Goal: Task Accomplishment & Management: Manage account settings

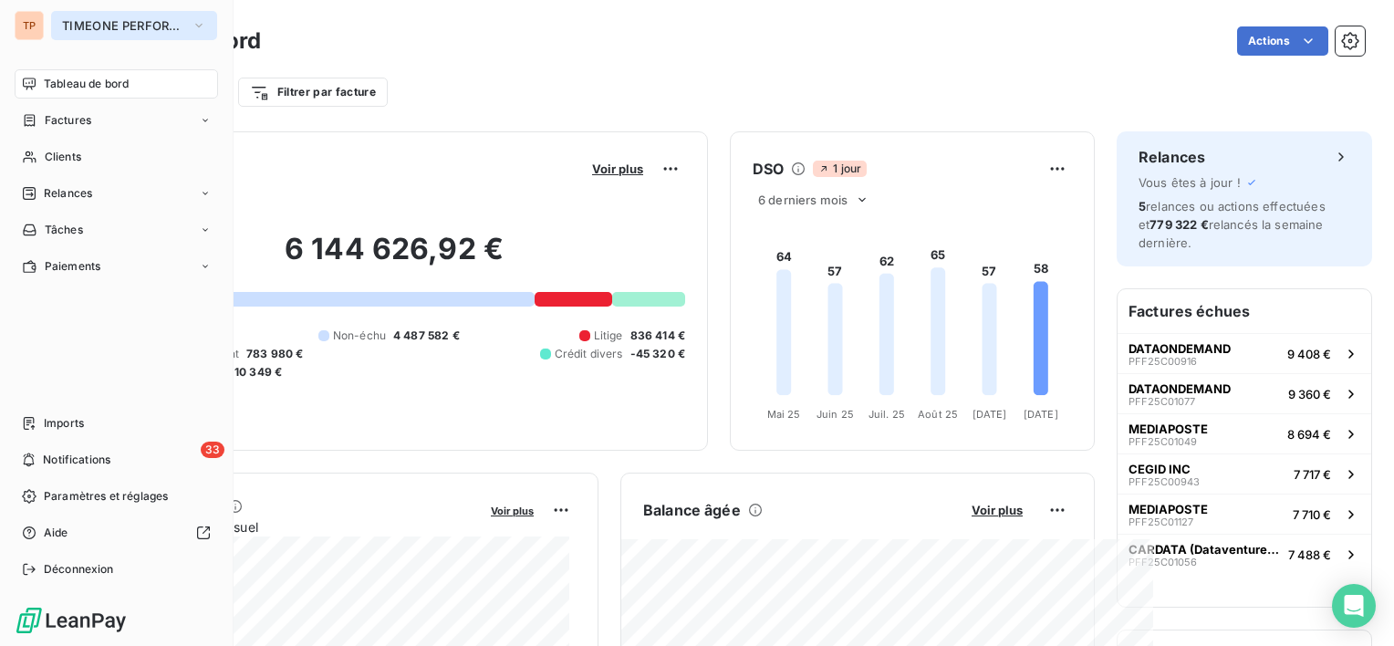
click at [133, 26] on span "TIMEONE PERFORMANCE" at bounding box center [123, 25] width 122 height 15
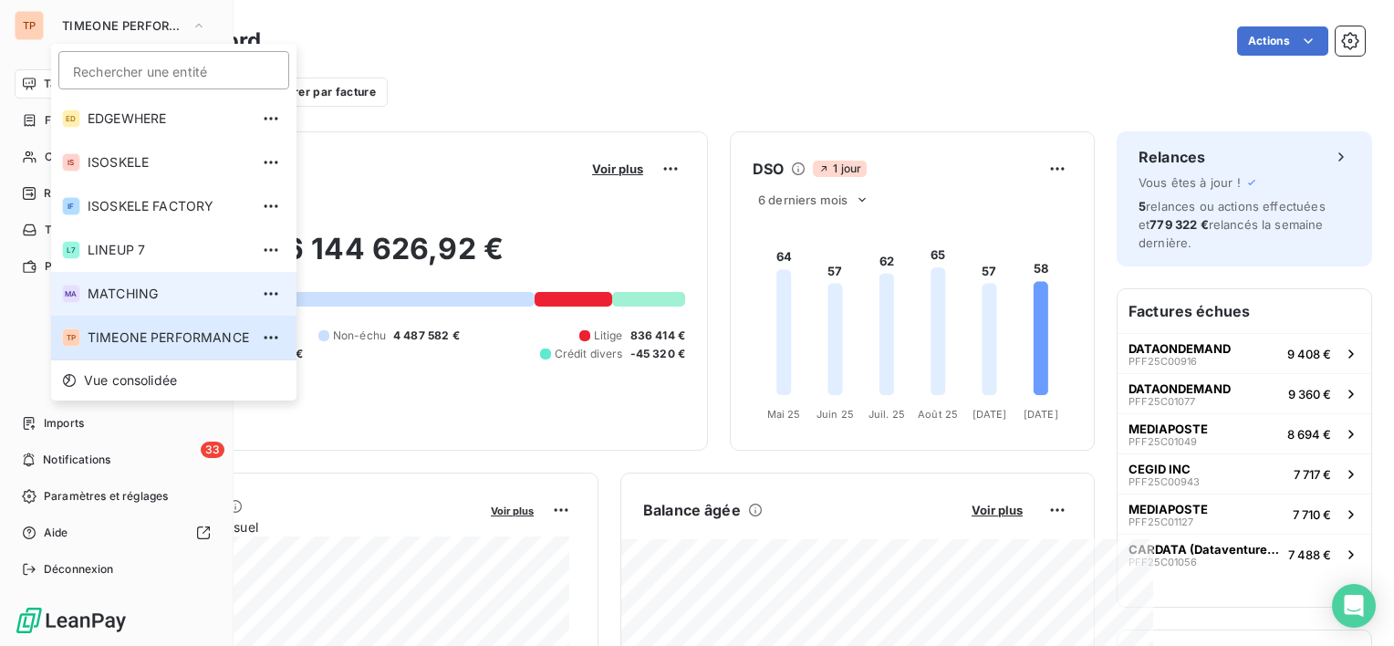
click at [207, 306] on li "MA MATCHING" at bounding box center [173, 294] width 245 height 44
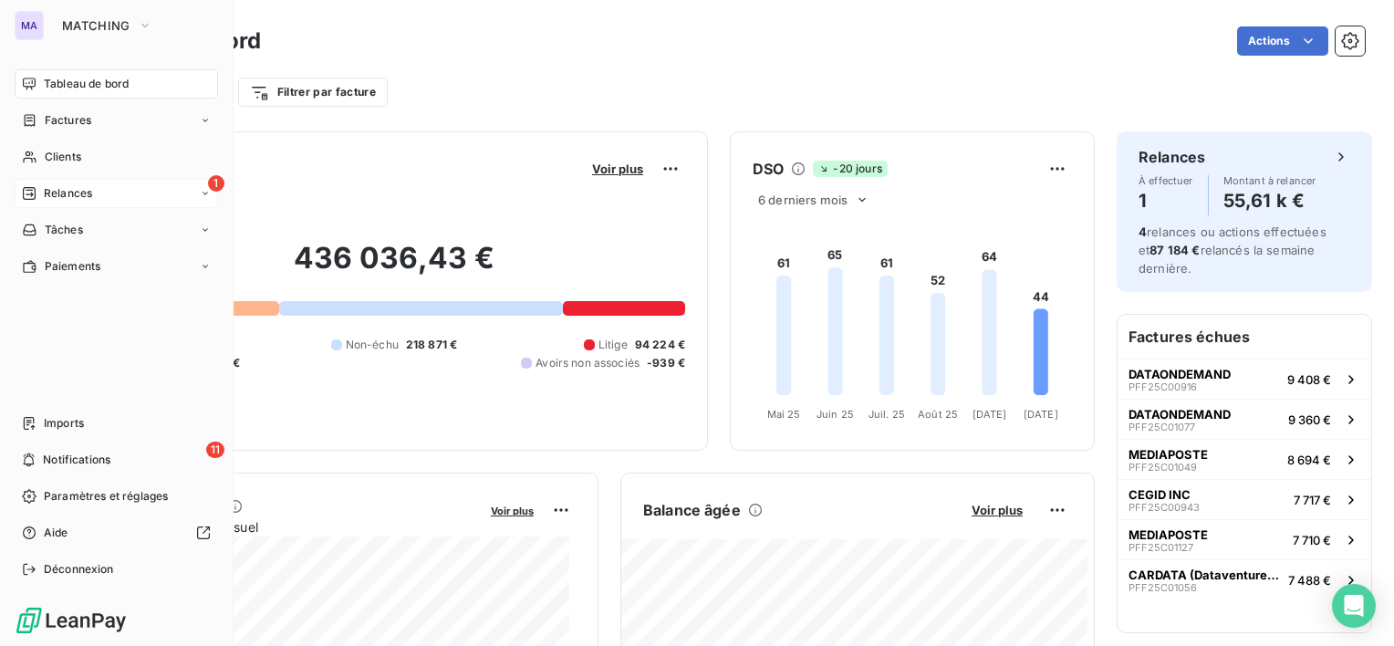
click at [125, 204] on div "1 Relances" at bounding box center [116, 193] width 203 height 29
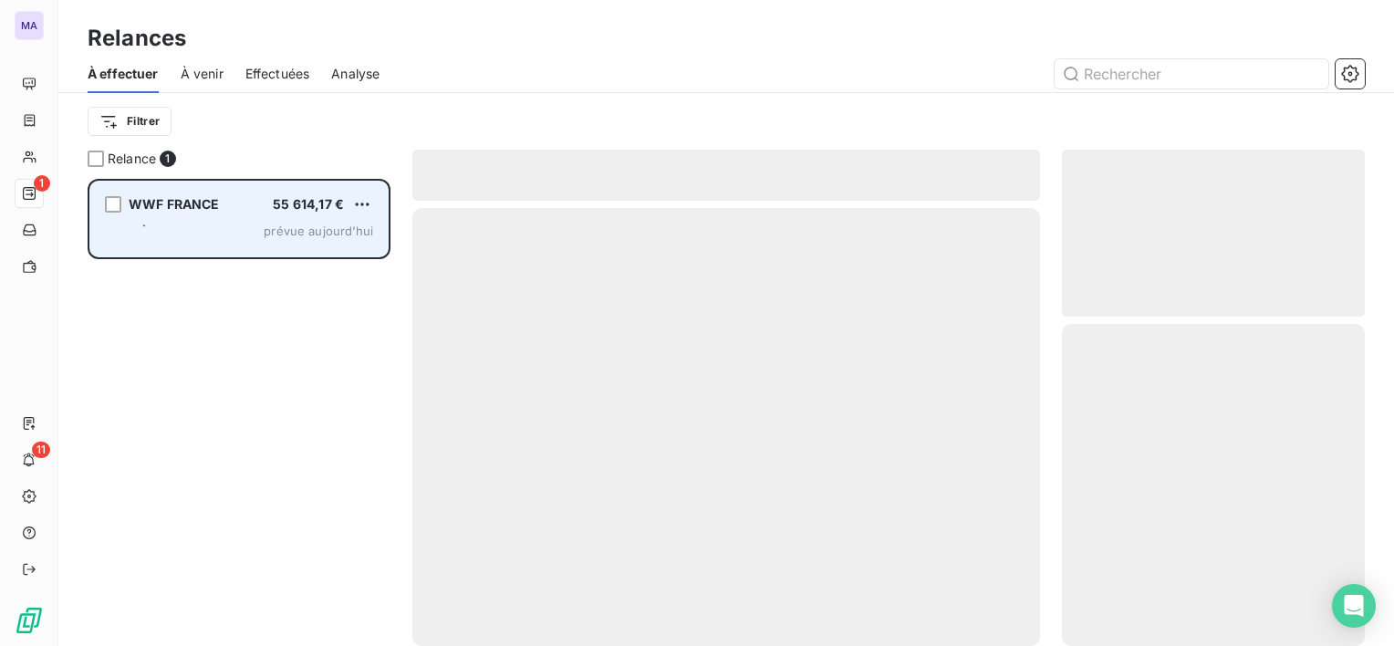
scroll to position [453, 288]
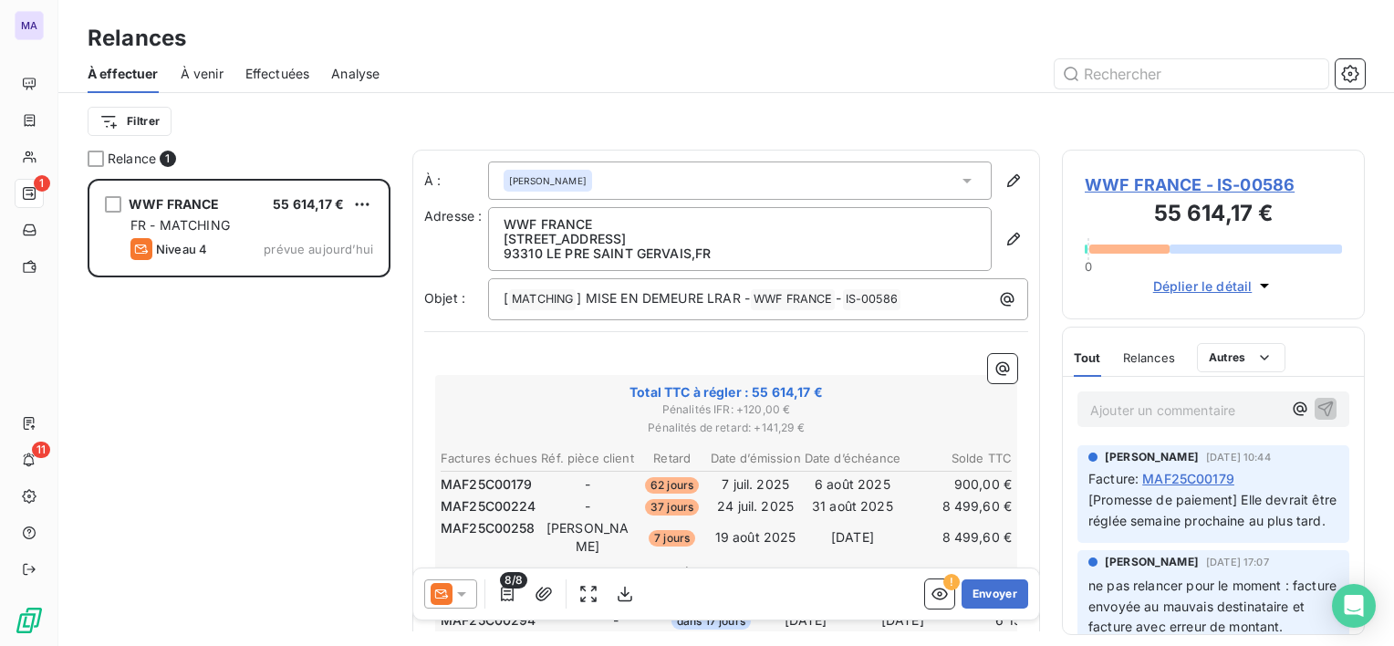
click at [1218, 413] on p "Ajouter un commentaire ﻿" at bounding box center [1186, 410] width 192 height 23
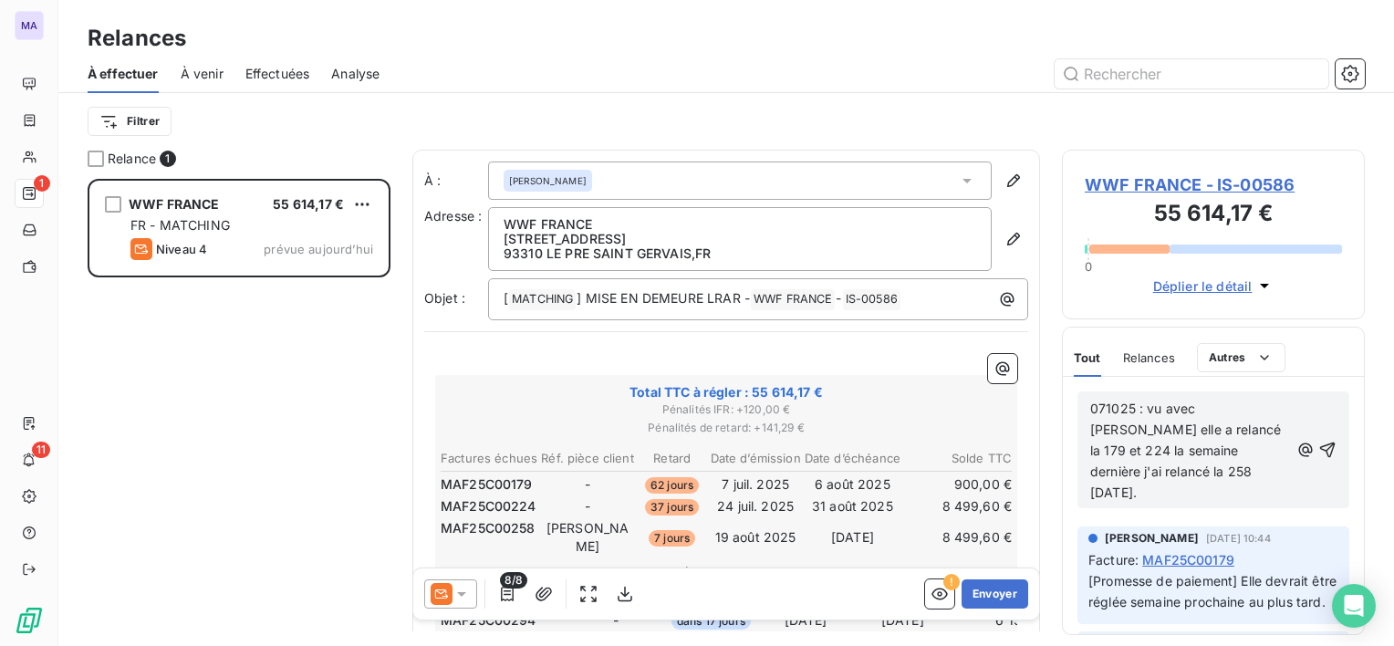
click at [1288, 479] on div "071025 : vu avec Sophie ROUSVAL elle a relancé la 179 et 224 la semaine dernièr…" at bounding box center [1213, 450] width 246 height 106
click at [1290, 468] on div "071025 : vu avec Sophie ROUSVAL elle a relancé la 179 et 224 la semaine dernièr…" at bounding box center [1213, 450] width 246 height 106
drag, startPoint x: 1230, startPoint y: 466, endPoint x: 1152, endPoint y: 466, distance: 77.5
click at [1155, 467] on span "071025 : vu avec Sophie ROUSVAL elle a relancé la 179 et 224 la semaine dernièr…" at bounding box center [1187, 450] width 194 height 99
click at [1285, 468] on div "071025 : vu avec Sophie ROUSVAL elle a relancé la 179 et 224 la semaine dernièr…" at bounding box center [1213, 450] width 246 height 106
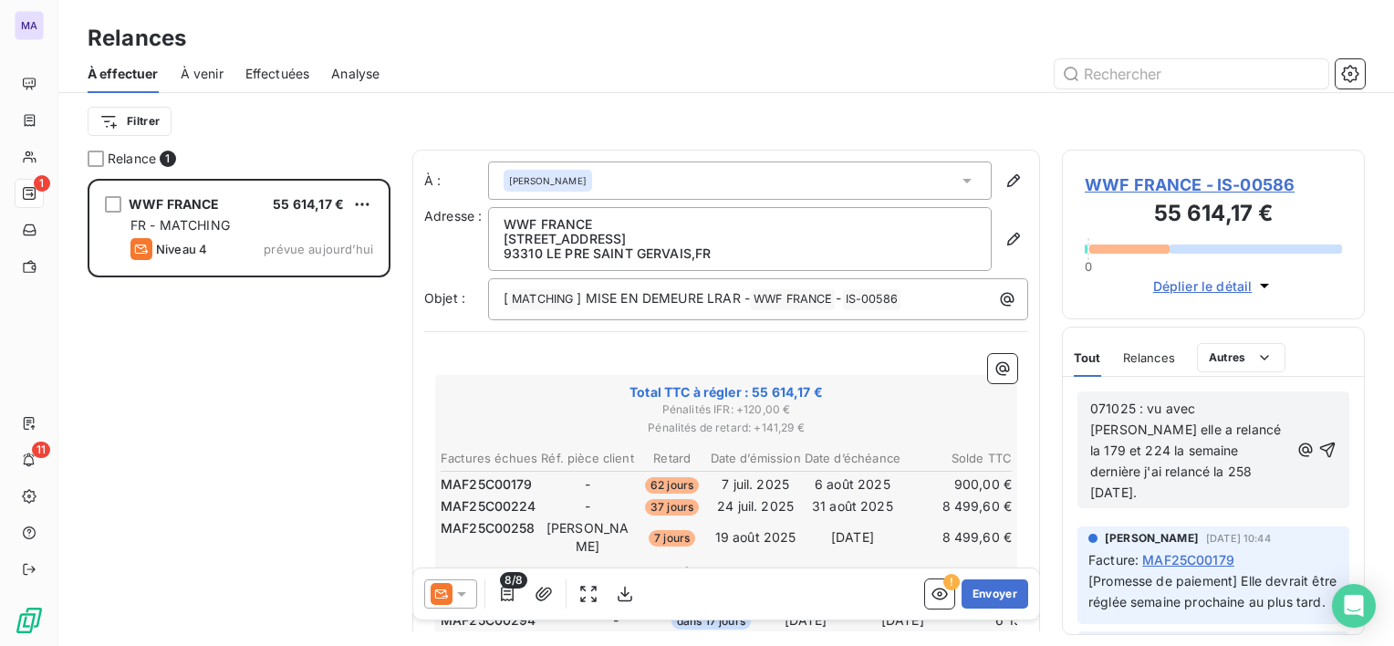
drag, startPoint x: 1204, startPoint y: 421, endPoint x: 1270, endPoint y: 475, distance: 85.5
click at [1265, 474] on p "071025 : vu avec Sophie ROUSVAL elle a relancé la 179 et 224 la semaine dernièr…" at bounding box center [1189, 451] width 199 height 104
click at [1303, 479] on div "071025 : vu avec Sophie ROUSVAL elle a relancé la 179 et 224 la semaine dernièr…" at bounding box center [1213, 450] width 246 height 106
click at [1318, 441] on icon "button" at bounding box center [1327, 450] width 18 height 18
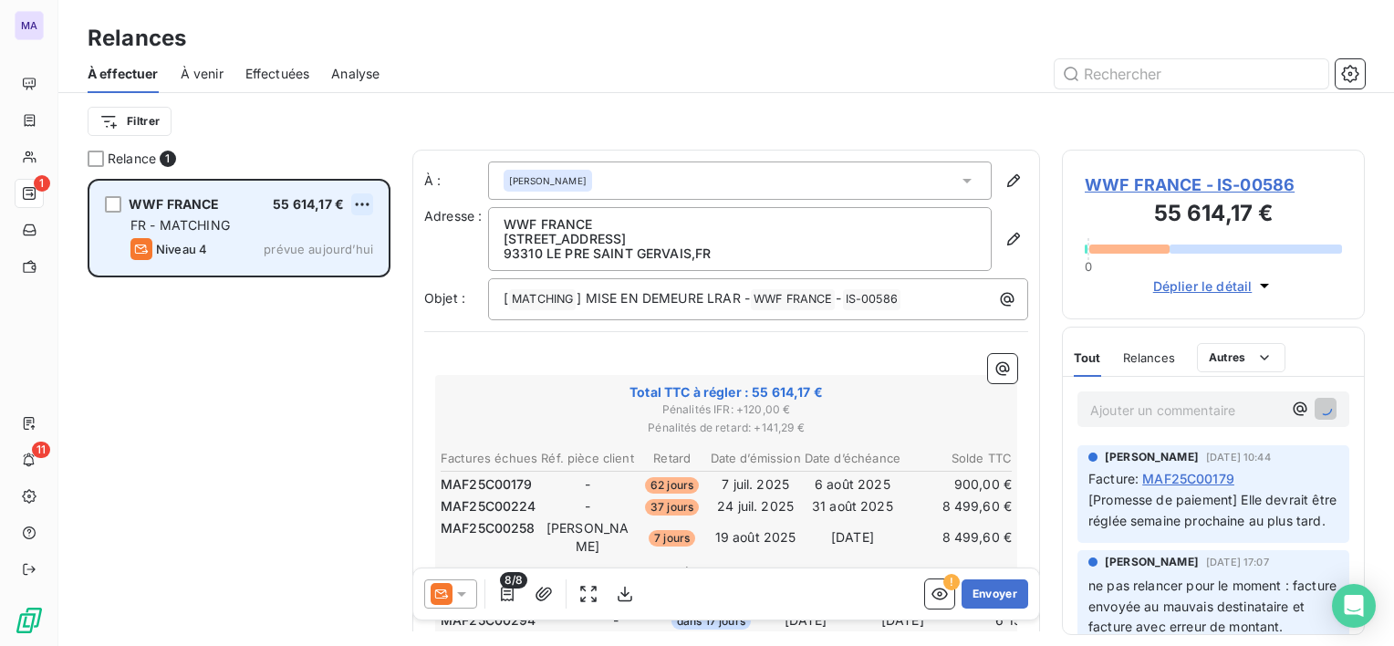
click at [360, 203] on html "MA 1 11 Relances À effectuer À venir Effectuées Analyse Filtrer Relance 1 WWF F…" at bounding box center [697, 323] width 1394 height 646
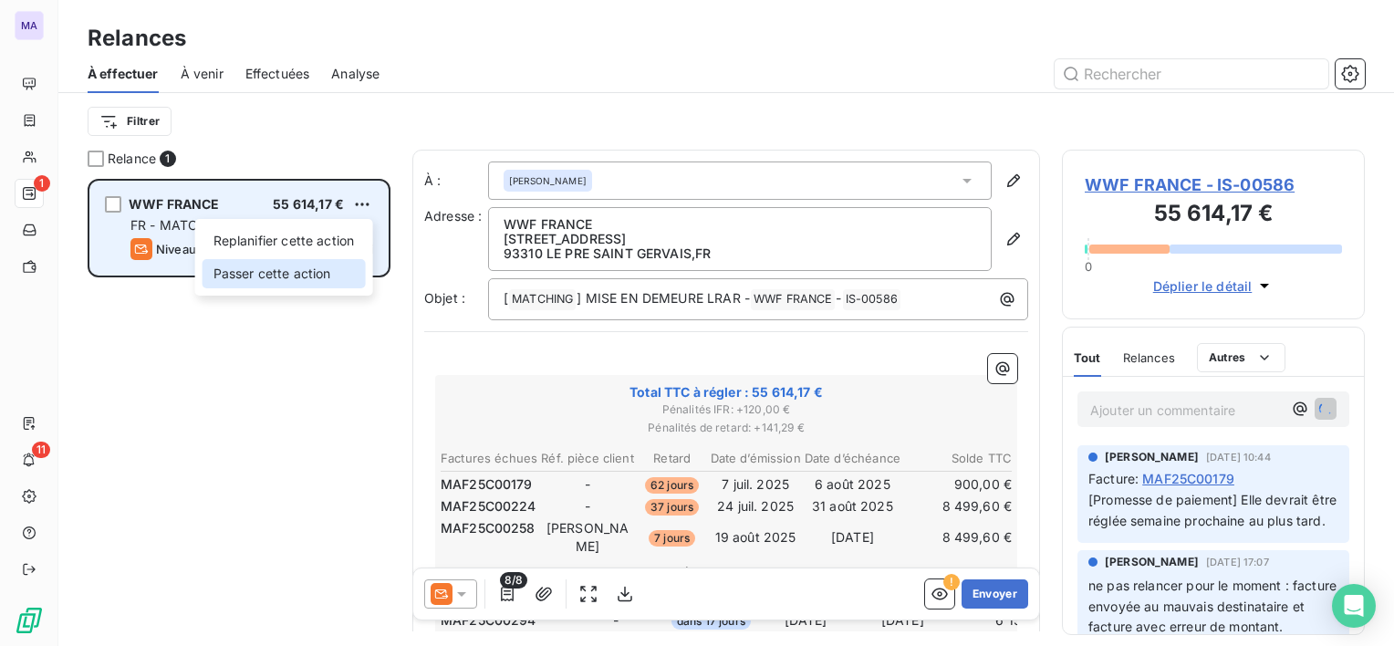
click at [319, 271] on div "Passer cette action" at bounding box center [284, 273] width 163 height 29
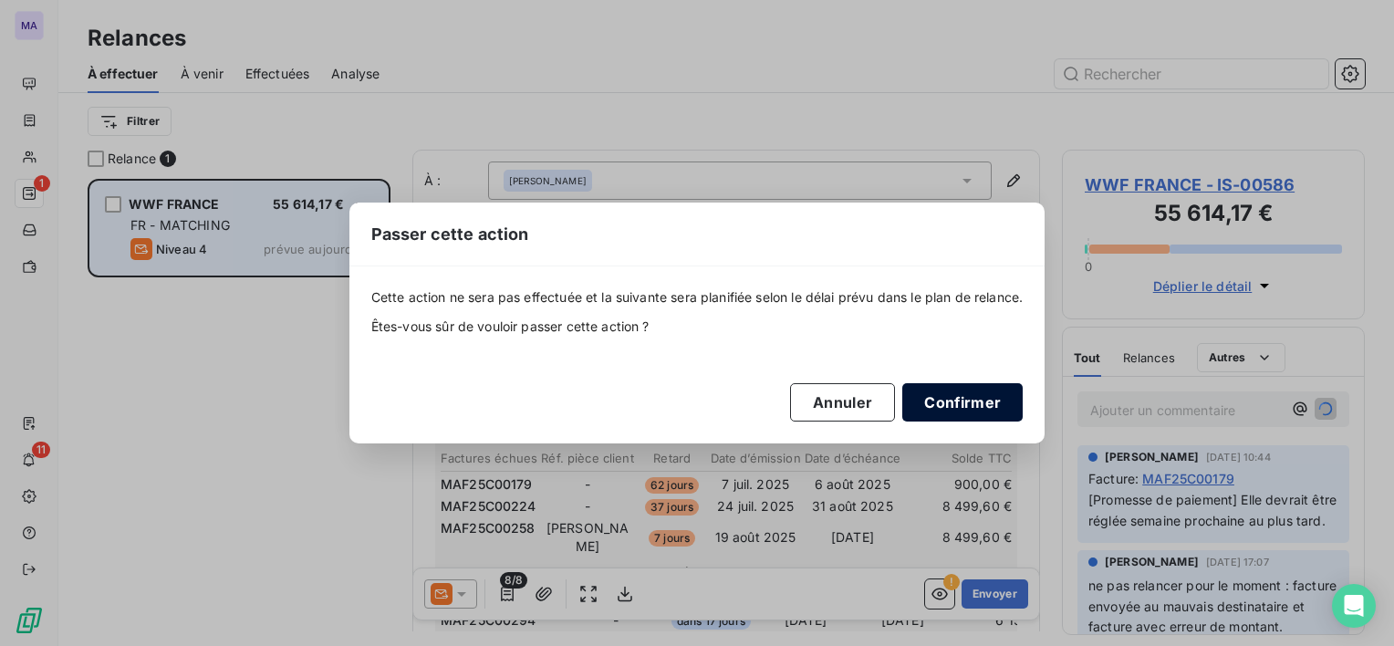
click at [963, 398] on button "Confirmer" at bounding box center [962, 402] width 120 height 38
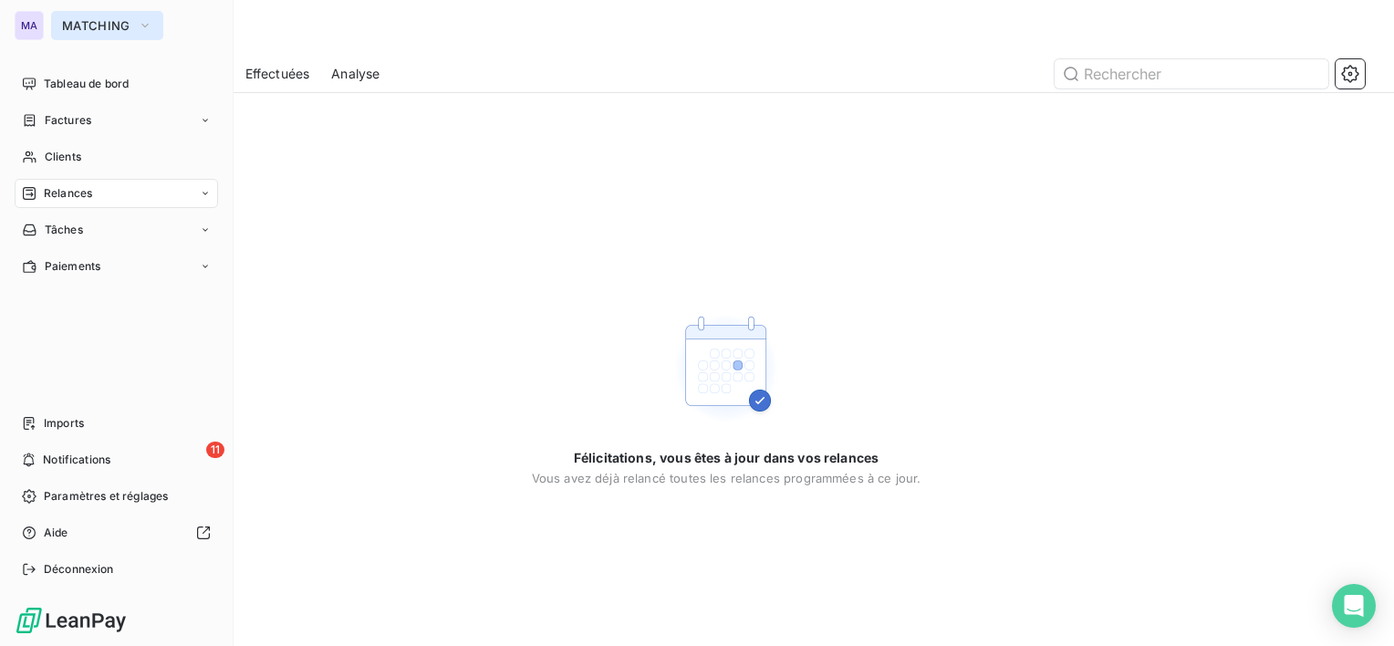
click at [60, 26] on button "MATCHING" at bounding box center [107, 25] width 112 height 29
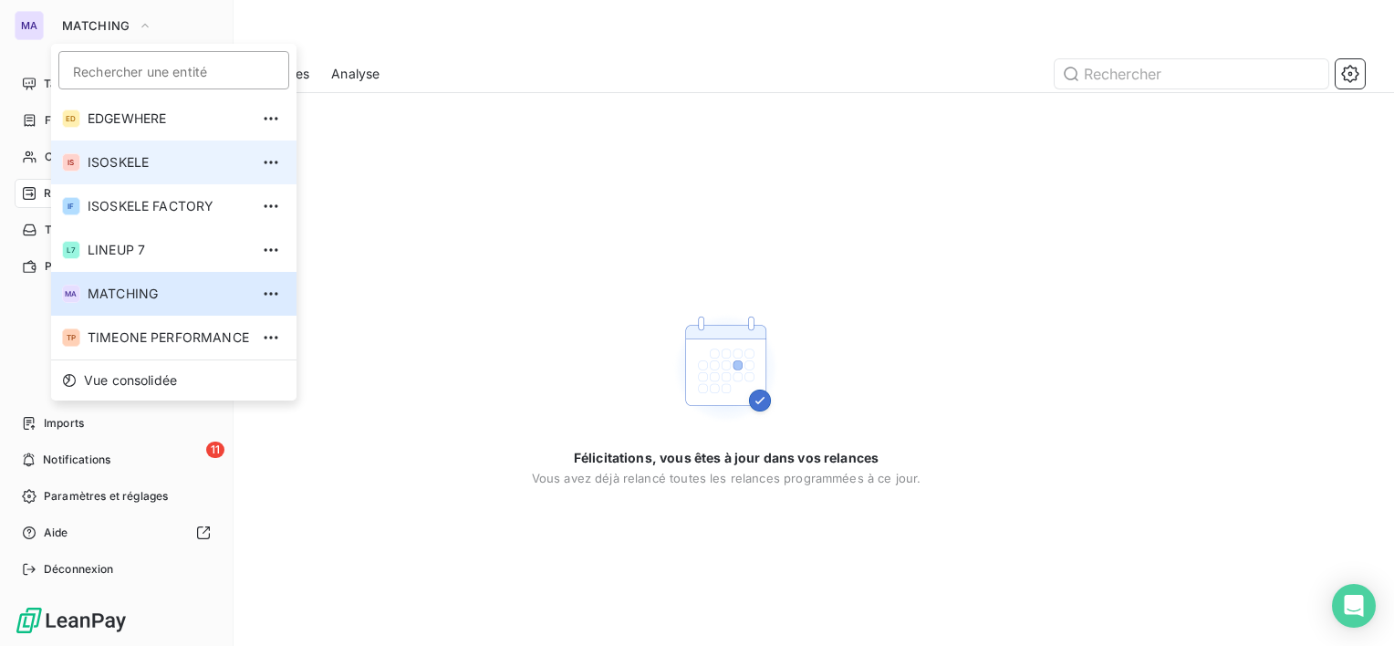
click at [175, 153] on span "ISOSKELE" at bounding box center [168, 162] width 161 height 18
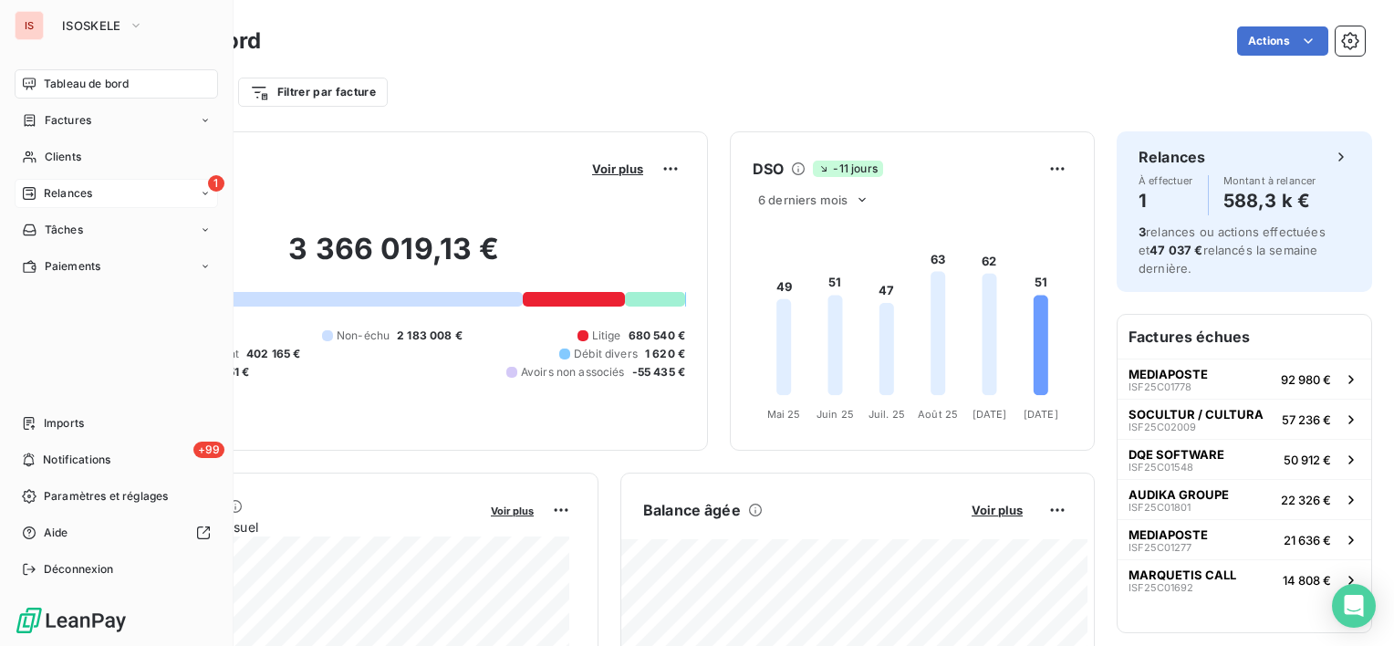
click at [44, 193] on span "Relances" at bounding box center [68, 193] width 48 height 16
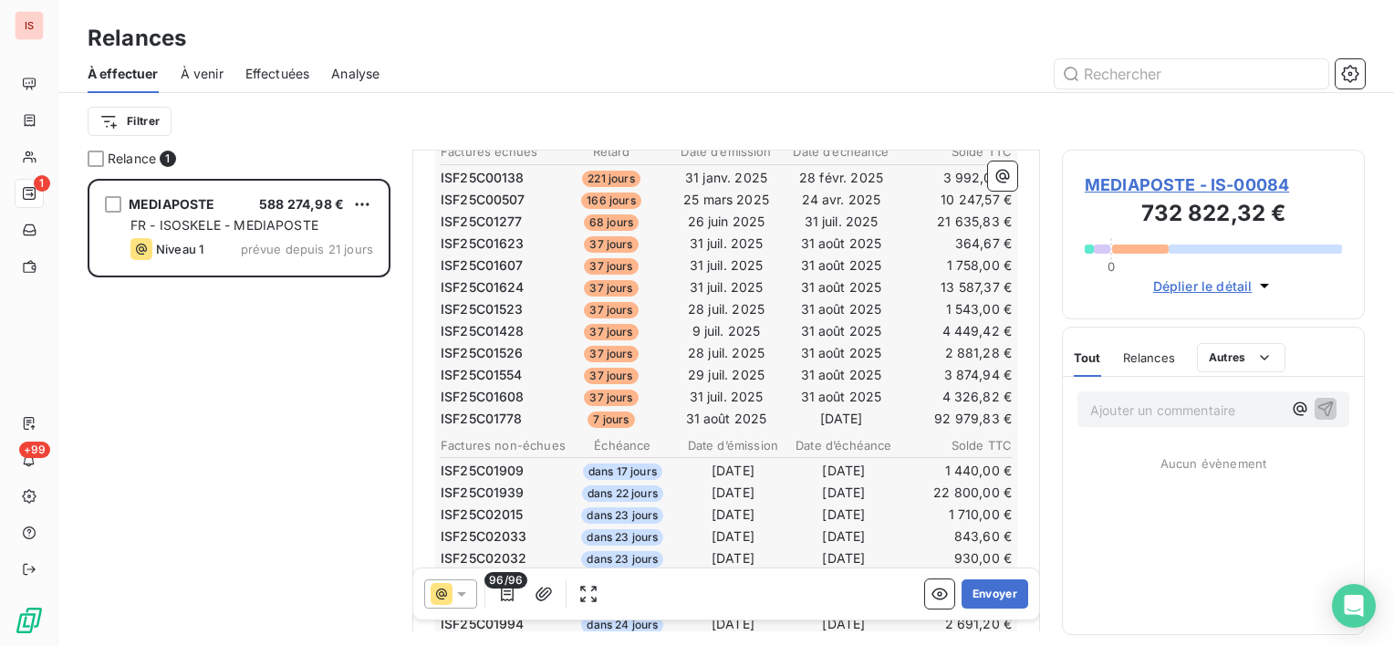
scroll to position [456, 0]
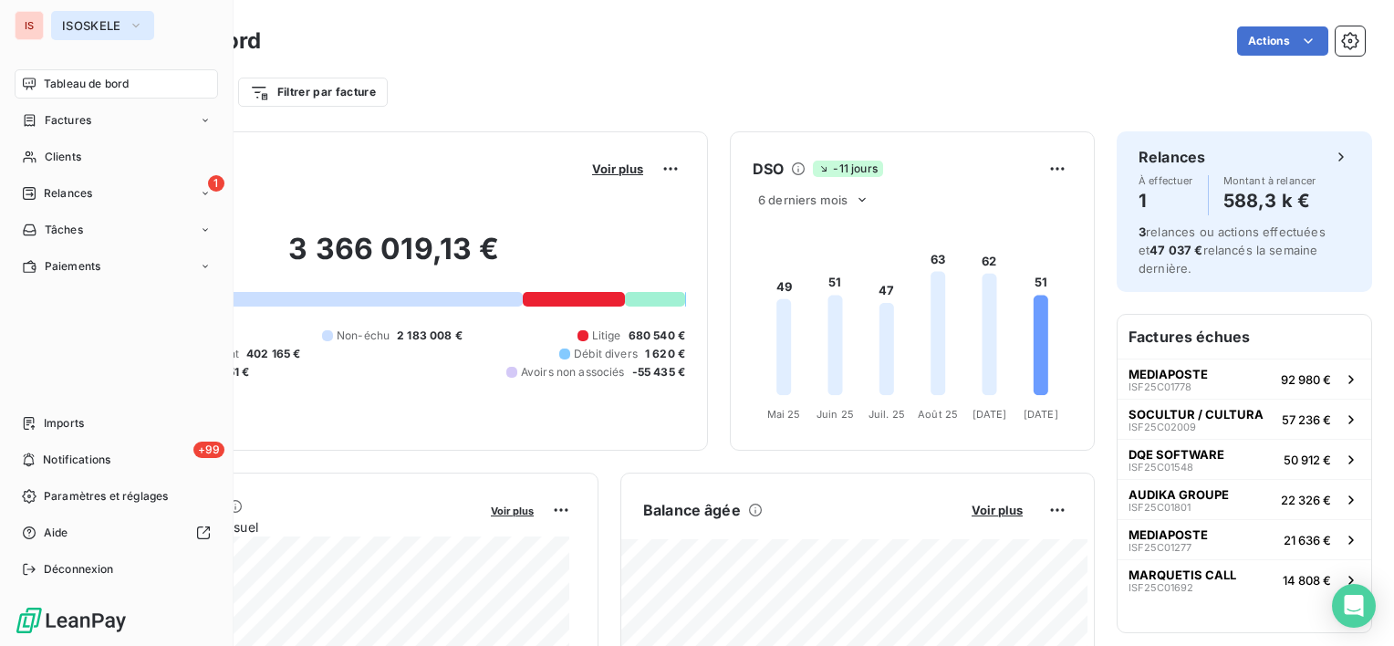
click at [71, 20] on span "ISOSKELE" at bounding box center [91, 25] width 59 height 15
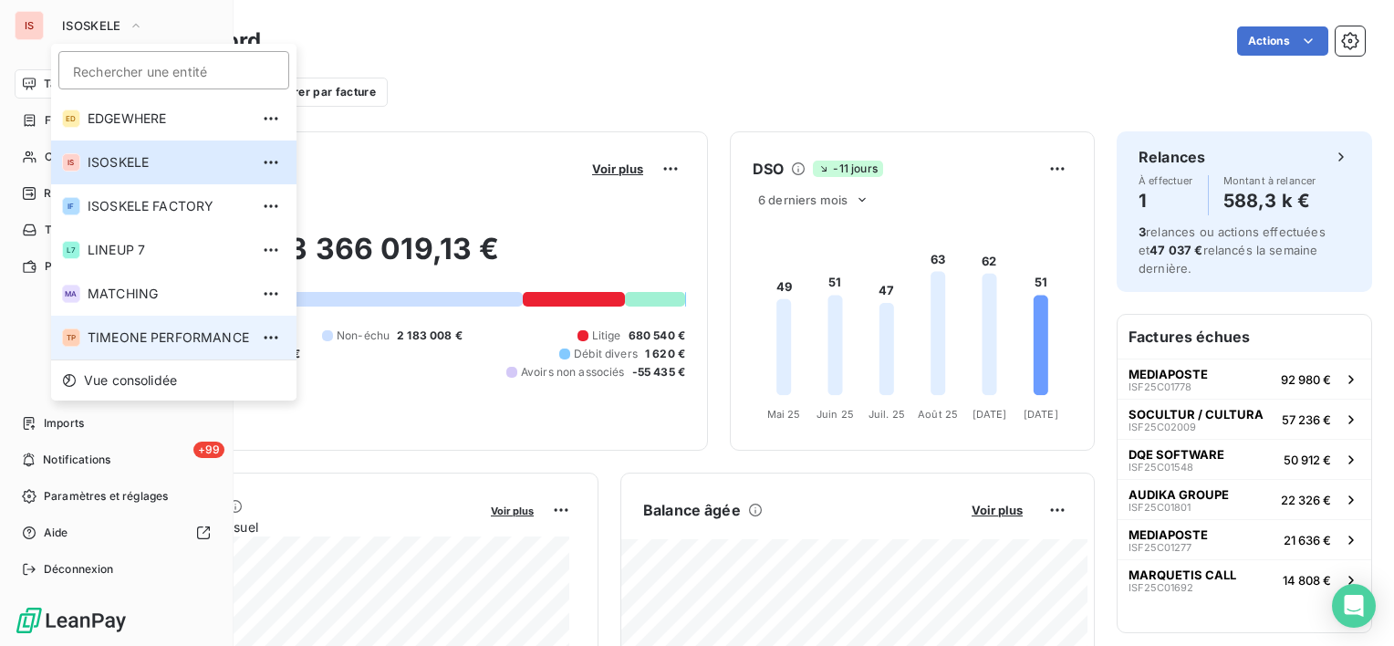
click at [110, 317] on li "TP TIMEONE PERFORMANCE" at bounding box center [173, 338] width 245 height 44
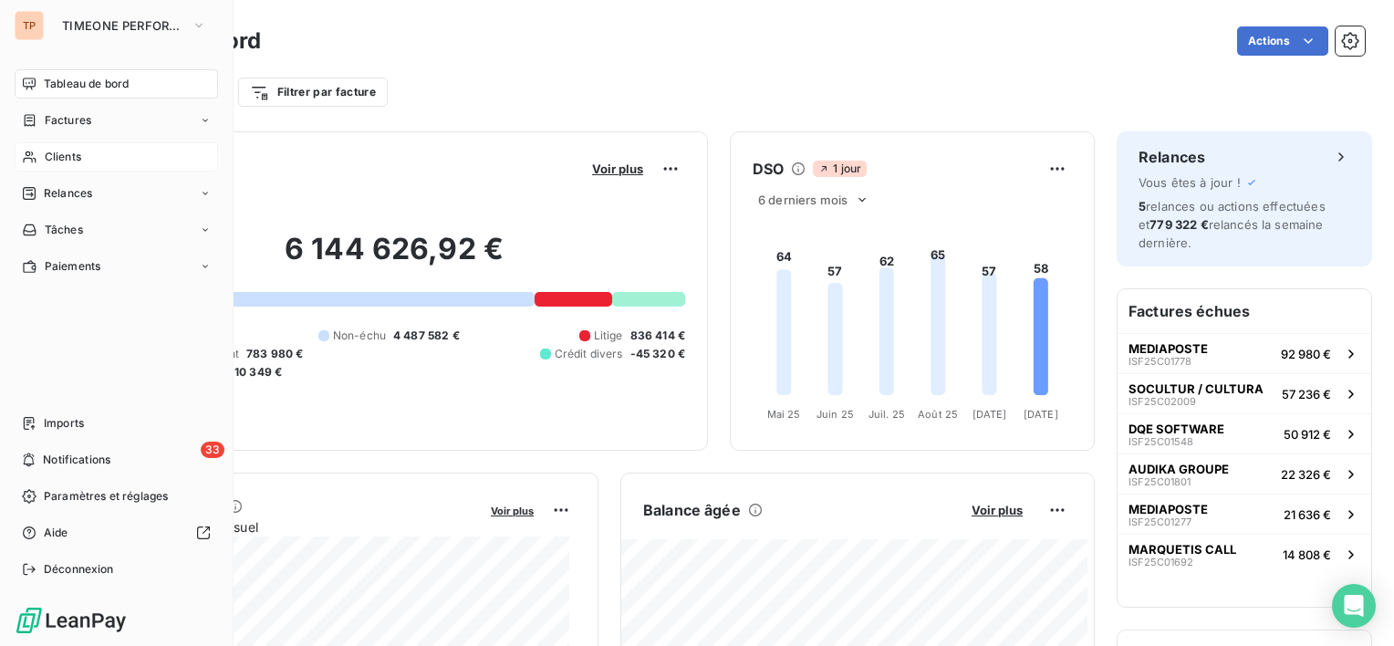
click at [49, 160] on span "Clients" at bounding box center [63, 157] width 36 height 16
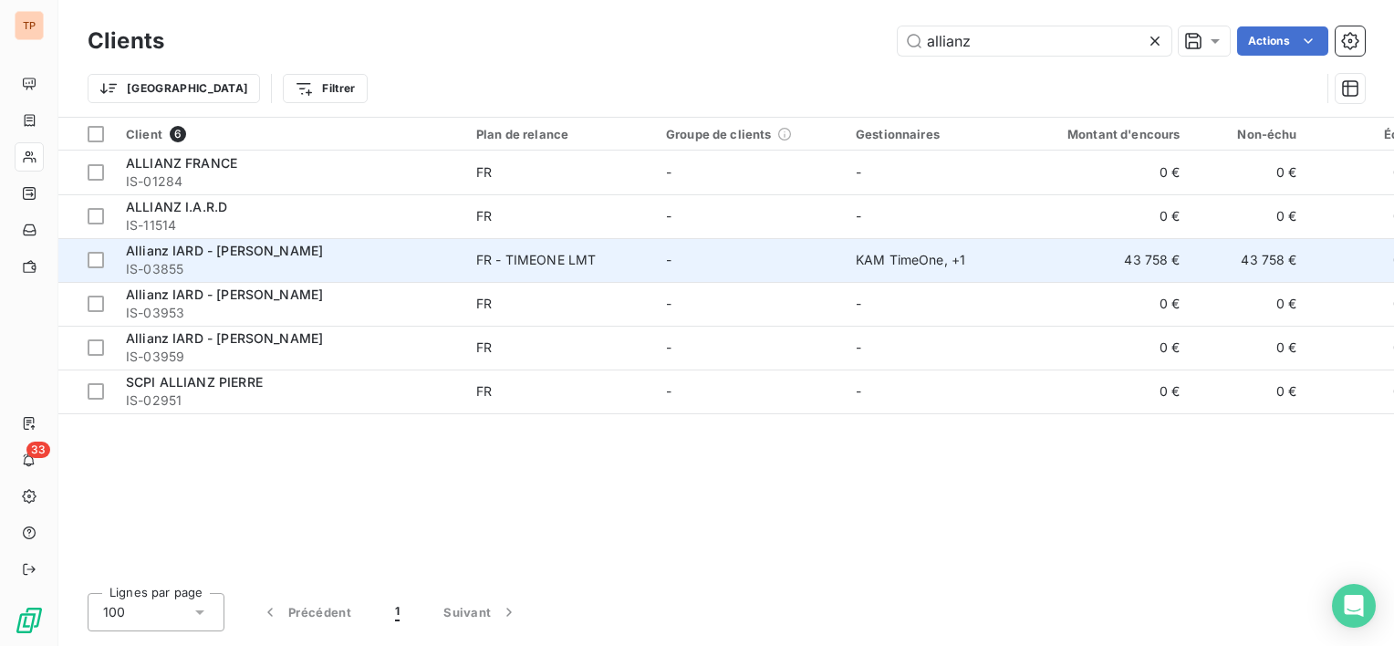
type input "allianz"
click at [843, 241] on td "-" at bounding box center [750, 260] width 190 height 44
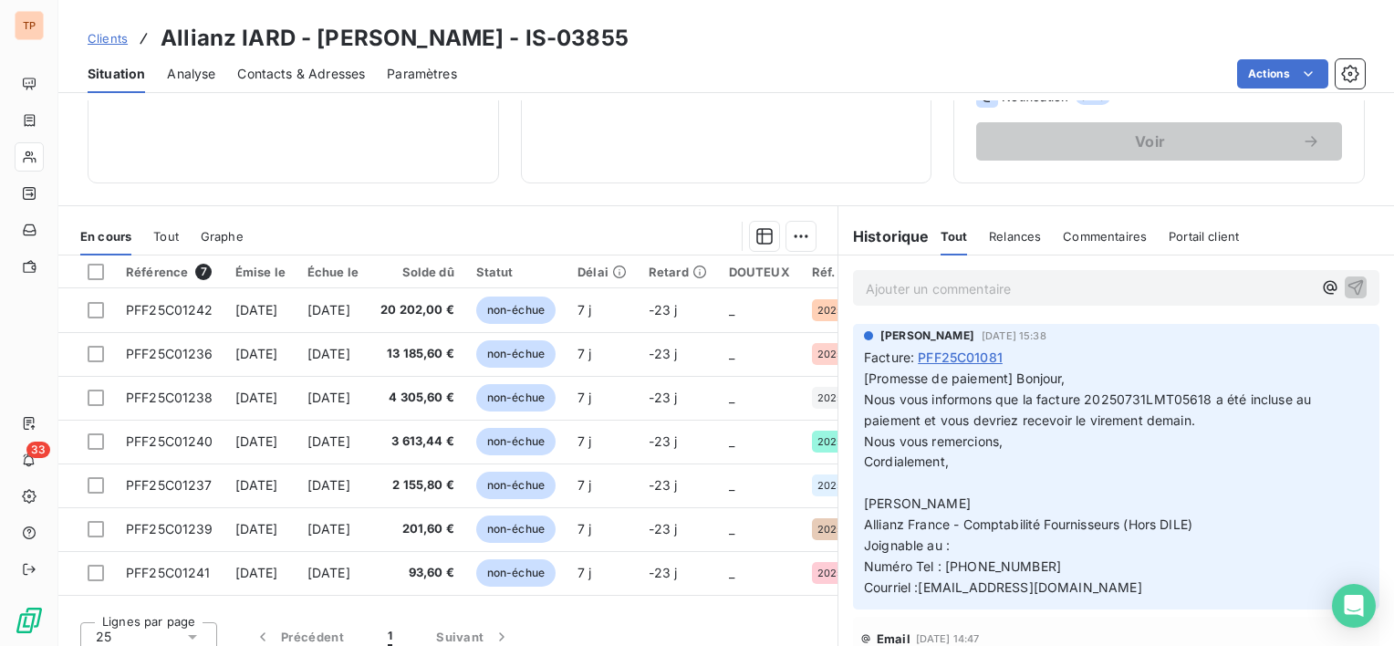
scroll to position [317, 0]
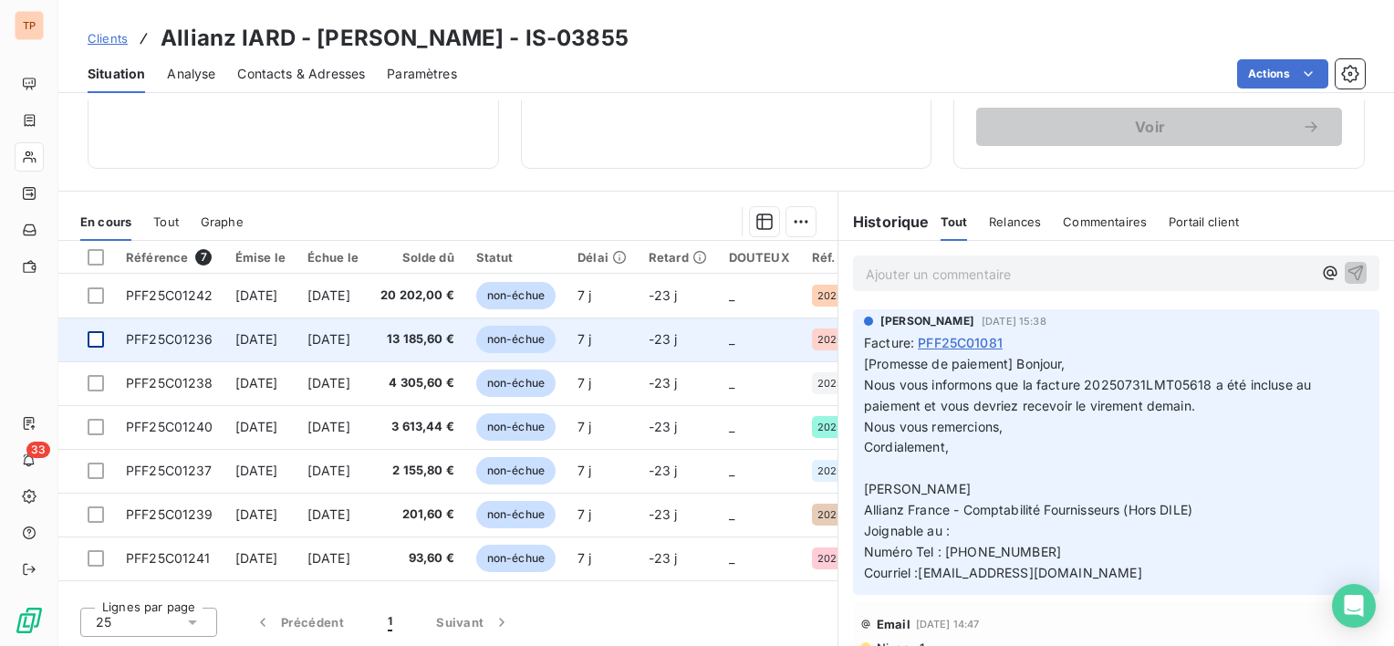
click at [95, 338] on div at bounding box center [96, 339] width 16 height 16
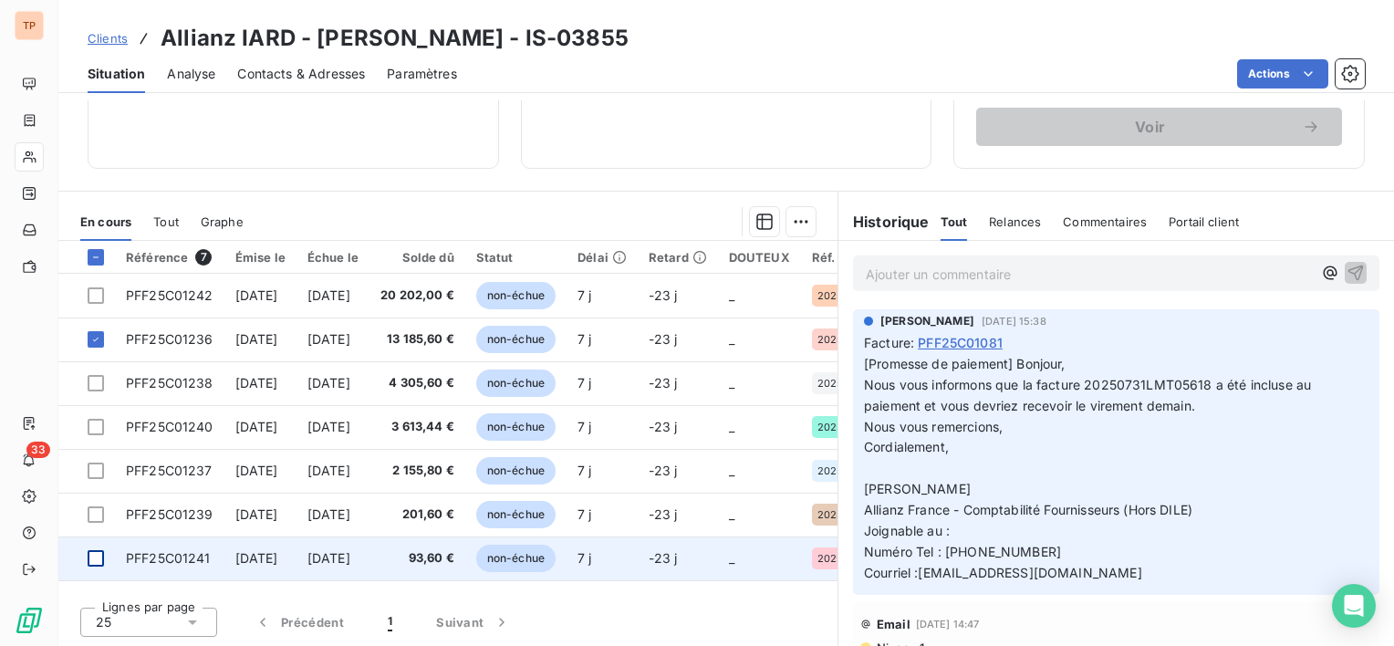
click at [97, 551] on div at bounding box center [96, 558] width 16 height 16
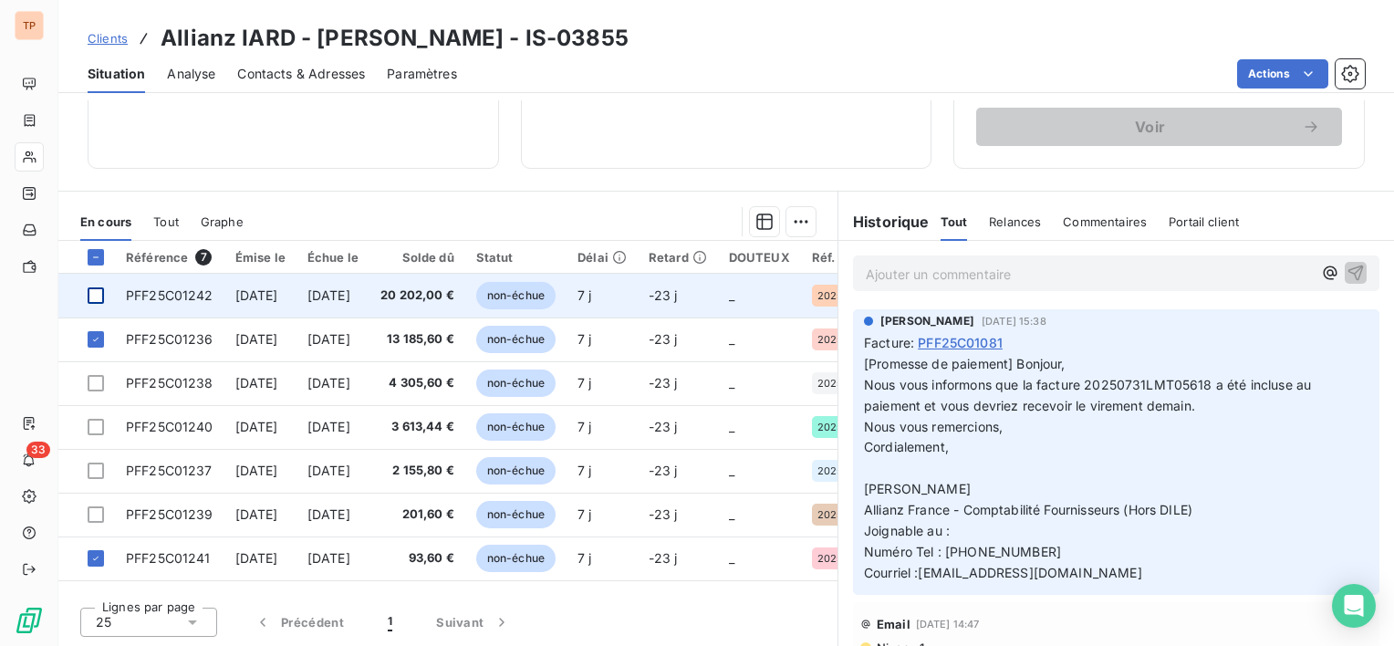
click at [99, 297] on div at bounding box center [96, 295] width 16 height 16
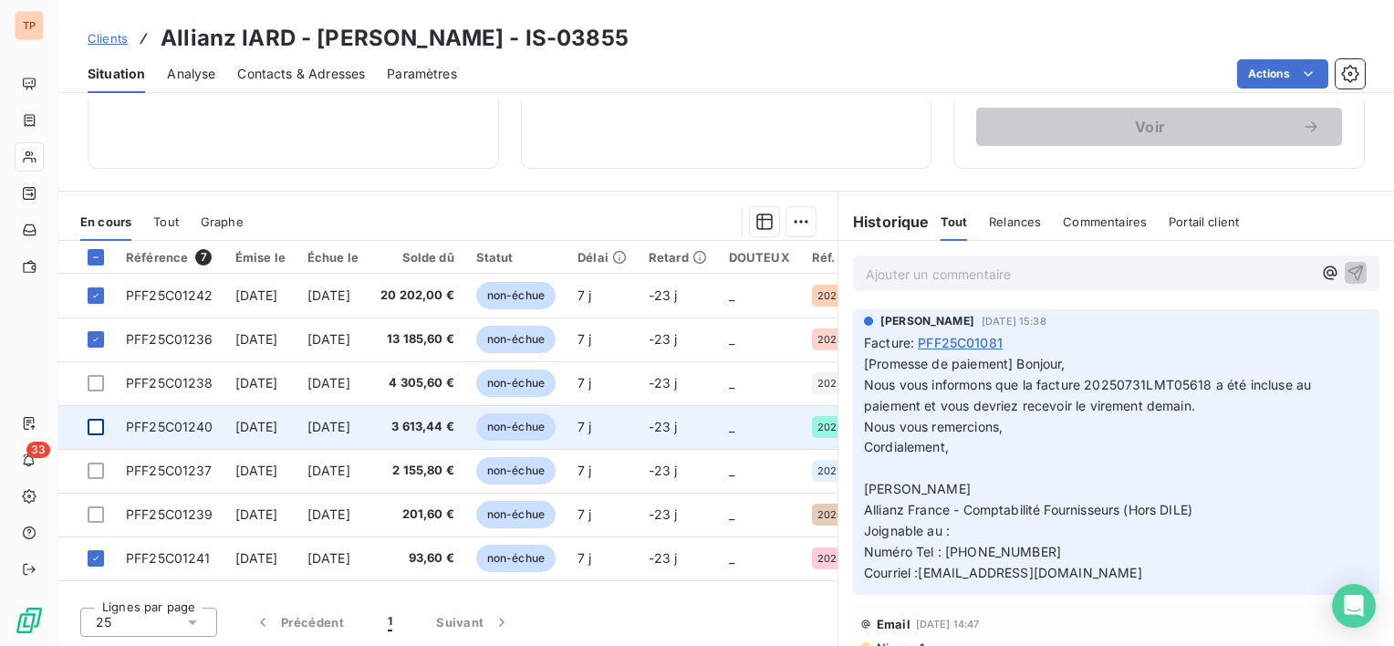
click at [94, 417] on td at bounding box center [86, 427] width 57 height 44
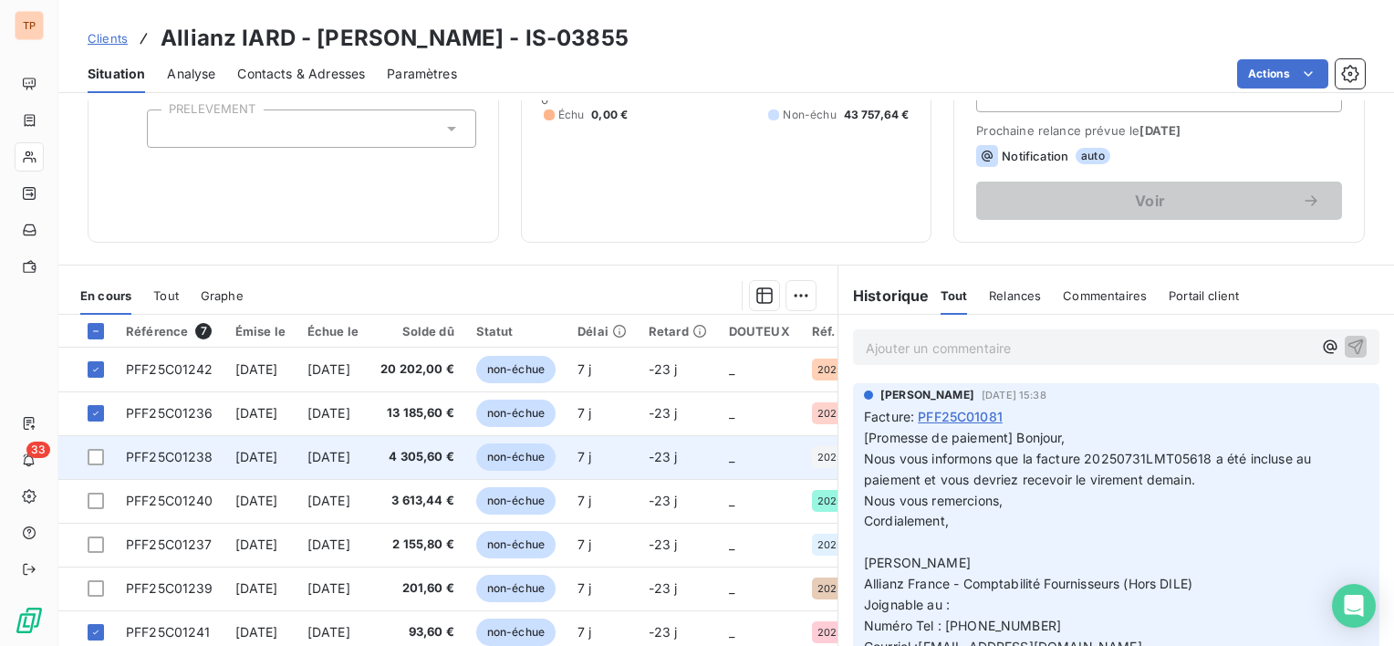
scroll to position [274, 0]
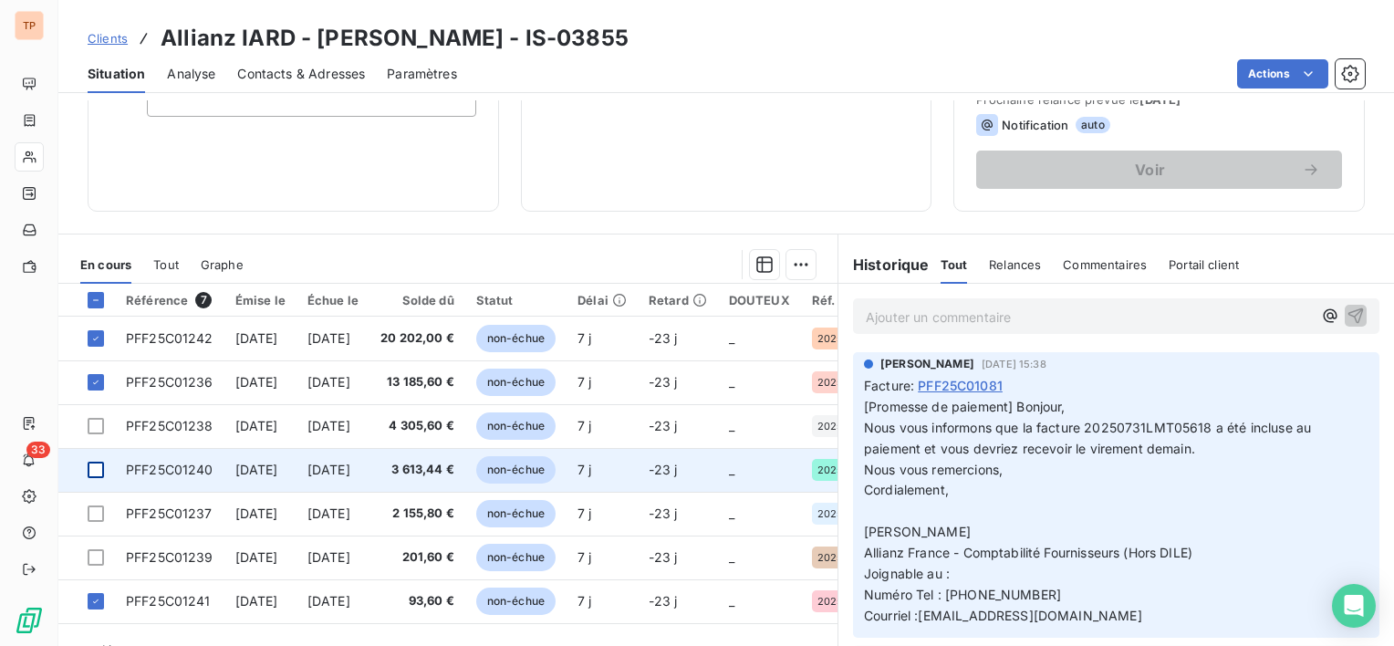
click at [95, 467] on div at bounding box center [96, 470] width 16 height 16
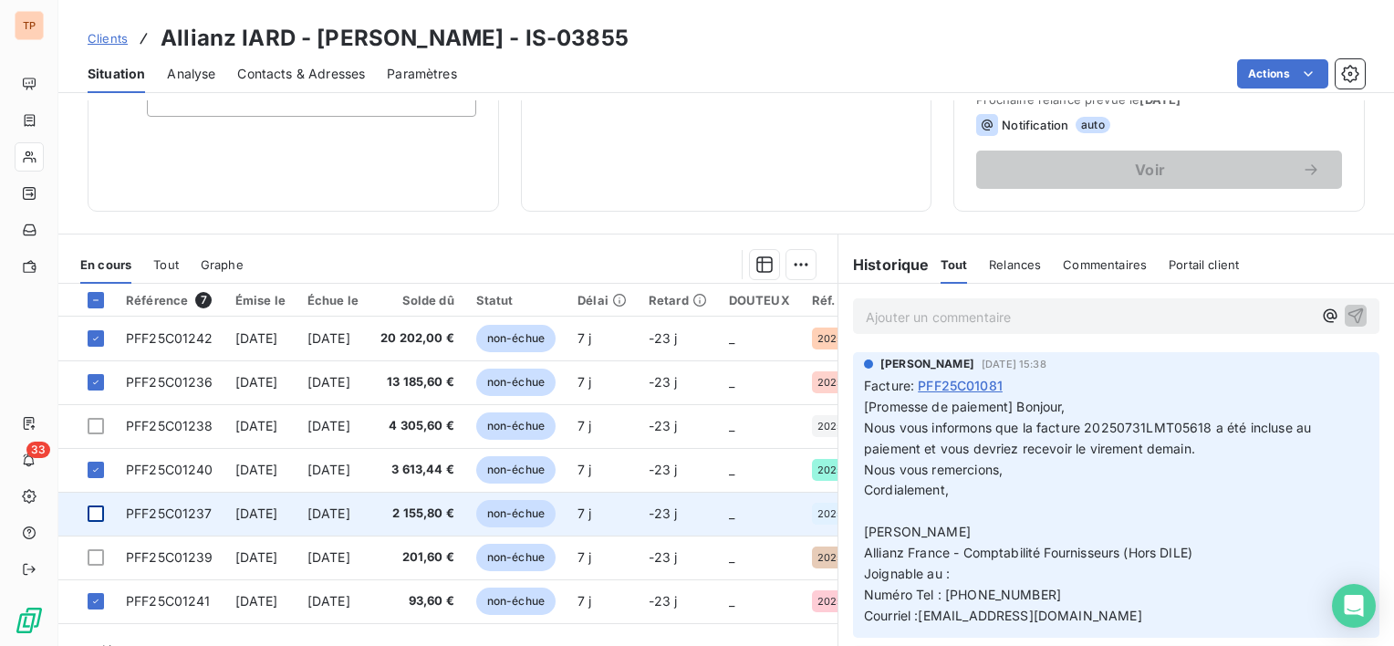
click at [91, 514] on div at bounding box center [96, 513] width 16 height 16
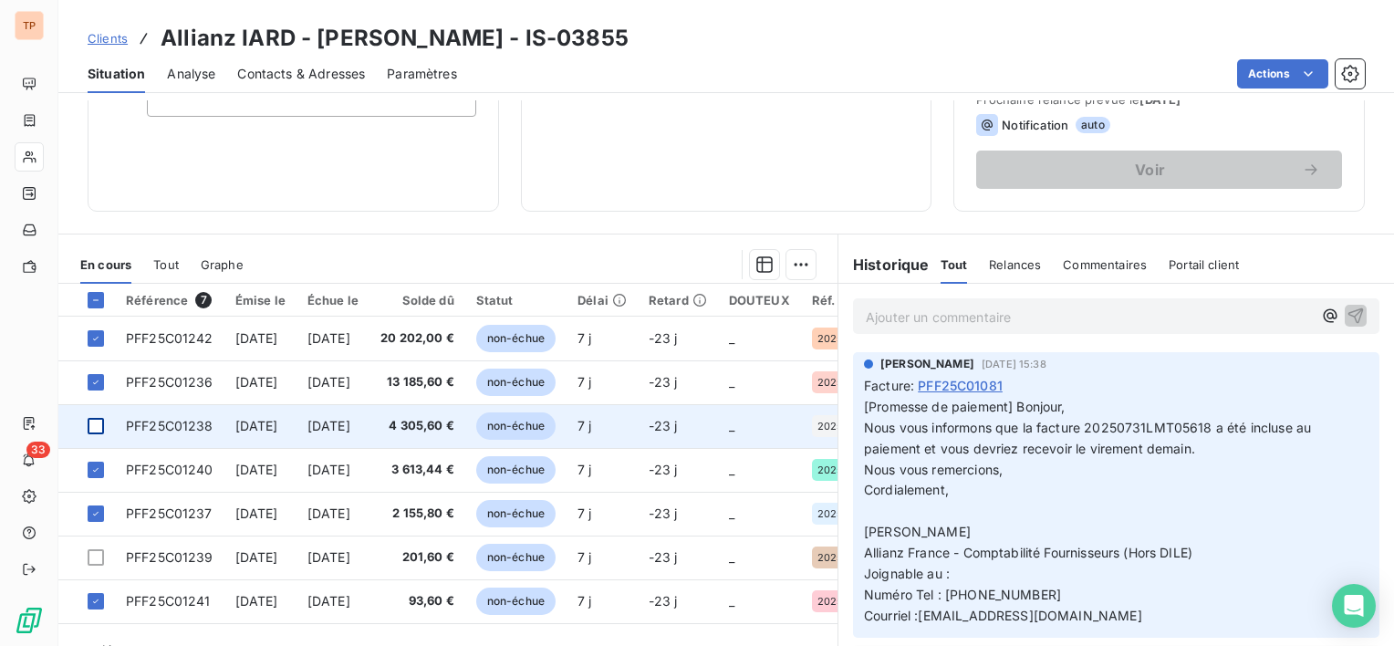
click at [91, 432] on div at bounding box center [96, 426] width 16 height 16
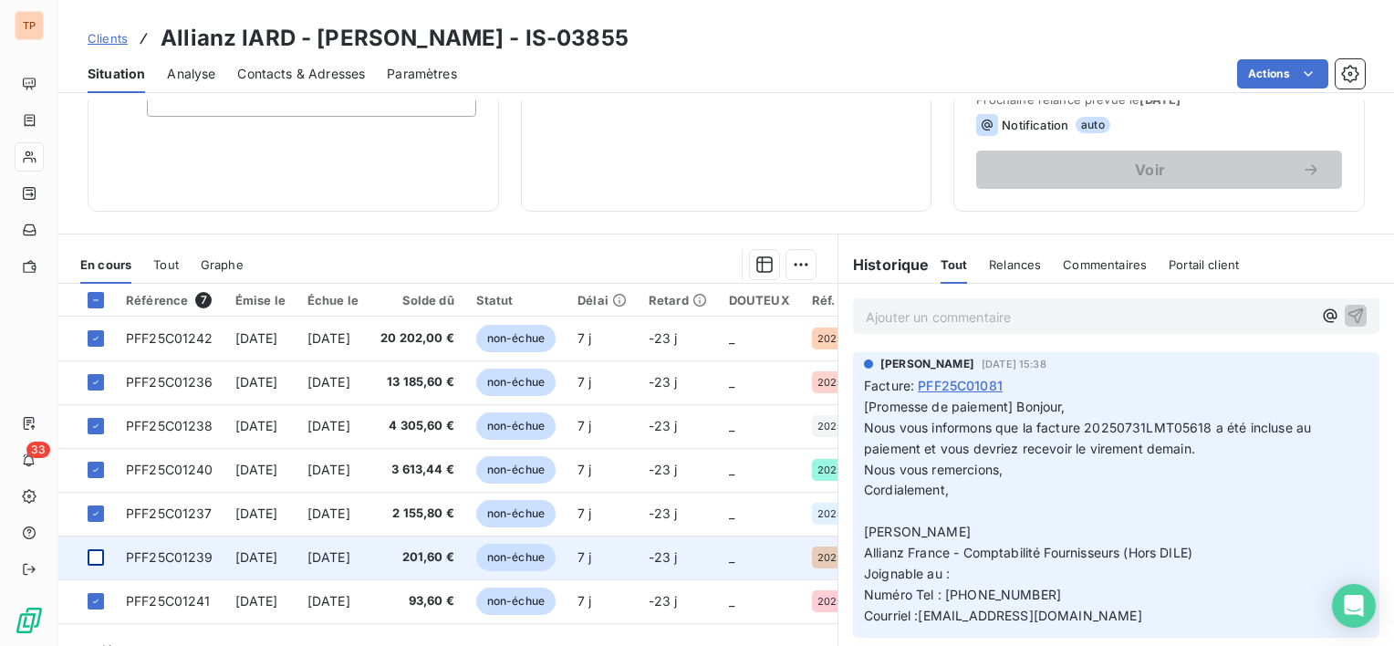
click at [88, 556] on div at bounding box center [96, 557] width 16 height 16
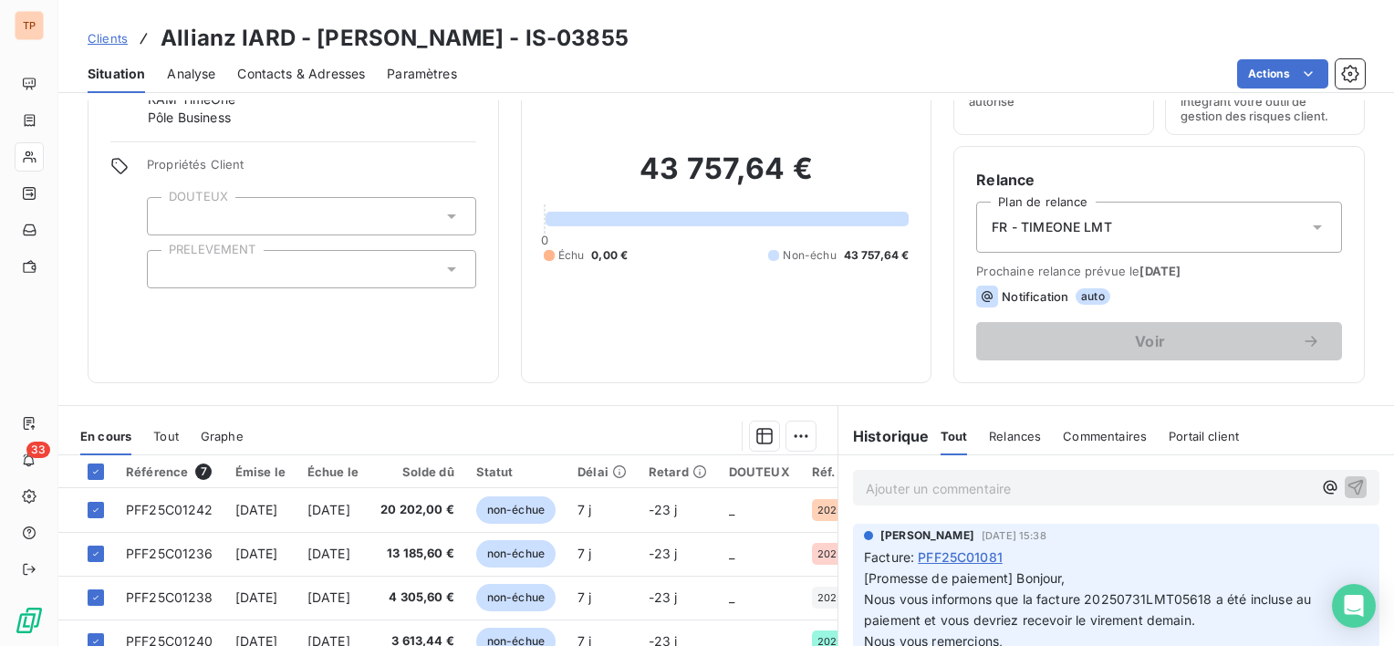
scroll to position [134, 0]
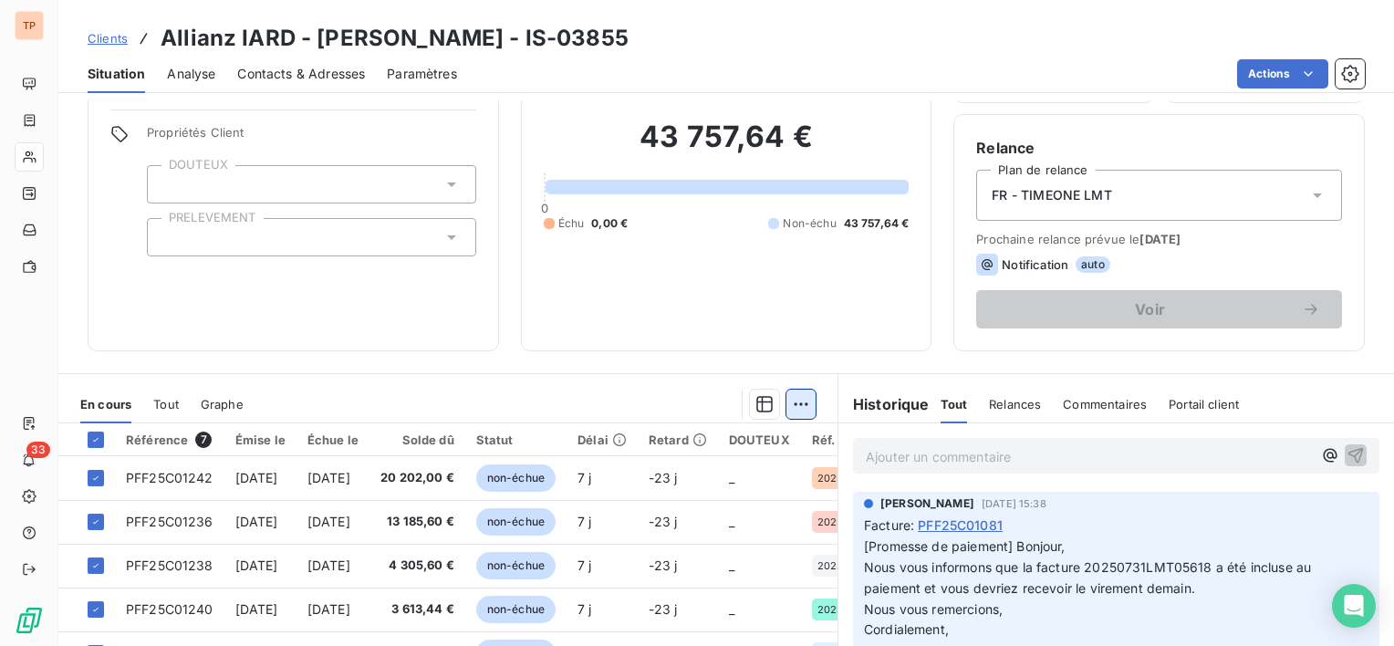
click at [786, 398] on html "TP 33 Clients Allianz IARD - [PERSON_NAME] - IS-03855 Situation Analyse Contact…" at bounding box center [697, 323] width 1394 height 646
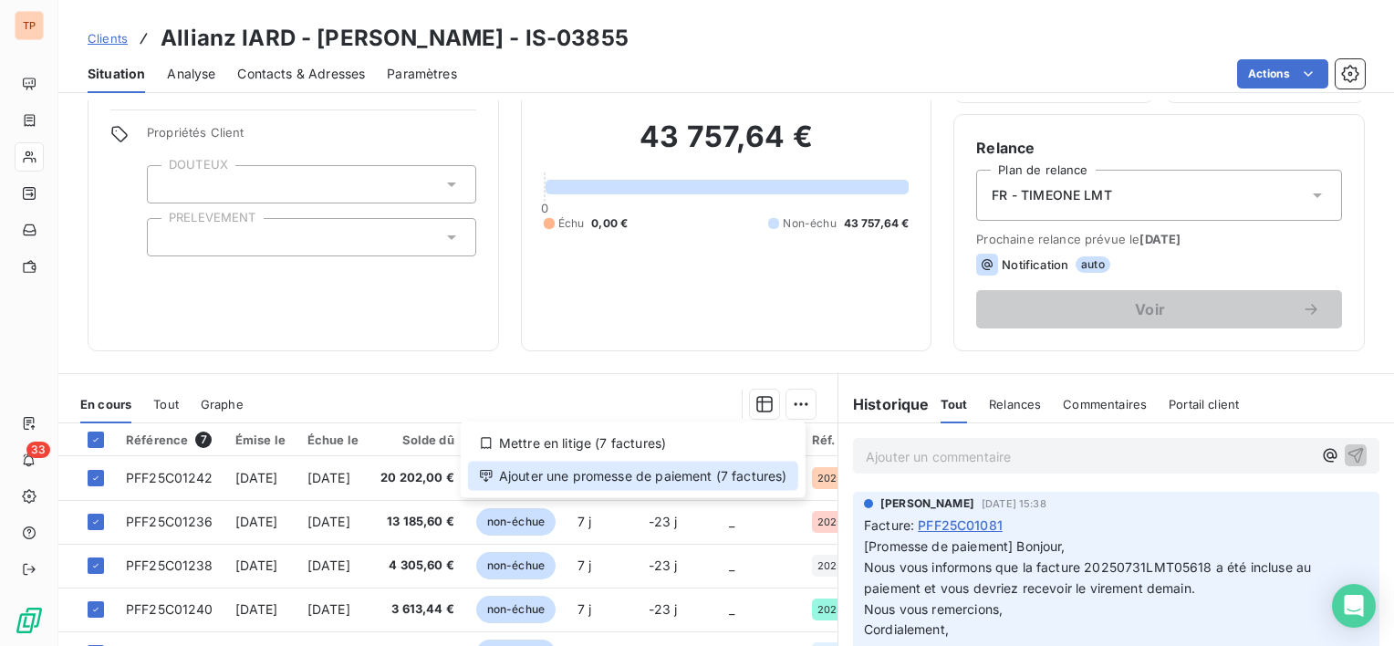
click at [640, 478] on div "Ajouter une promesse de paiement (7 factures)" at bounding box center [633, 476] width 330 height 29
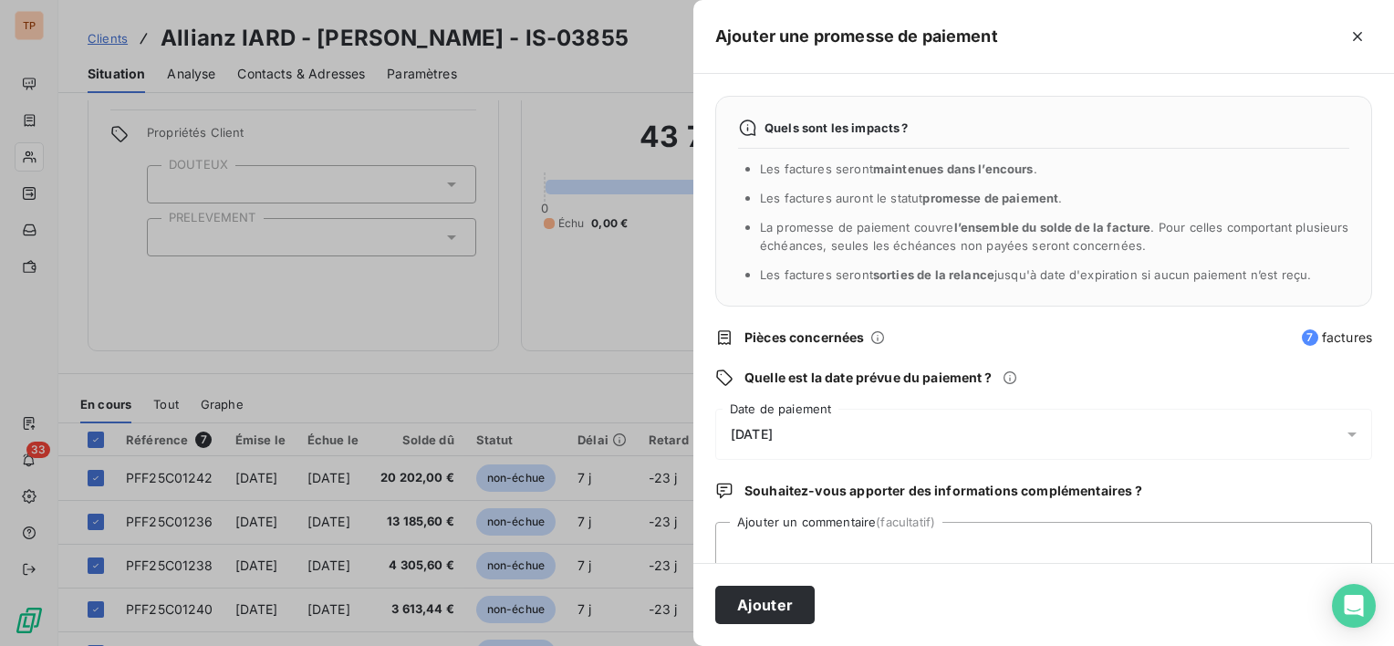
click at [773, 434] on span "[DATE]" at bounding box center [752, 434] width 42 height 15
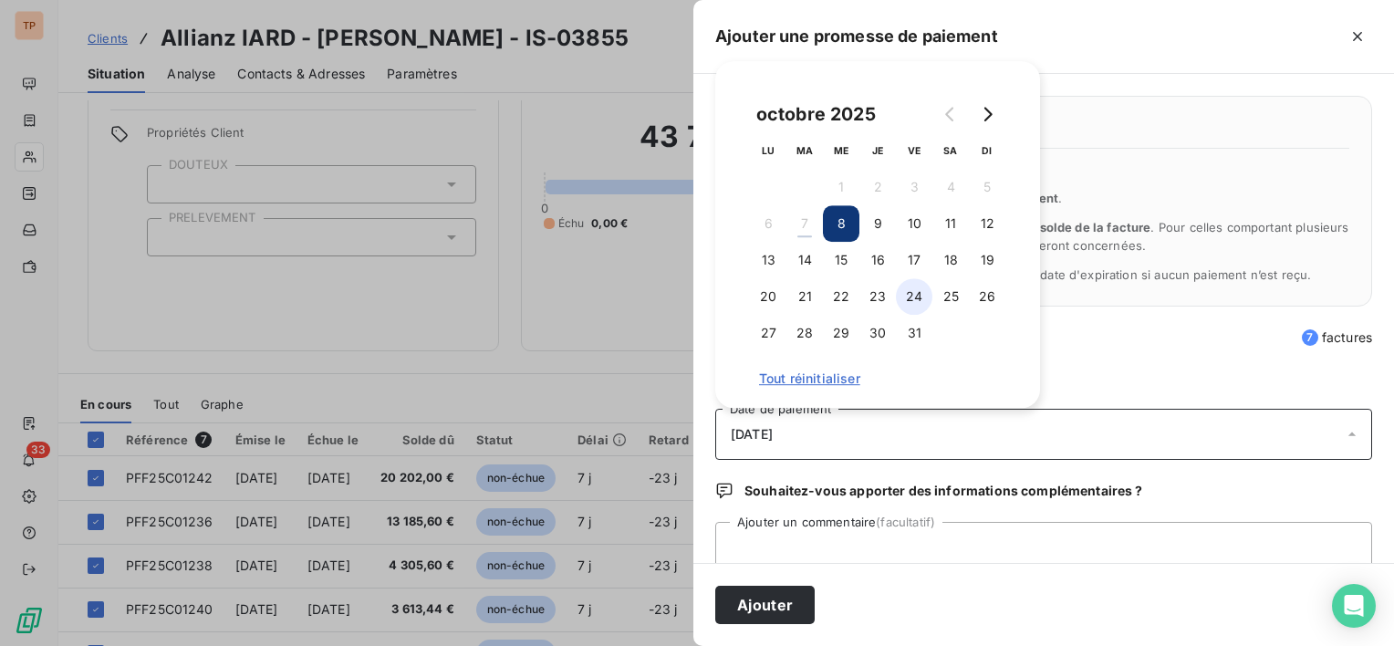
click at [930, 300] on button "24" at bounding box center [914, 296] width 36 height 36
click at [1055, 536] on textarea "Ajouter un commentaire (facultatif)" at bounding box center [1043, 556] width 657 height 69
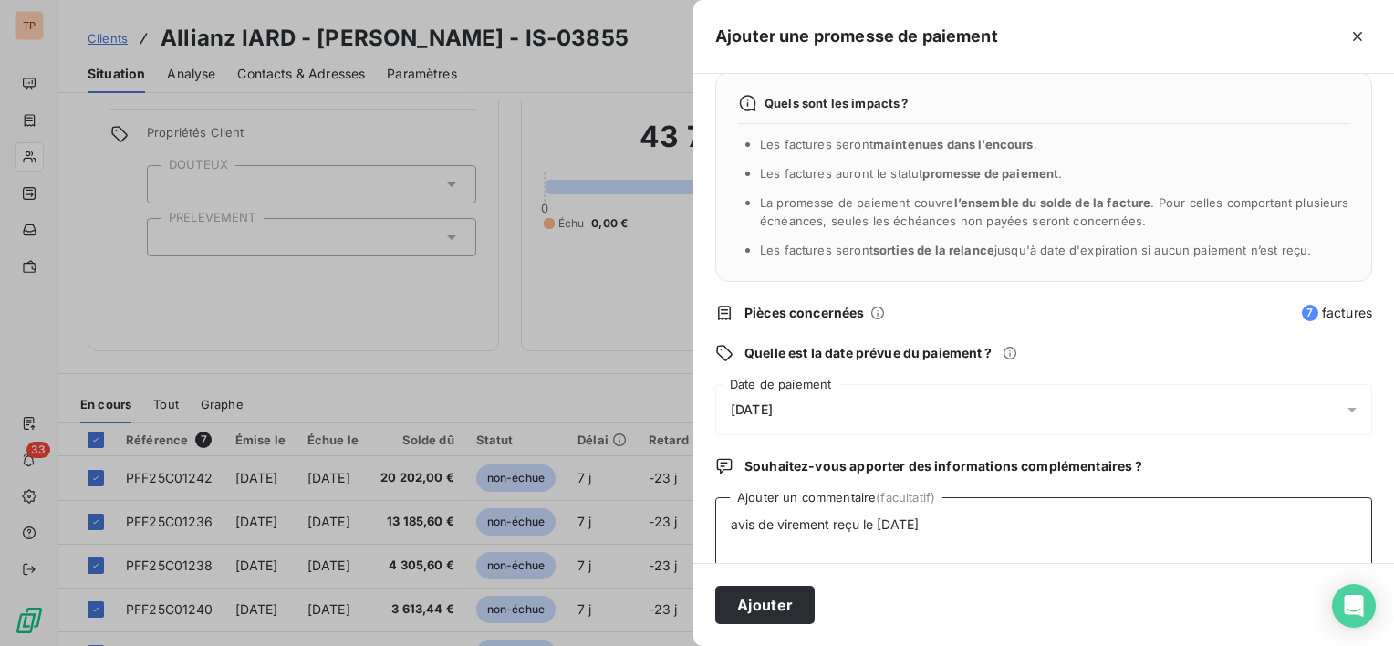
scroll to position [47, 0]
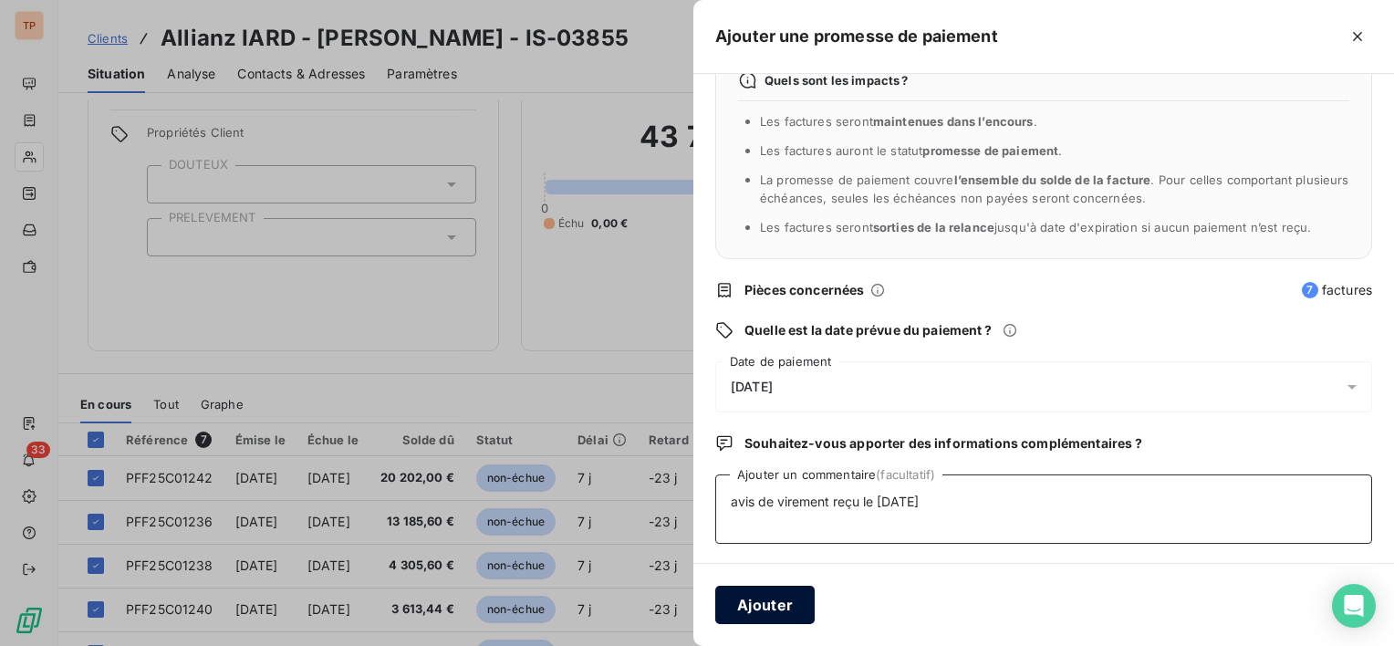
type textarea "avis de virement reçu le [DATE]"
click at [769, 606] on button "Ajouter" at bounding box center [764, 605] width 99 height 38
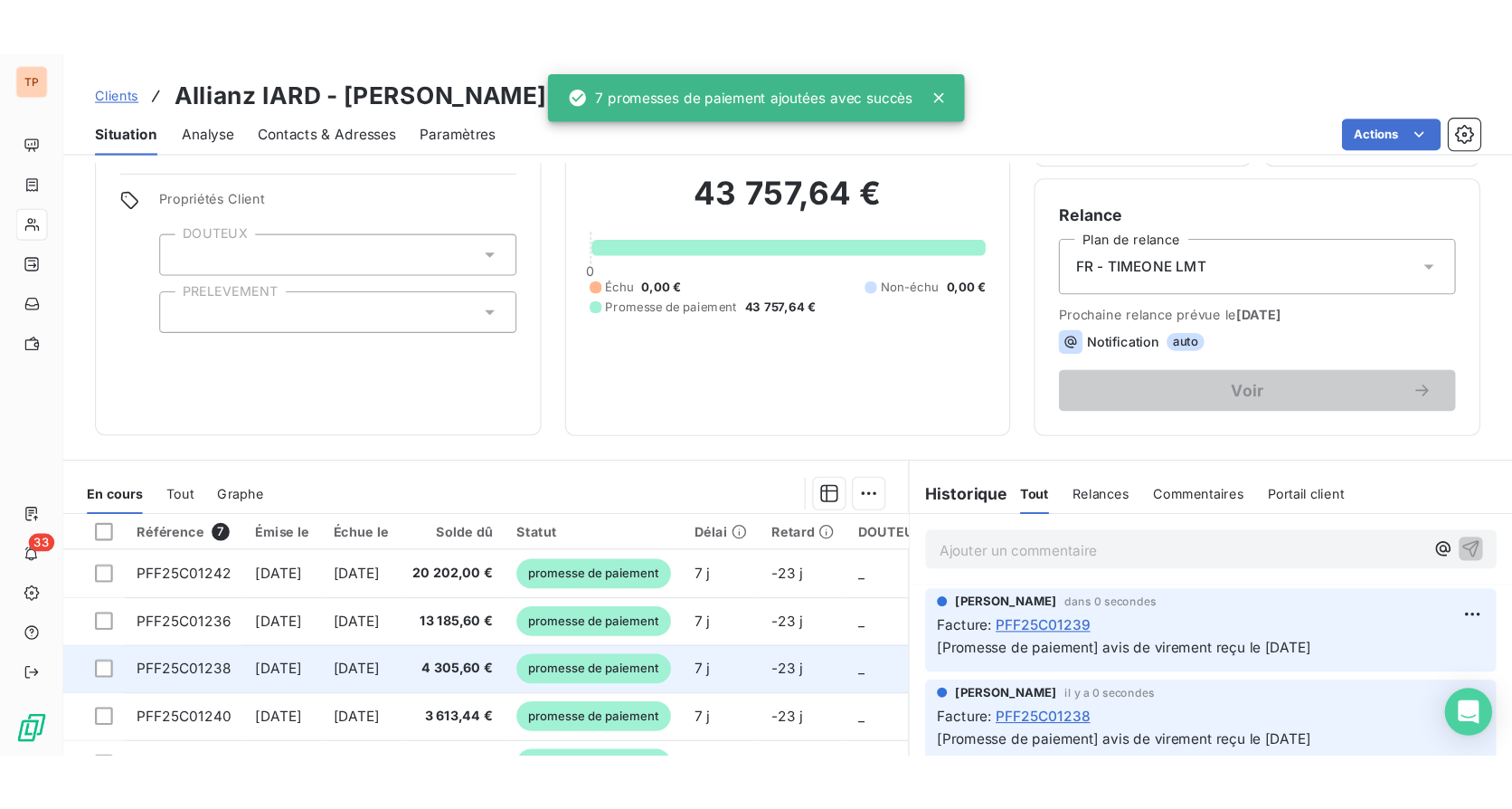
scroll to position [250, 0]
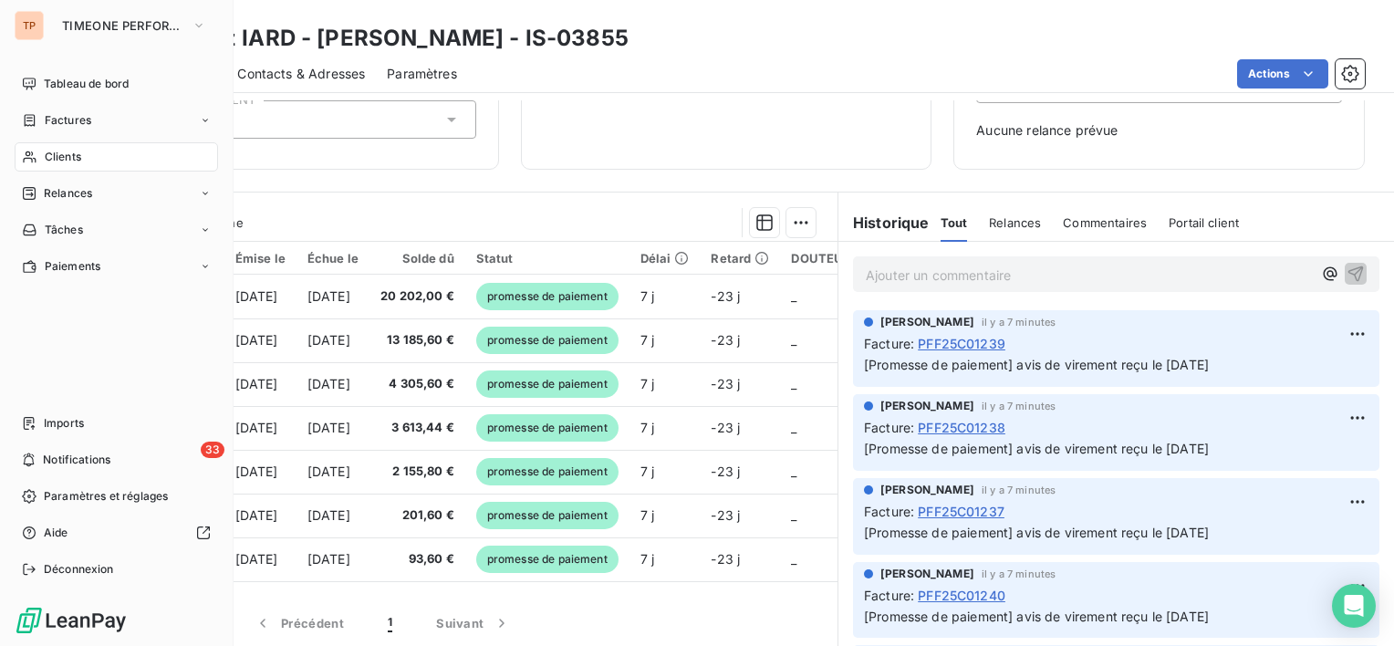
click at [91, 151] on div "Clients" at bounding box center [116, 156] width 203 height 29
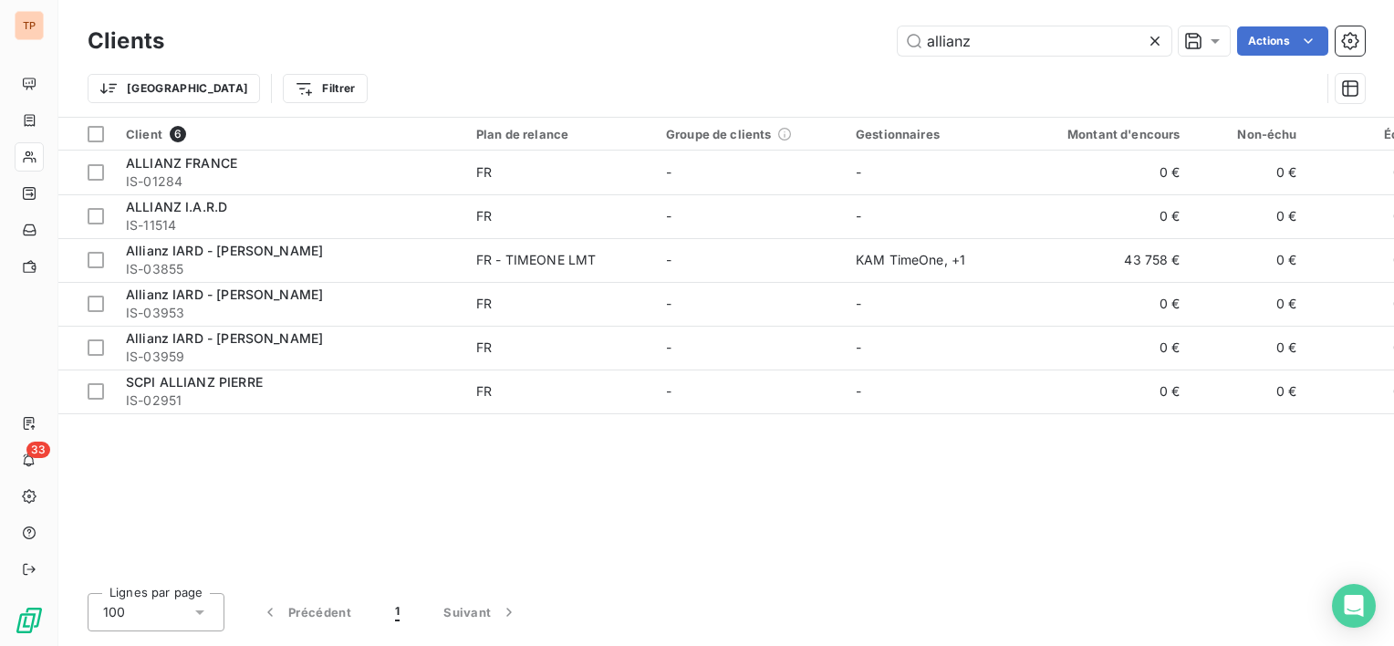
click at [1153, 40] on icon at bounding box center [1154, 40] width 9 height 9
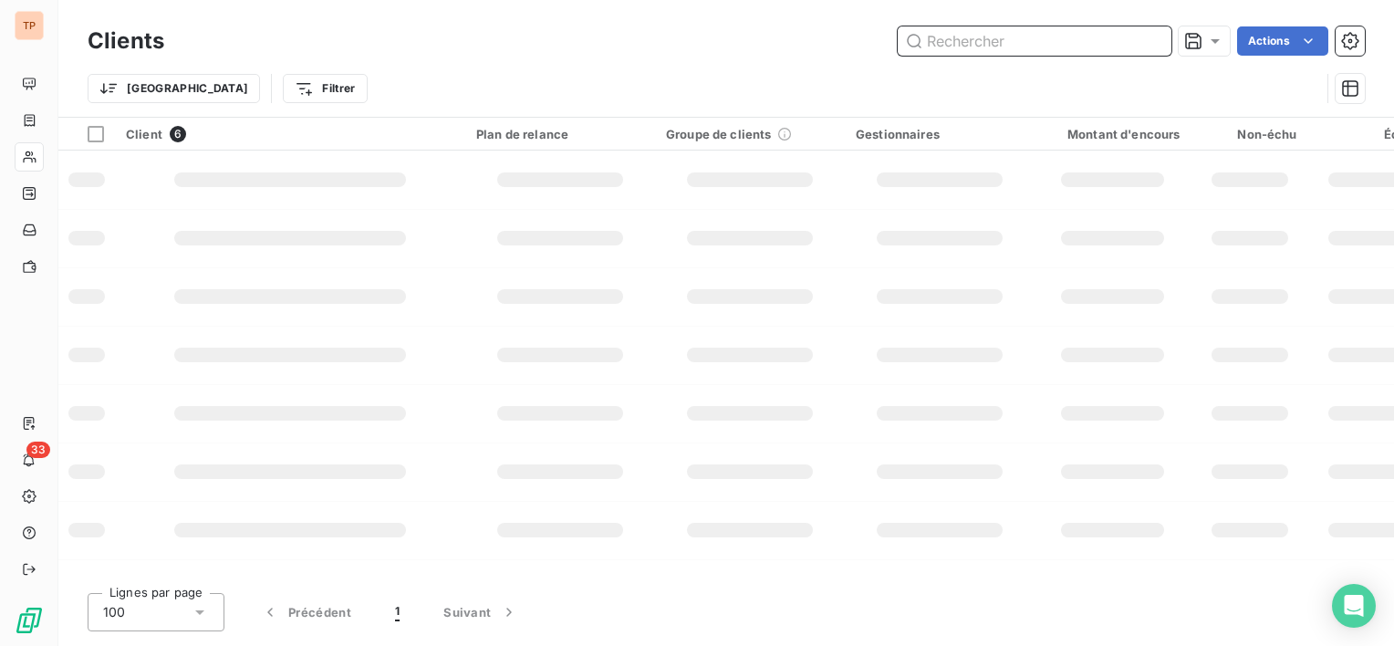
click at [1101, 39] on input "text" at bounding box center [1035, 40] width 274 height 29
type input "i"
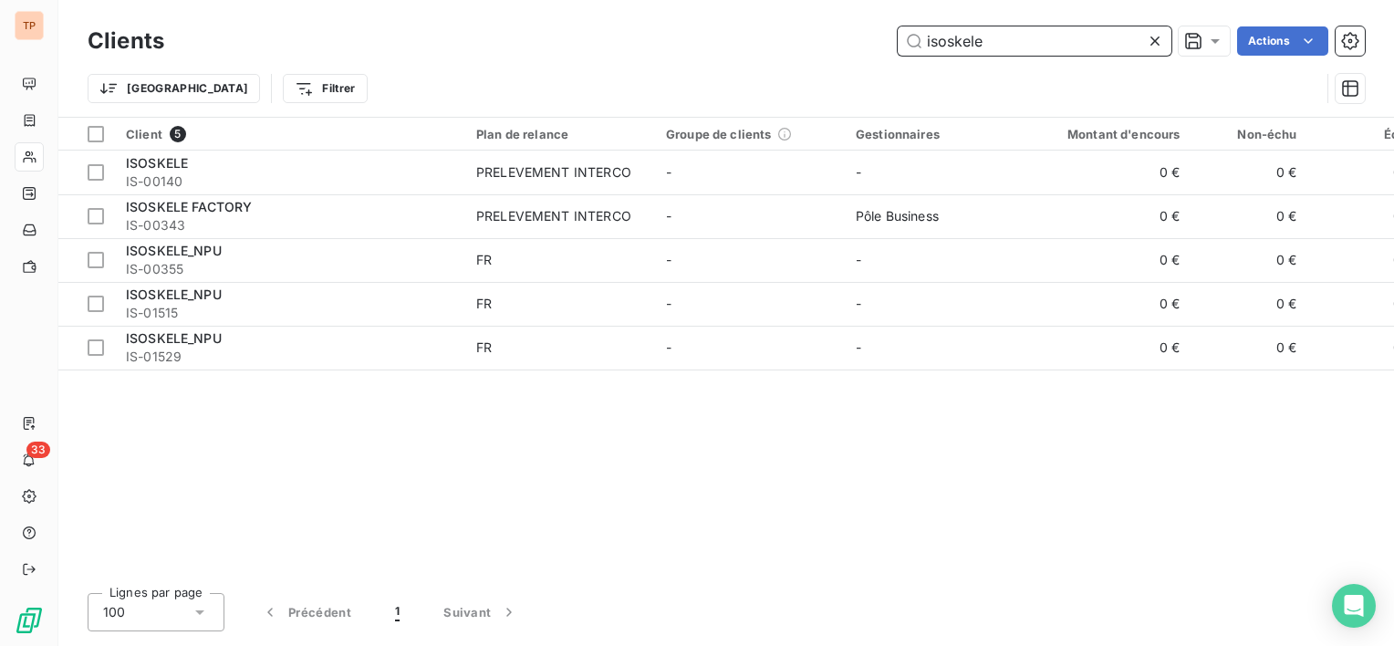
type input "isoskele"
drag, startPoint x: 1048, startPoint y: 23, endPoint x: 861, endPoint y: 40, distance: 187.8
click at [861, 40] on div "Clients isoskele Actions" at bounding box center [726, 41] width 1277 height 38
click at [1166, 35] on div at bounding box center [1159, 40] width 26 height 29
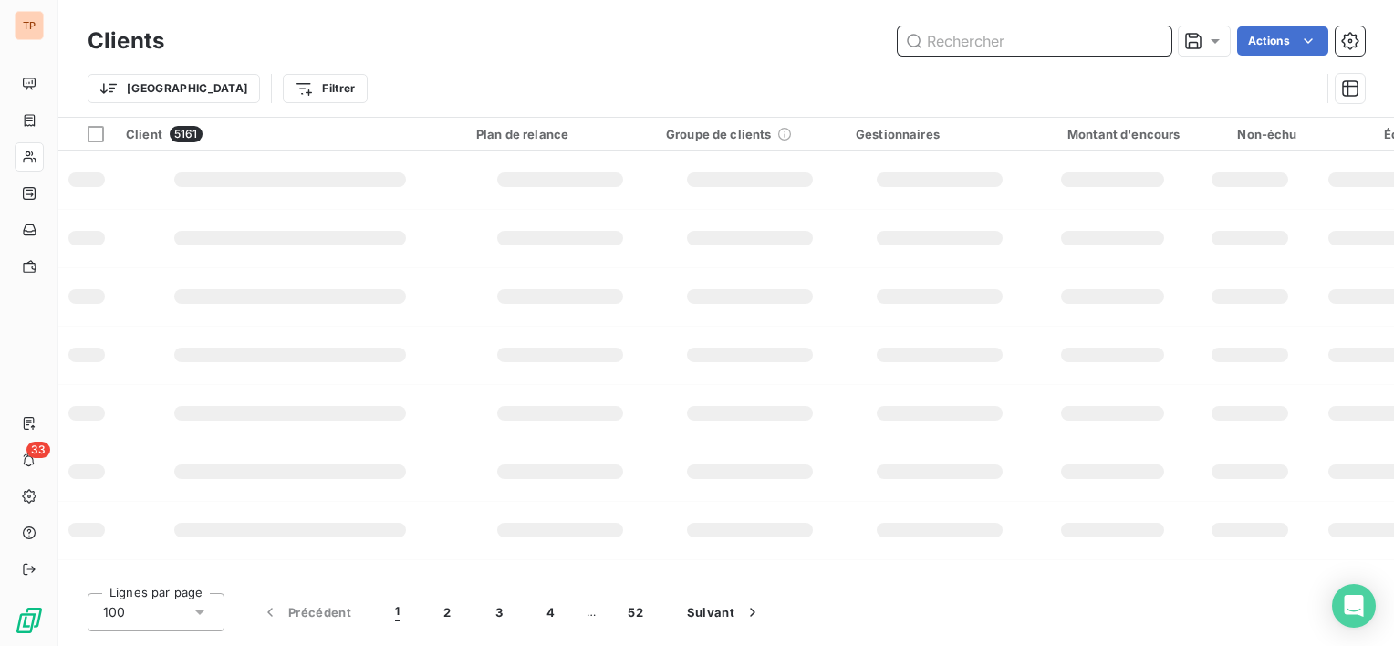
click at [1114, 52] on input "text" at bounding box center [1035, 40] width 274 height 29
type input "matching"
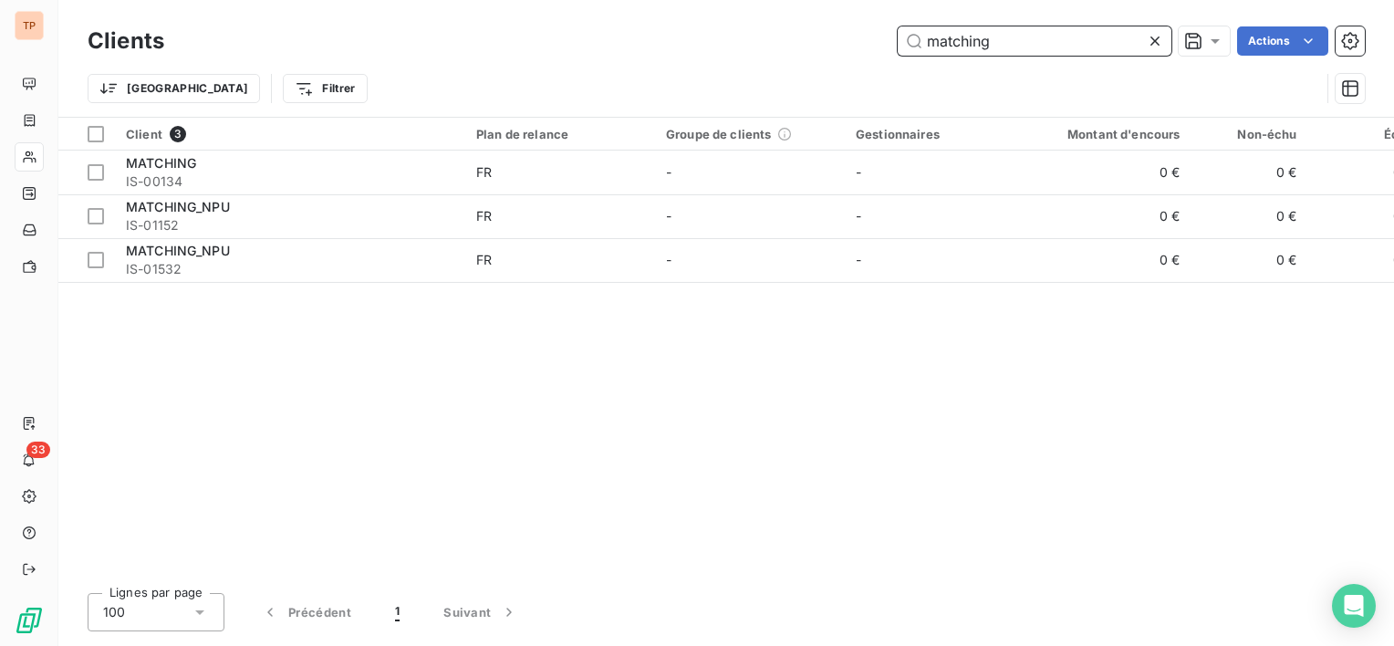
drag, startPoint x: 1066, startPoint y: 46, endPoint x: 743, endPoint y: 62, distance: 323.4
click at [743, 62] on div "Clients matching Actions Trier Filtrer" at bounding box center [726, 69] width 1277 height 95
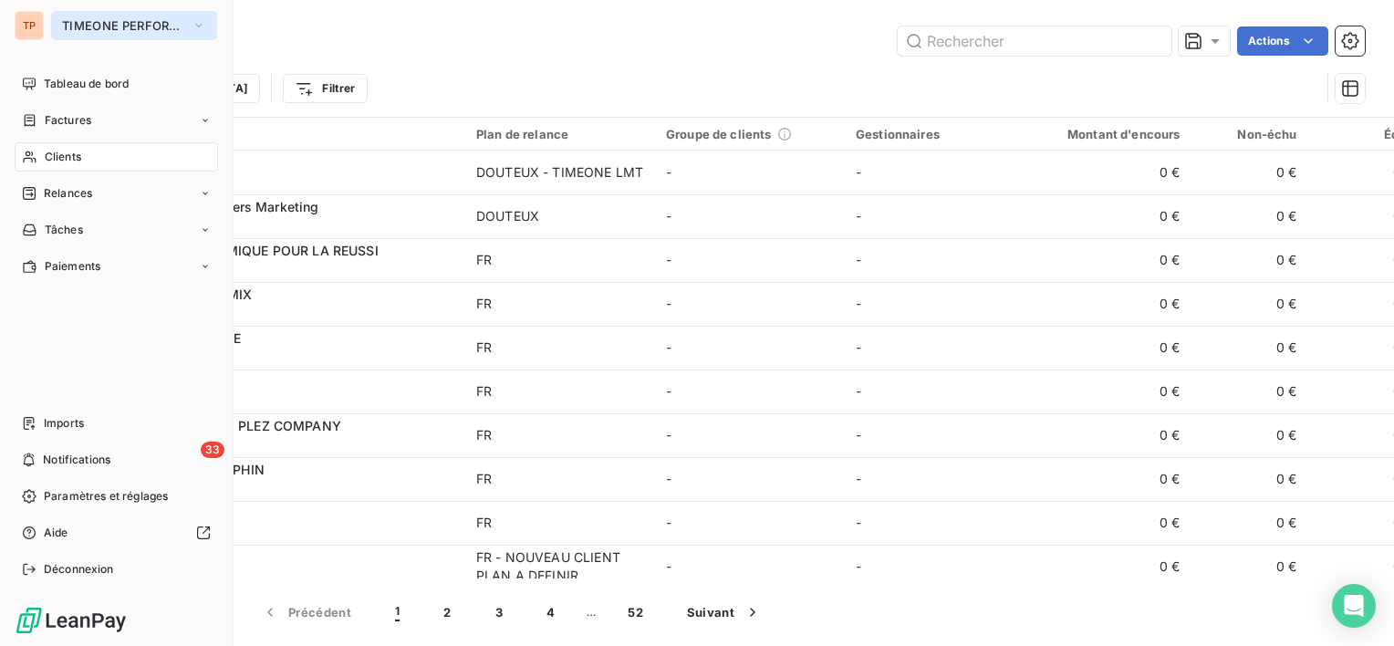
click at [120, 36] on button "TIMEONE PERFORMANCE" at bounding box center [134, 25] width 166 height 29
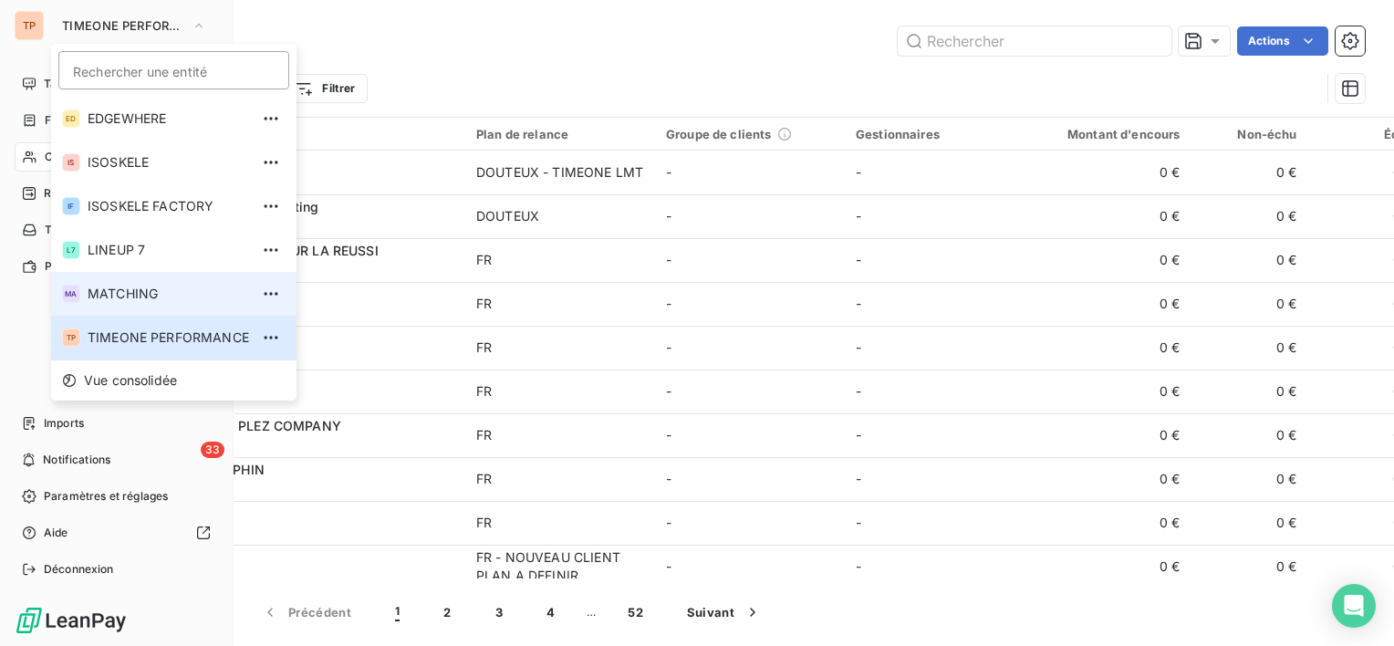
click at [142, 285] on span "MATCHING" at bounding box center [168, 294] width 161 height 18
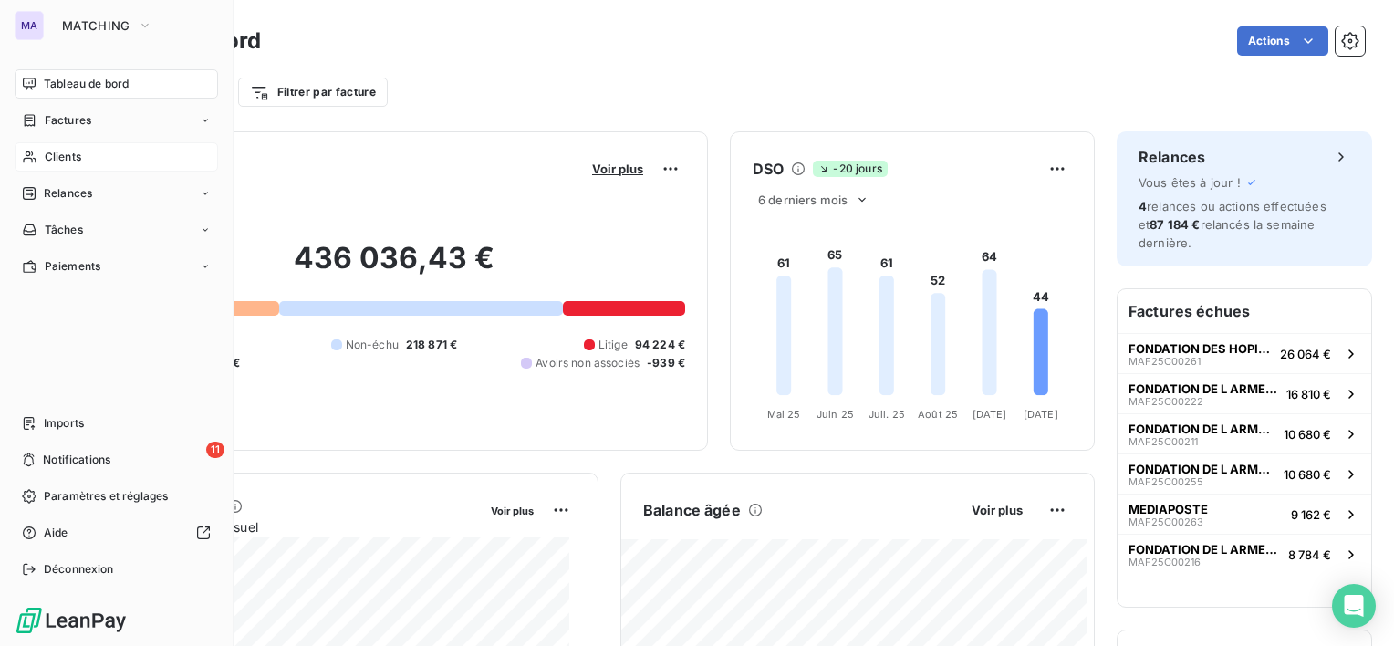
click at [121, 142] on div "Clients" at bounding box center [116, 156] width 203 height 29
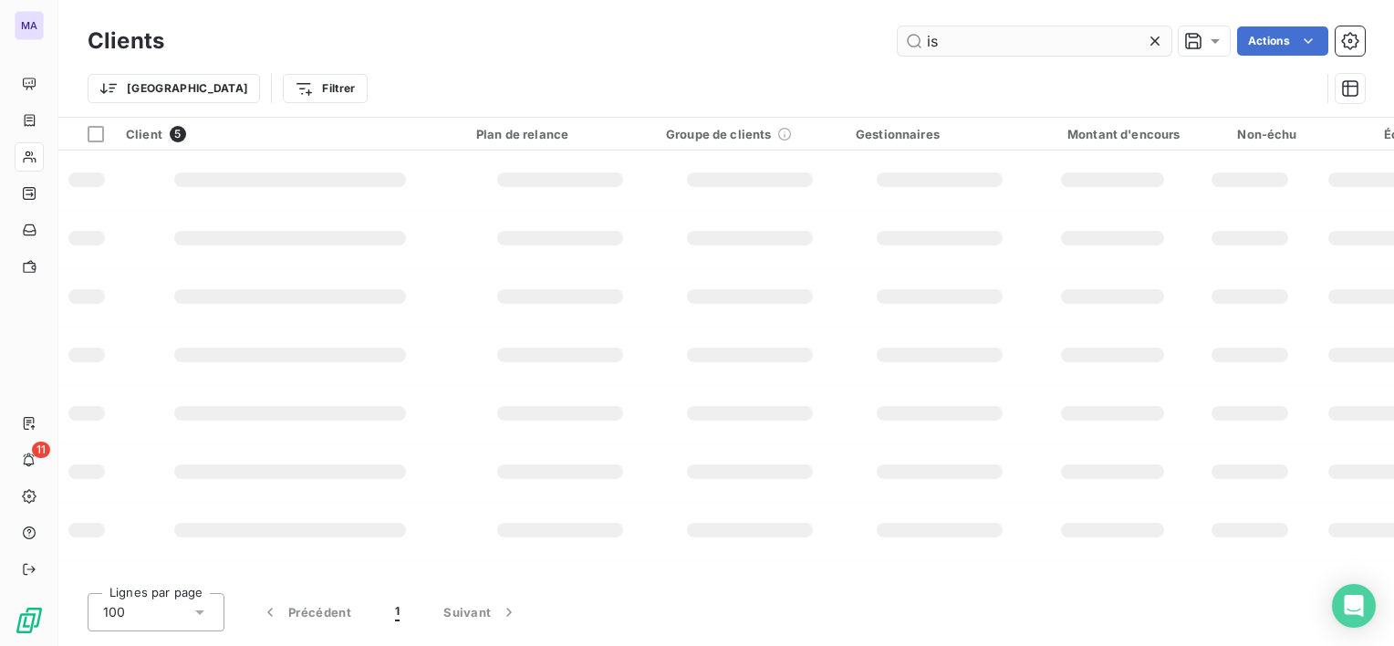
type input "i"
type input "timeone"
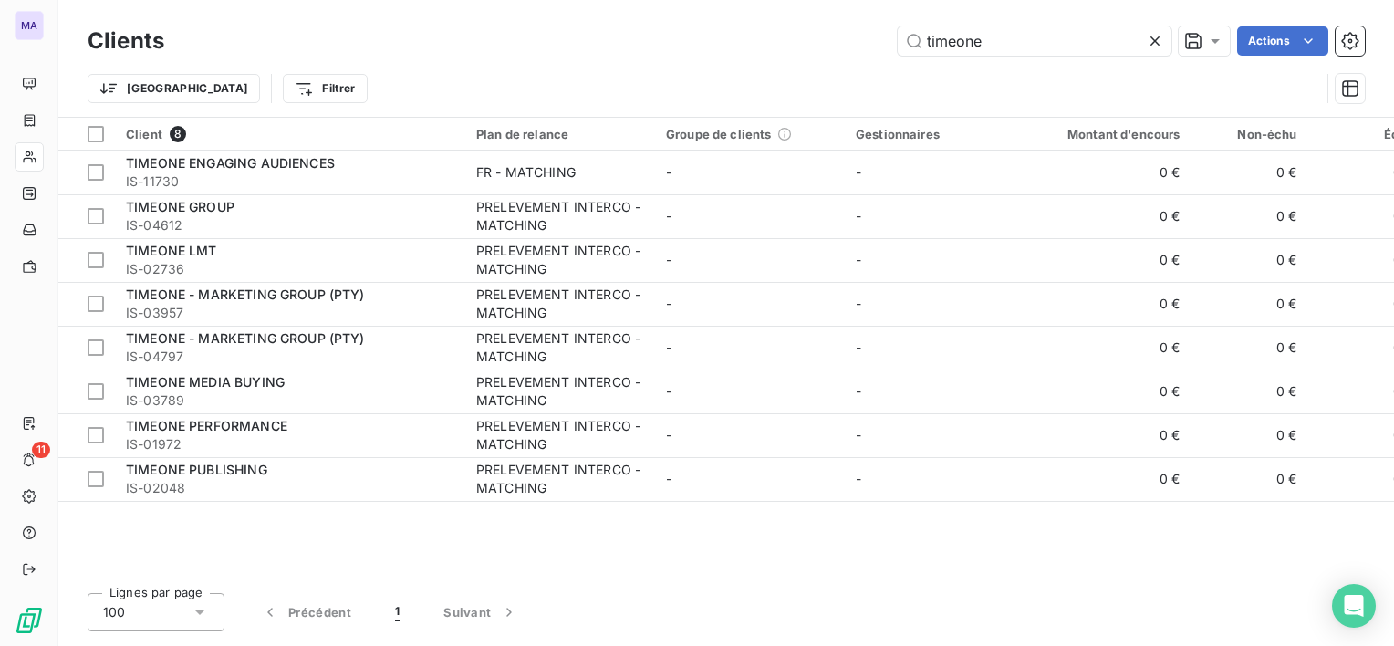
click at [664, 90] on div "Clients timeone Actions Trier Filtrer" at bounding box center [726, 69] width 1277 height 95
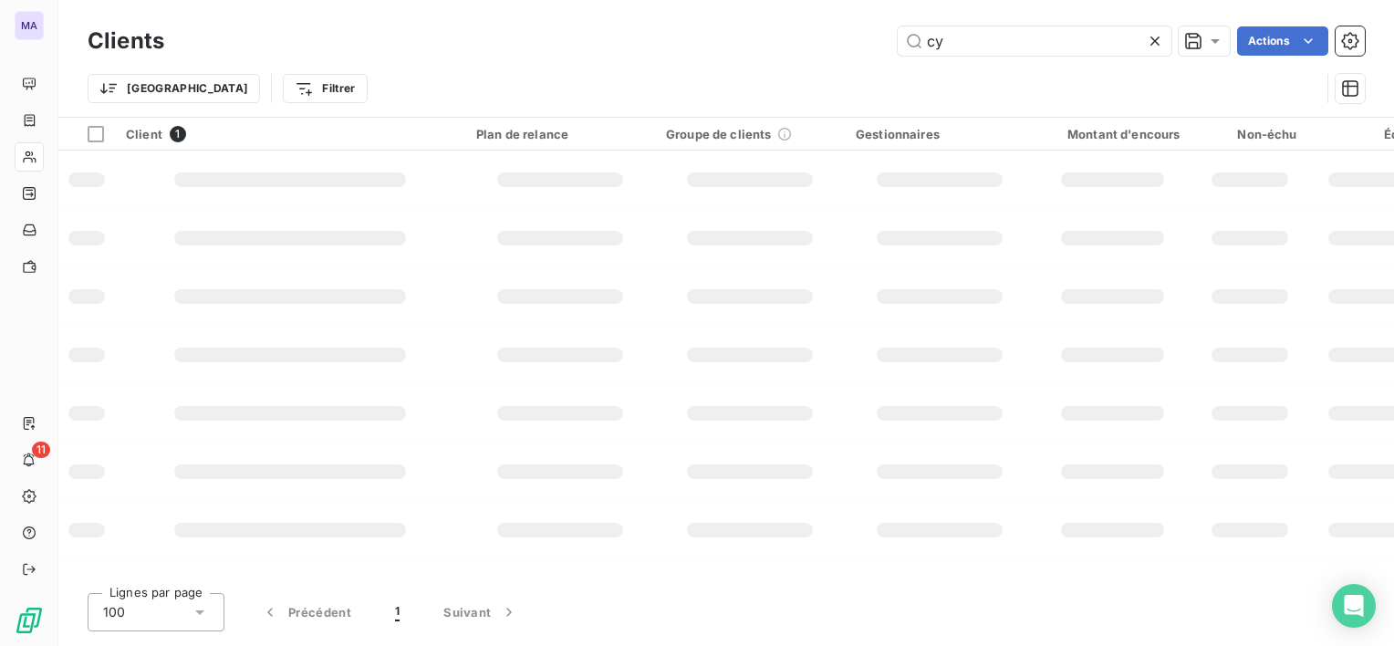
type input "c"
type input "o"
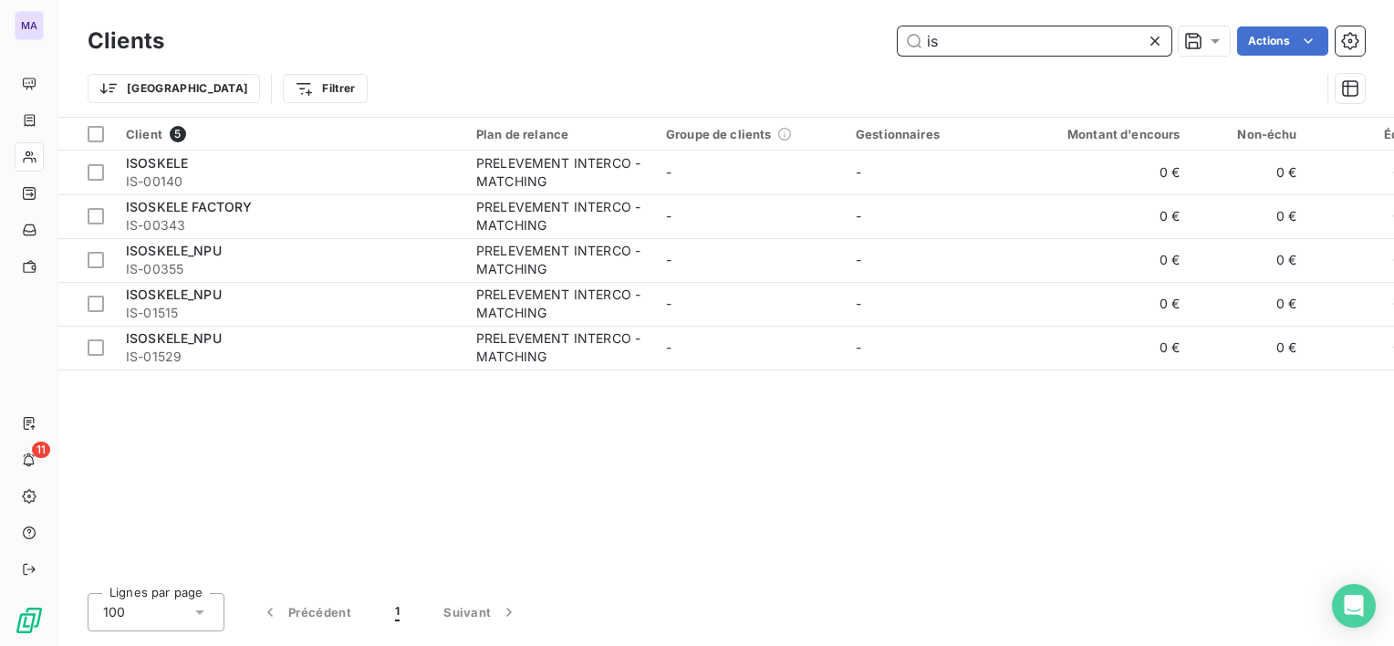
type input "i"
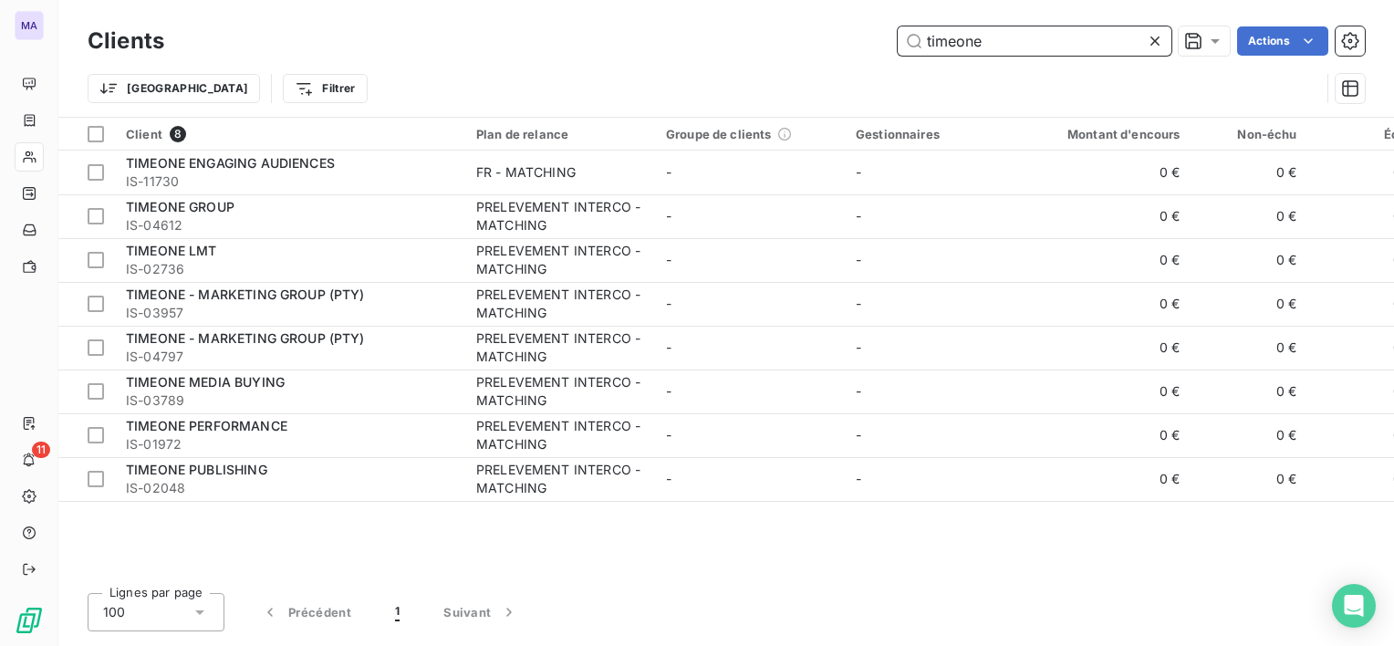
type input "timeone"
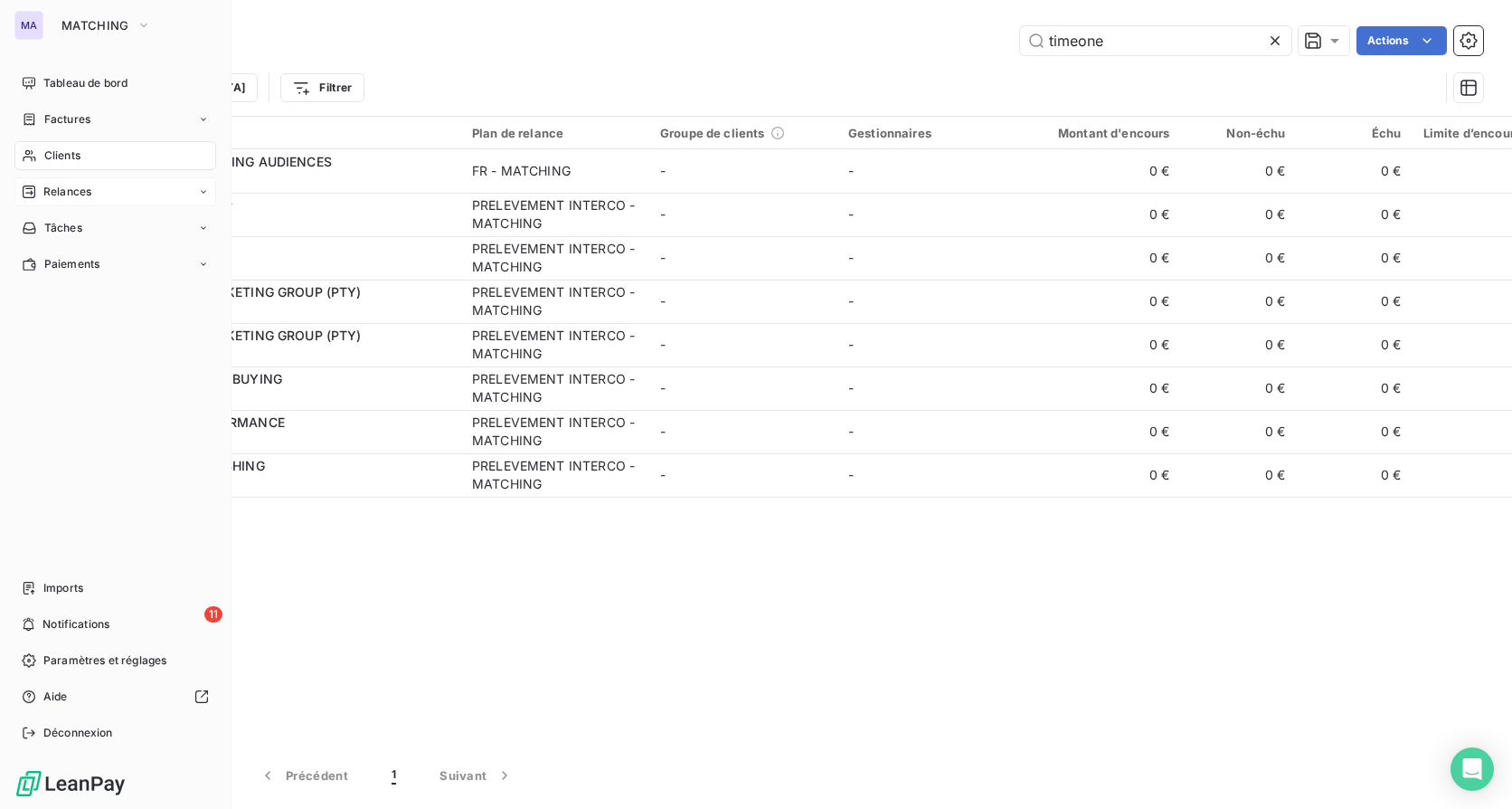
click at [58, 189] on span "Relances" at bounding box center [67, 191] width 48 height 16
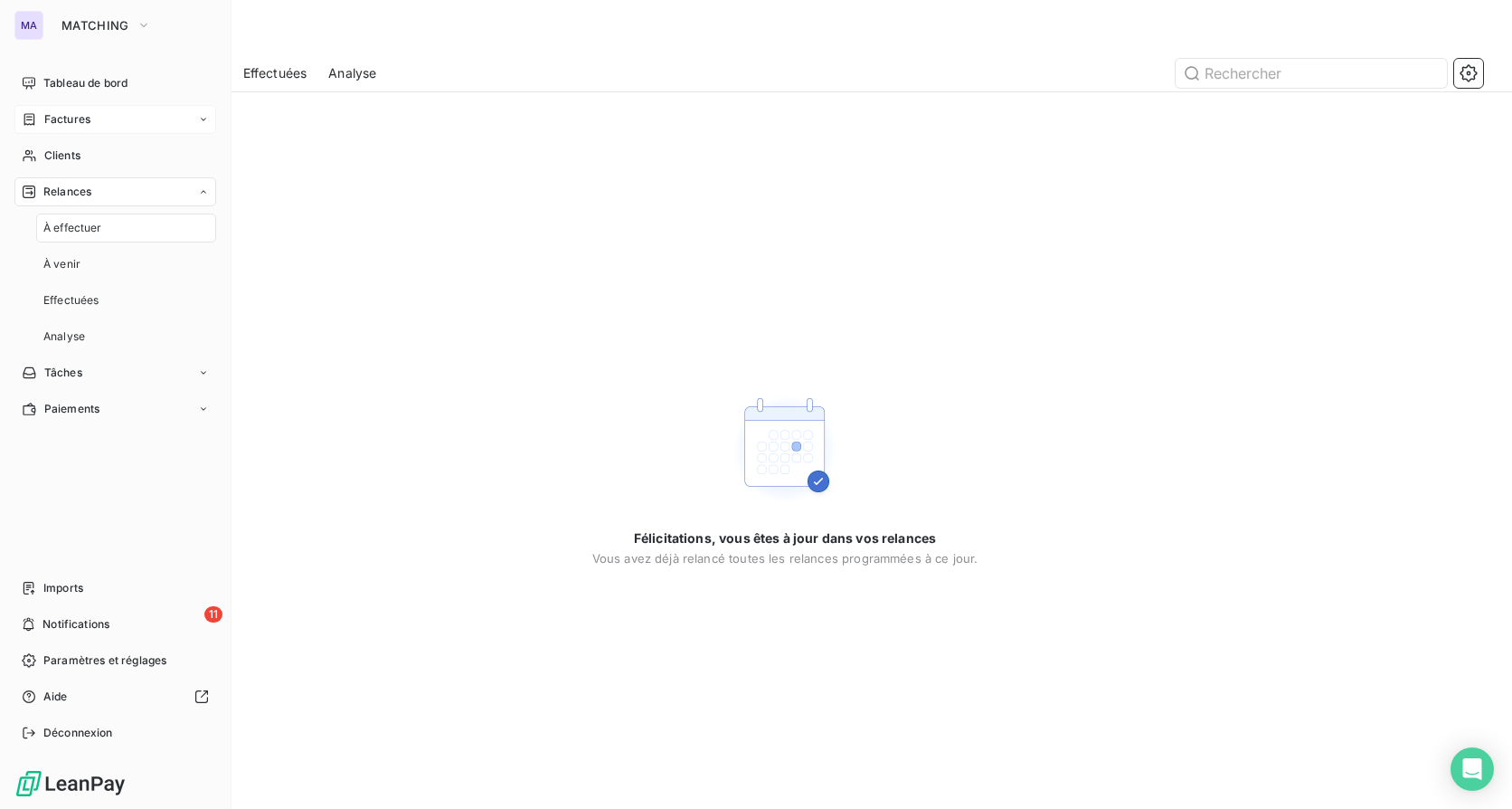
click at [61, 122] on span "Factures" at bounding box center [67, 119] width 47 height 16
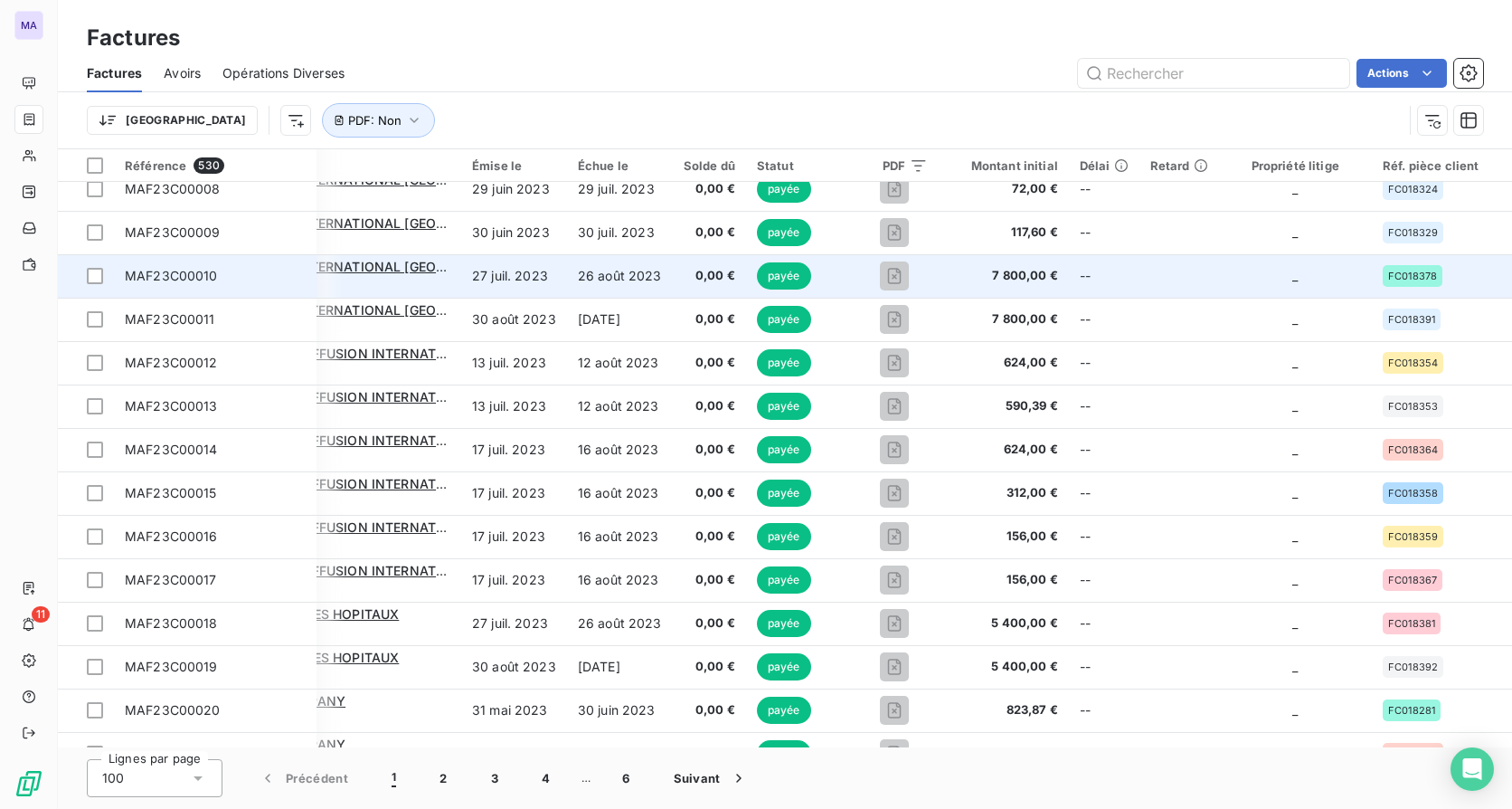
scroll to position [0, 103]
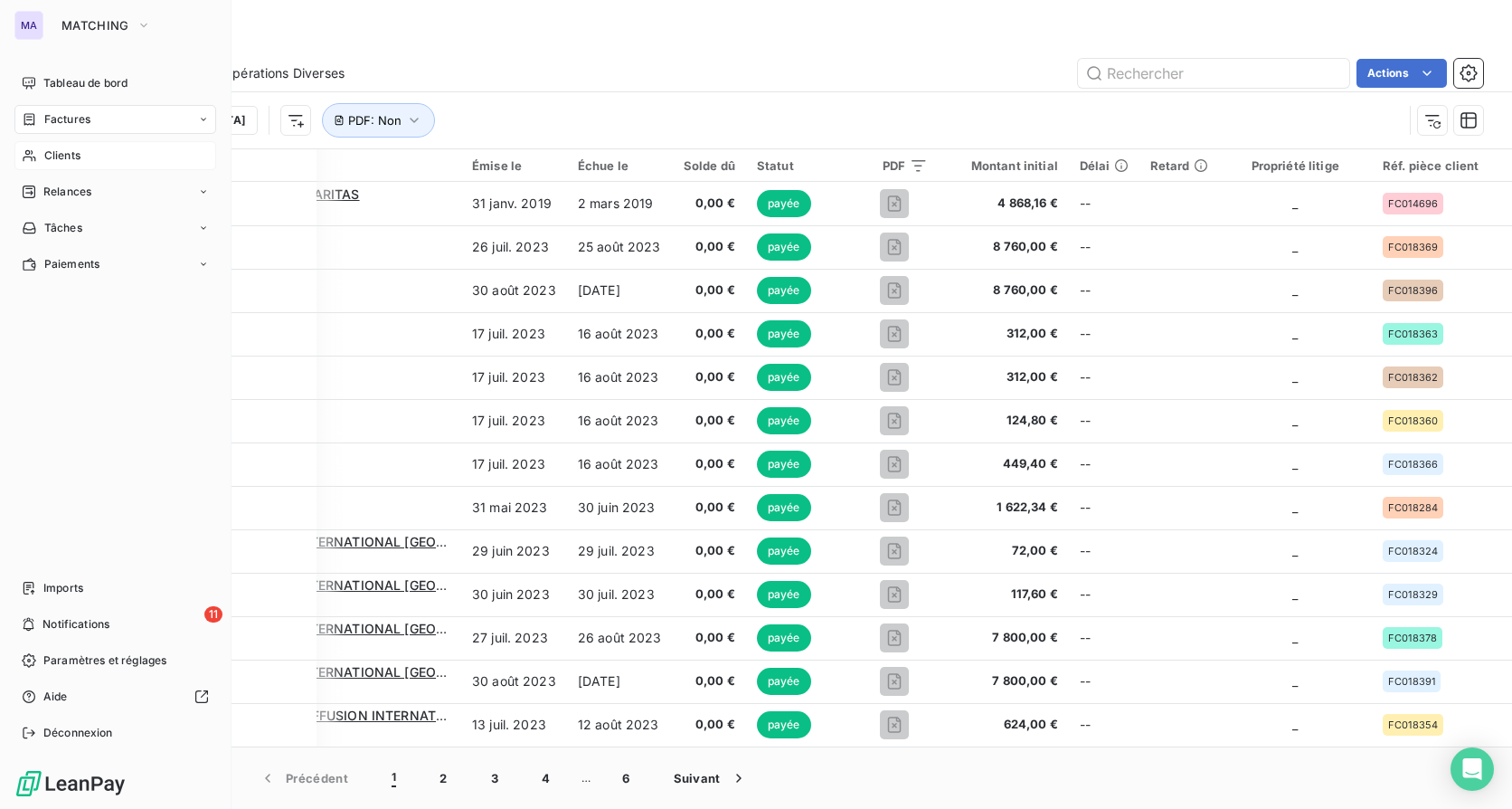
click at [61, 161] on span "Clients" at bounding box center [62, 156] width 36 height 16
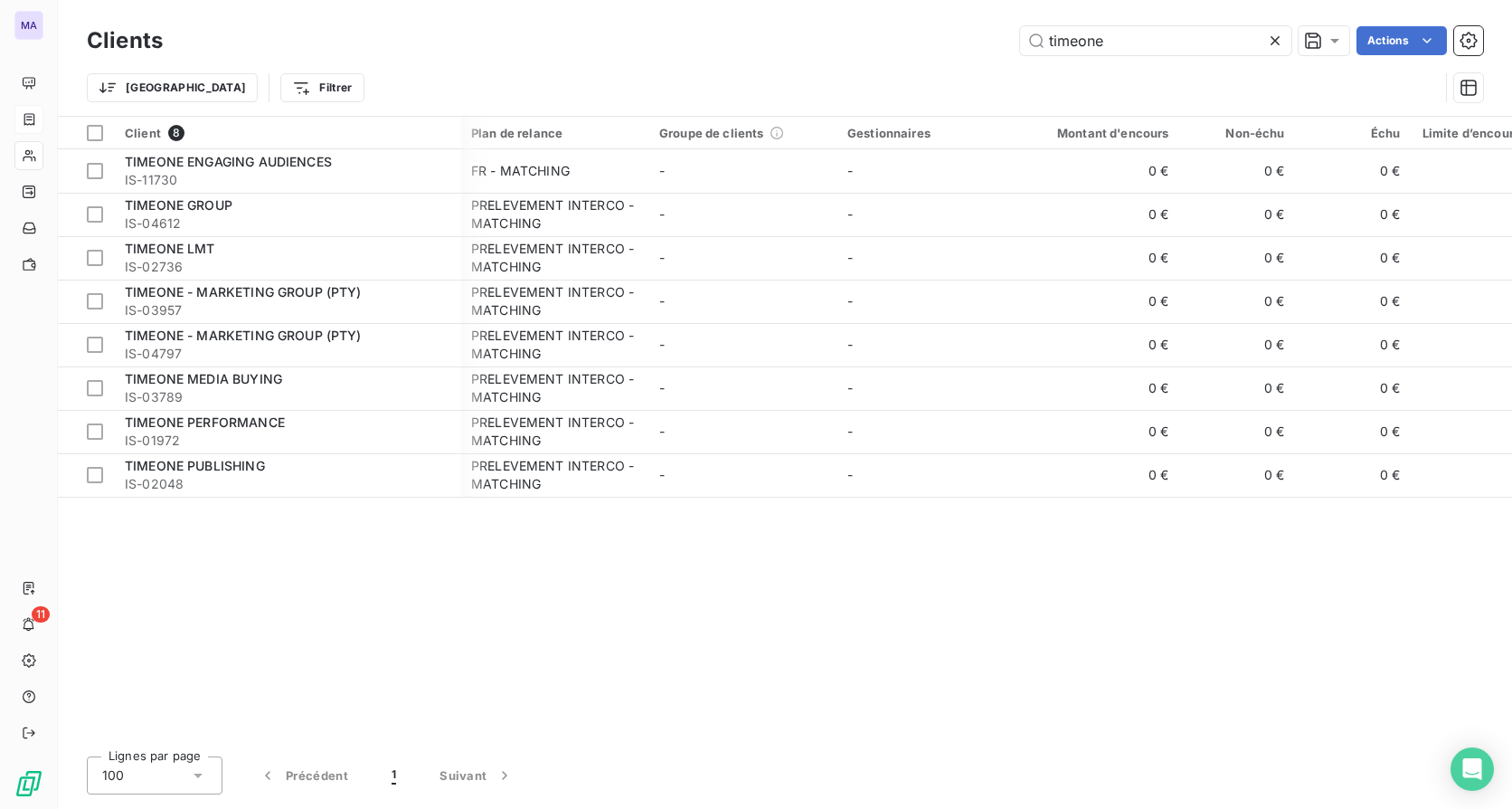
scroll to position [0, 4]
click at [1048, 639] on div "Lignes par page 100 Précédent 1 Suivant" at bounding box center [785, 775] width 1397 height 38
click at [1242, 639] on div "Client 8 Plan de relance Groupe de clients Gestionnaires Montant d'encours Non-…" at bounding box center [784, 429] width 1454 height 625
click at [1278, 639] on div "Client 8 Plan de relance Groupe de clients Gestionnaires Montant d'encours Non-…" at bounding box center [784, 429] width 1454 height 625
click at [1338, 639] on div "Client 8 Plan de relance Groupe de clients Gestionnaires Montant d'encours Non-…" at bounding box center [784, 429] width 1454 height 625
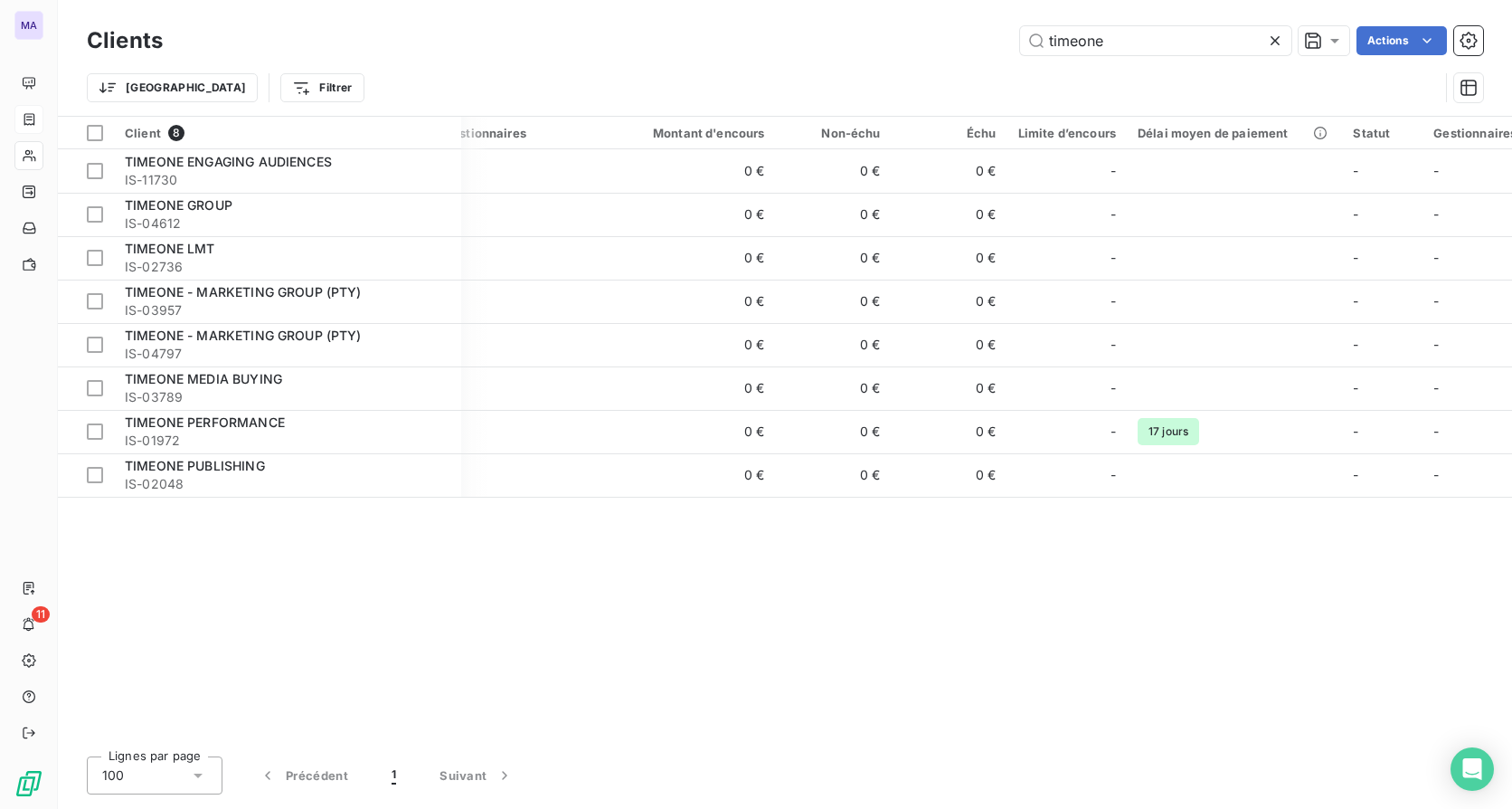
scroll to position [0, 436]
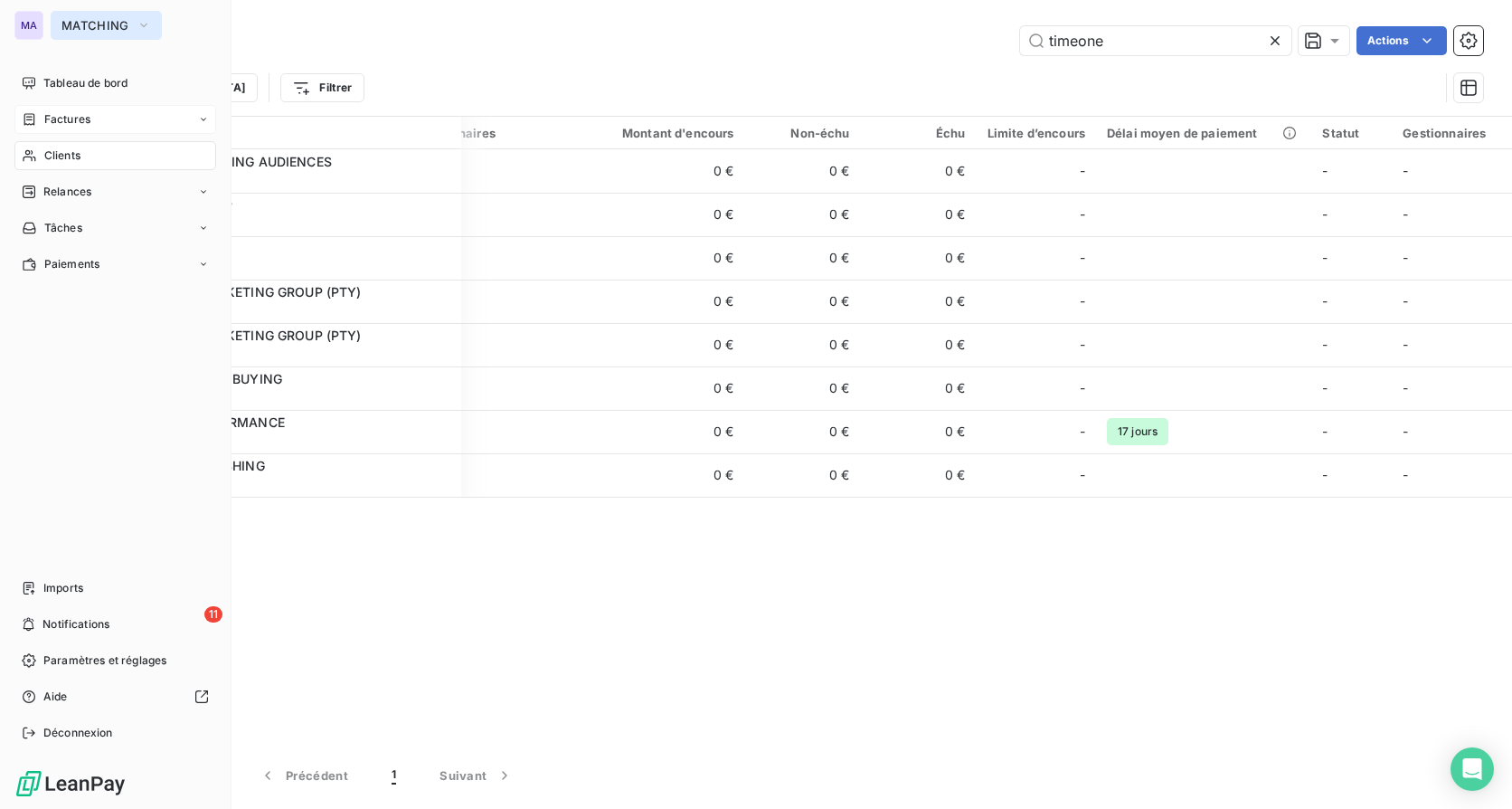
click at [56, 22] on button "MATCHING" at bounding box center [106, 25] width 111 height 29
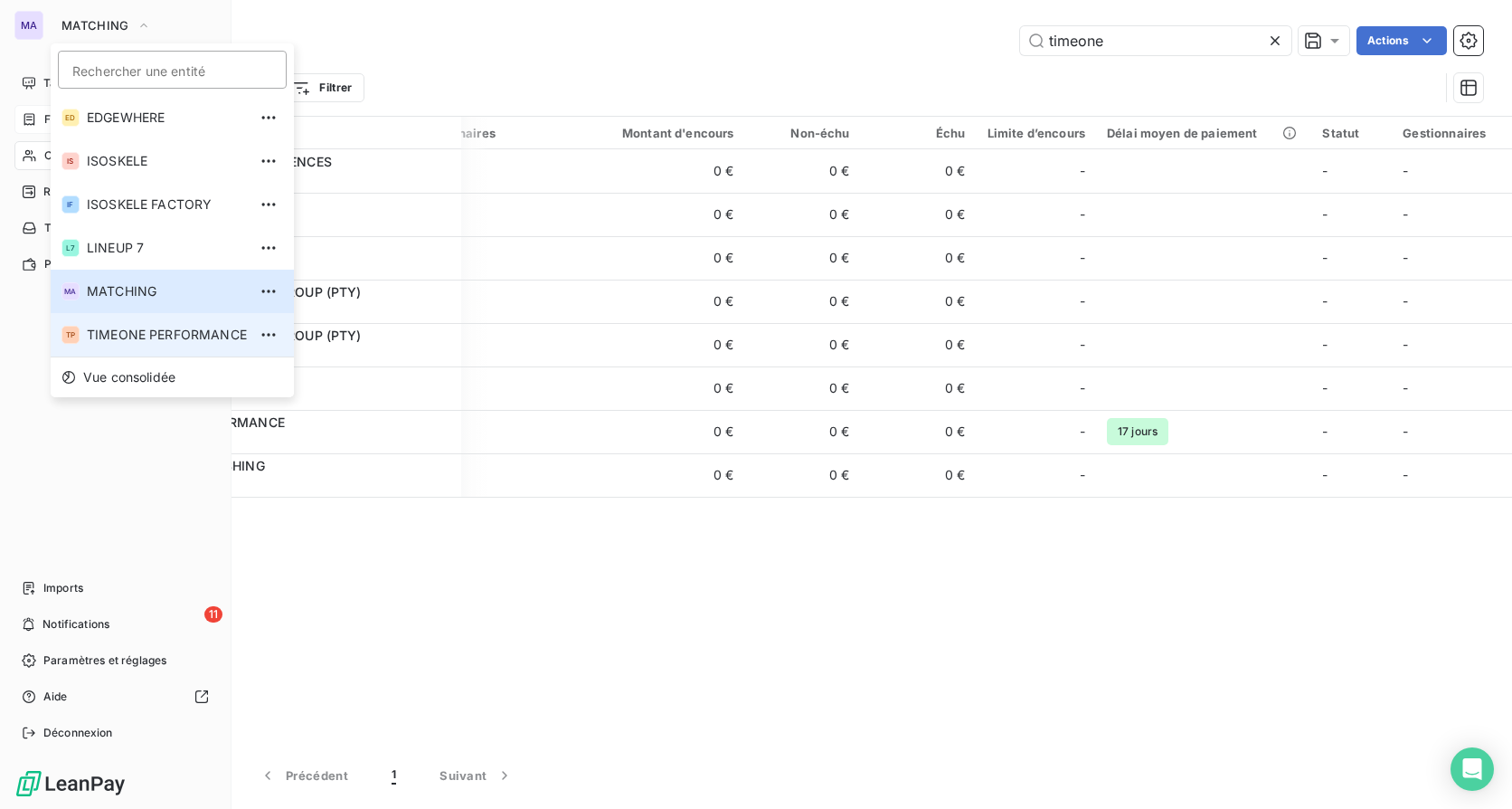
click at [133, 341] on span "TIMEONE PERFORMANCE" at bounding box center [167, 334] width 160 height 18
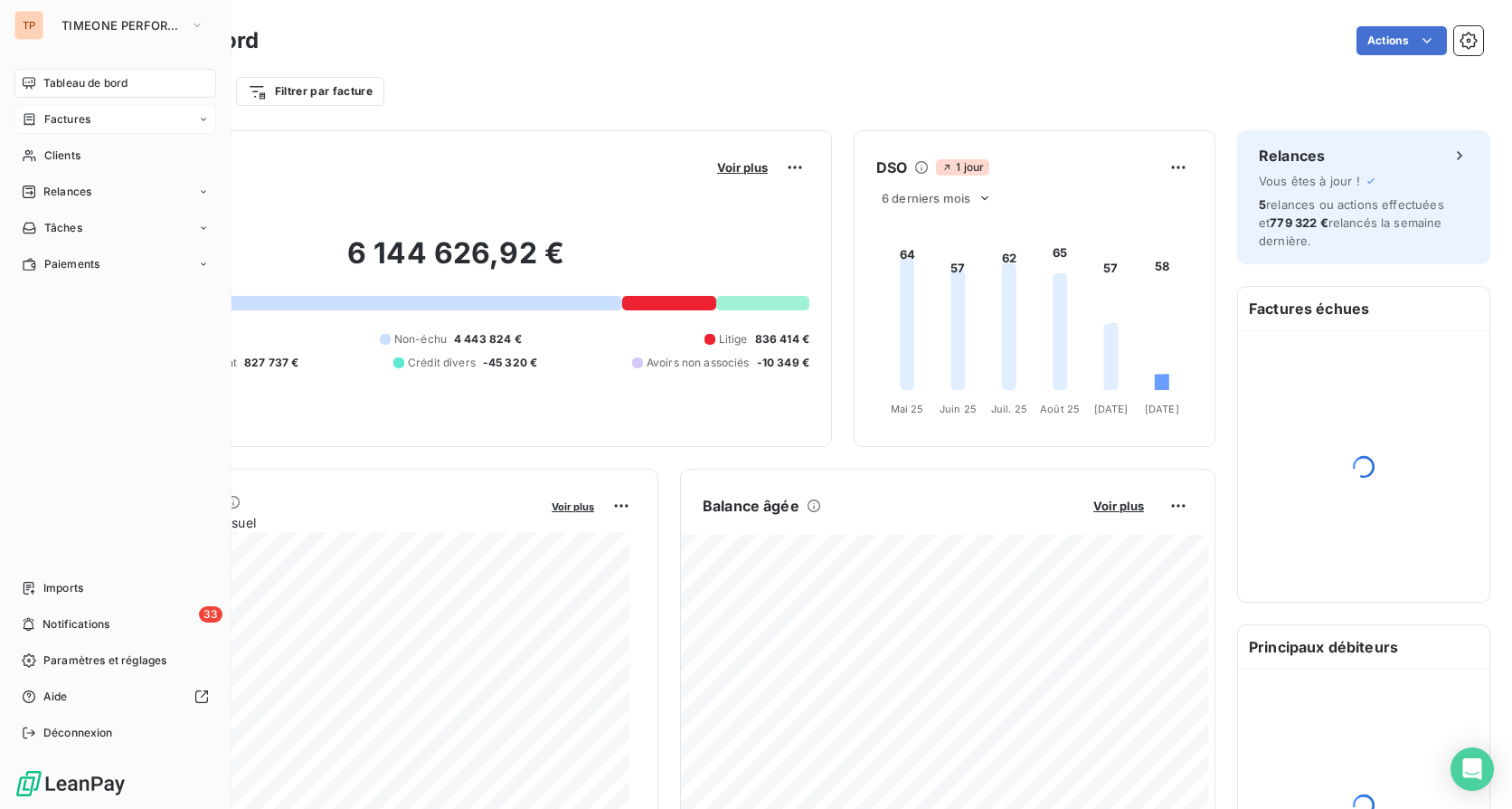
click at [139, 119] on div "Factures" at bounding box center [115, 119] width 201 height 29
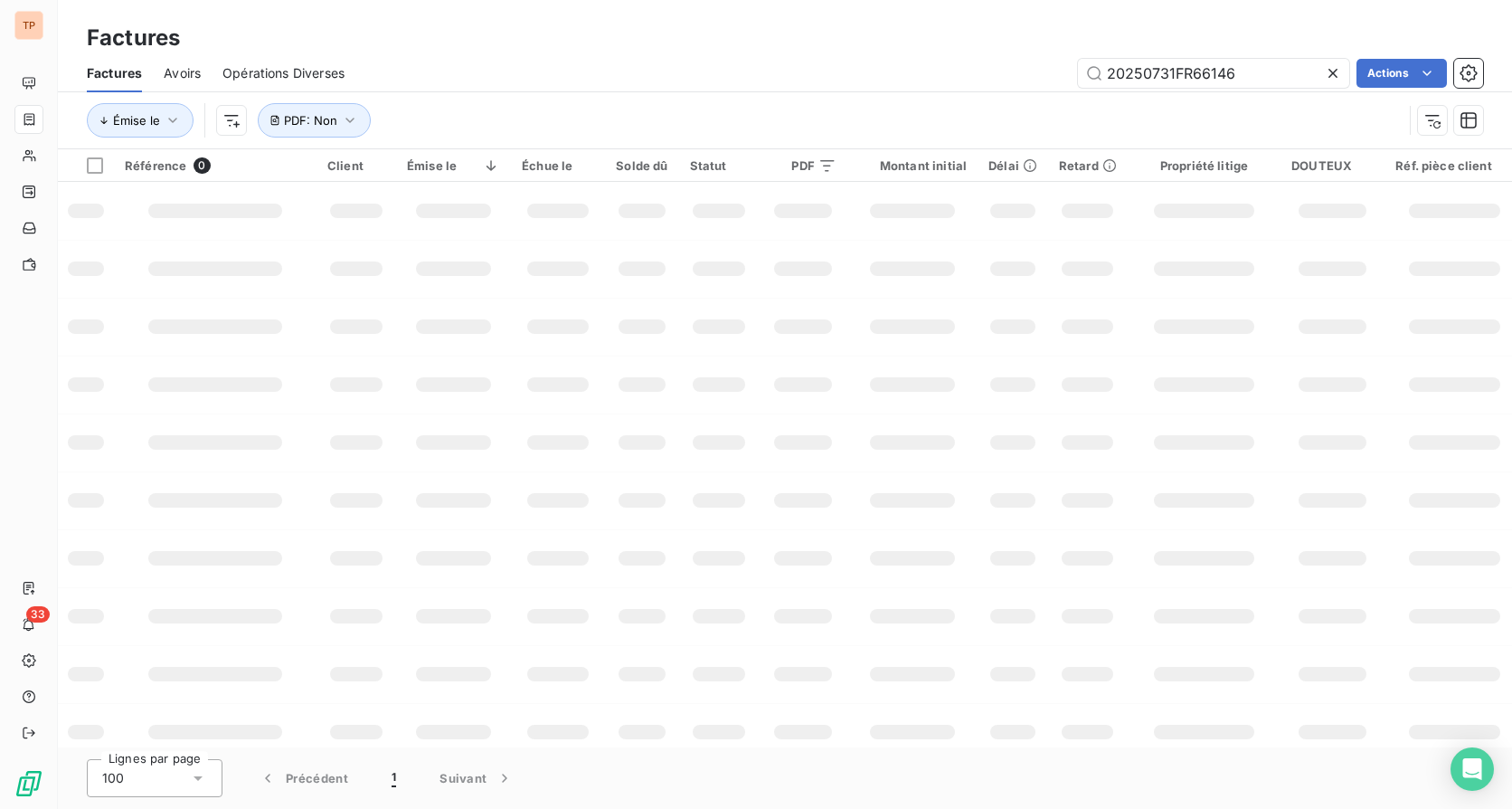
click at [1338, 67] on icon at bounding box center [1334, 73] width 18 height 18
click at [346, 115] on icon "button" at bounding box center [350, 120] width 18 height 18
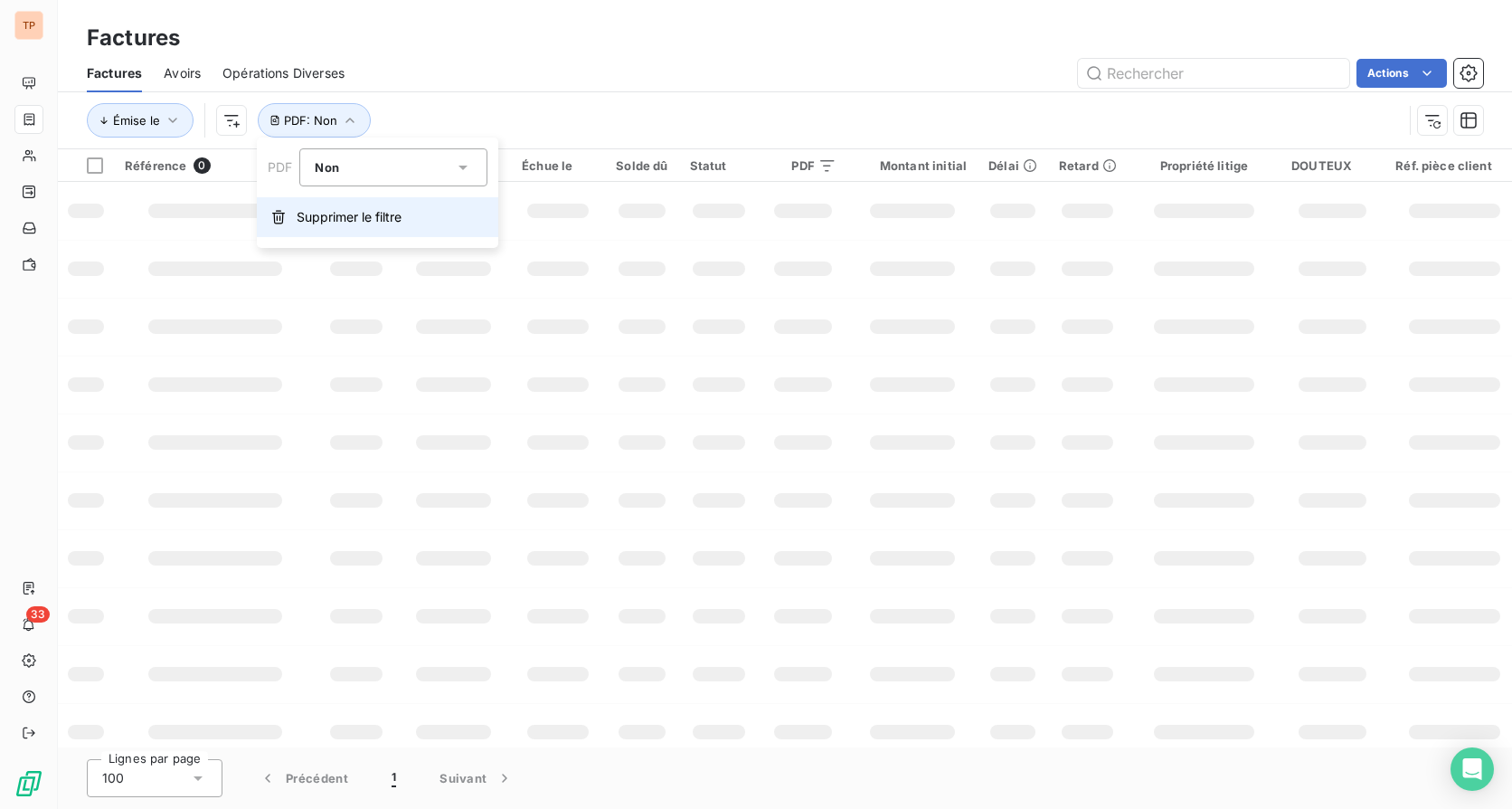
click at [363, 216] on span "Supprimer le filtre" at bounding box center [349, 217] width 105 height 18
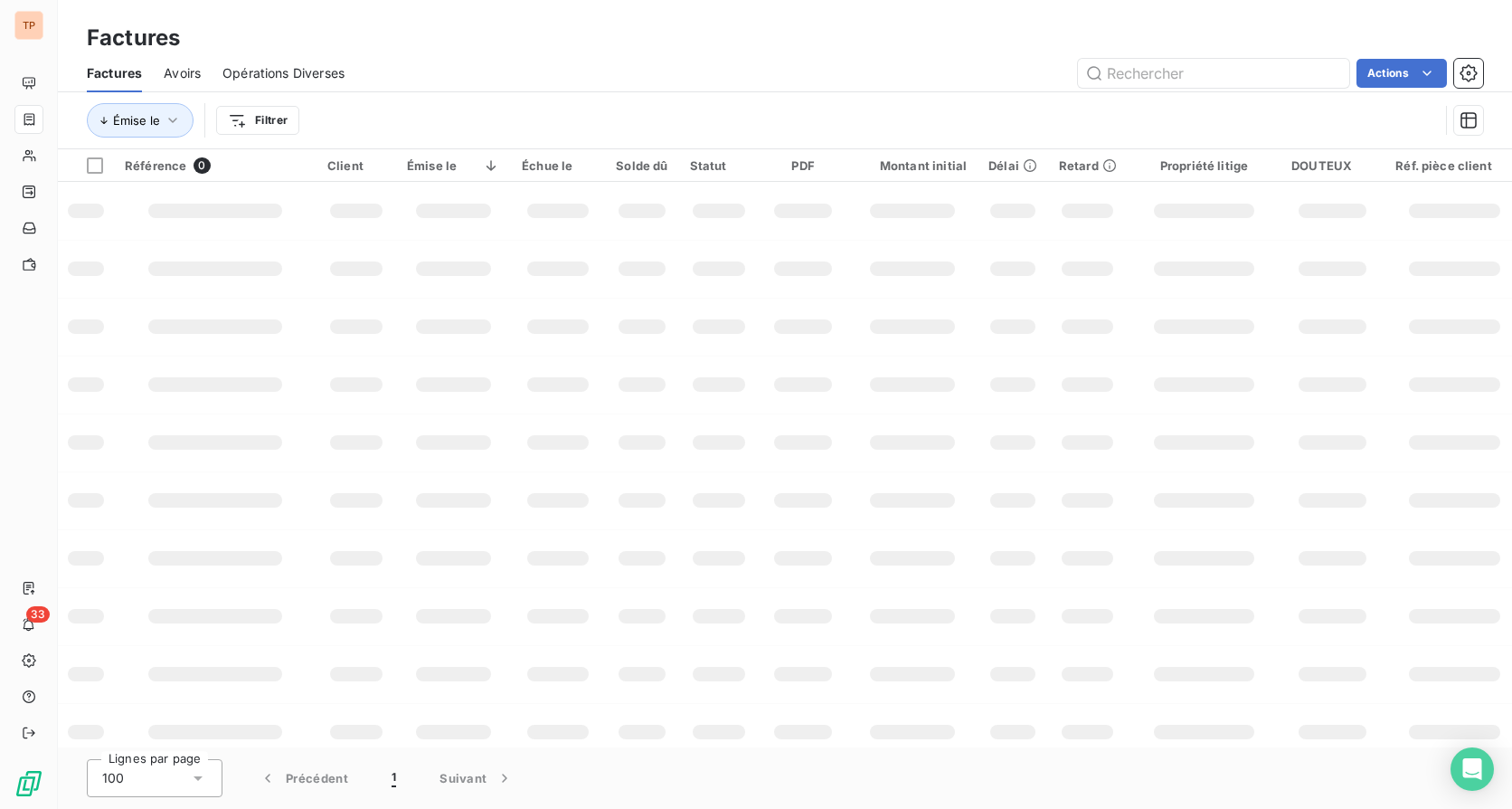
click at [1268, 98] on div "Émise le Filtrer" at bounding box center [785, 120] width 1397 height 57
click at [1267, 74] on input "text" at bounding box center [1214, 72] width 272 height 29
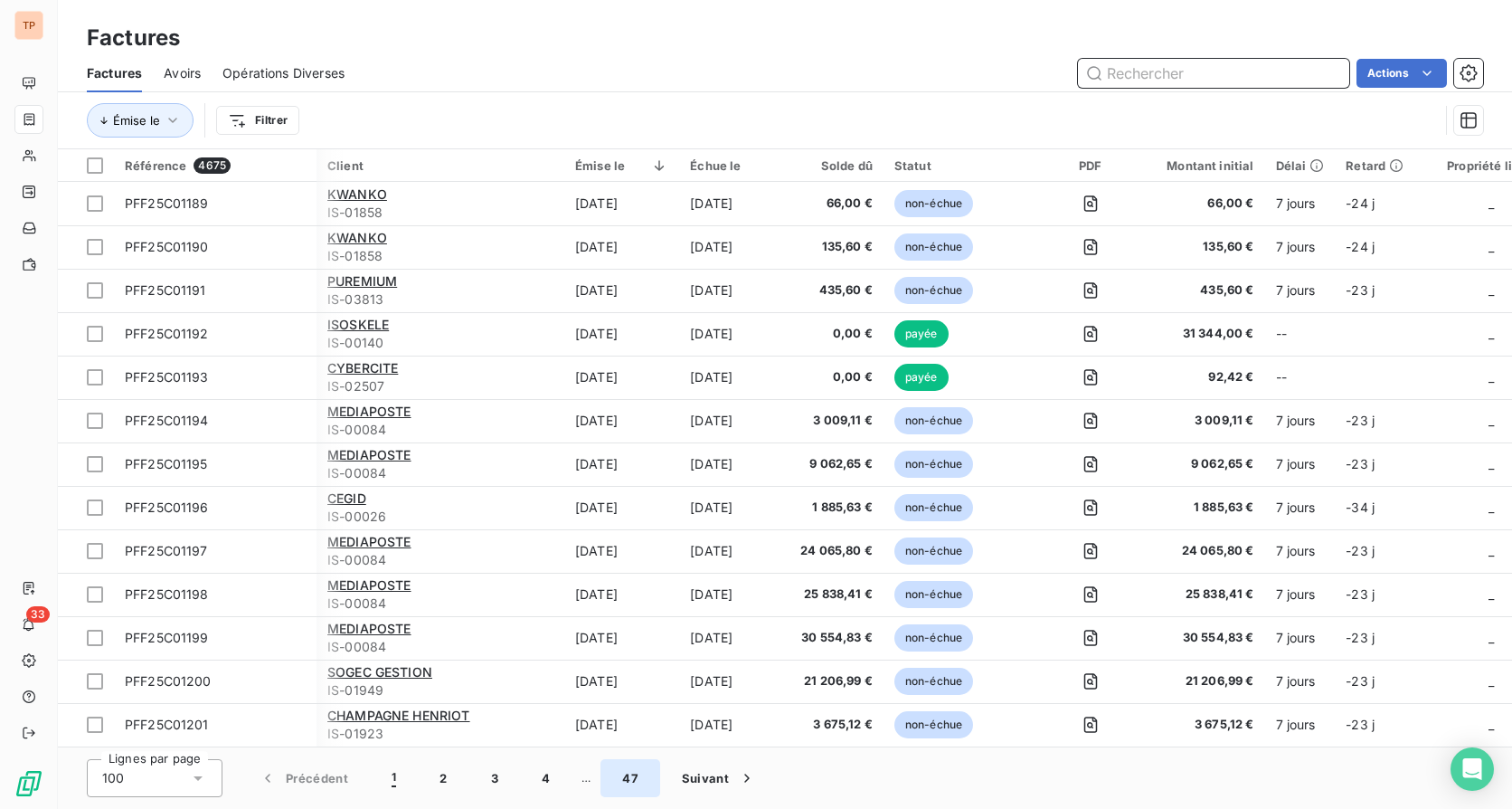
scroll to position [0, 87]
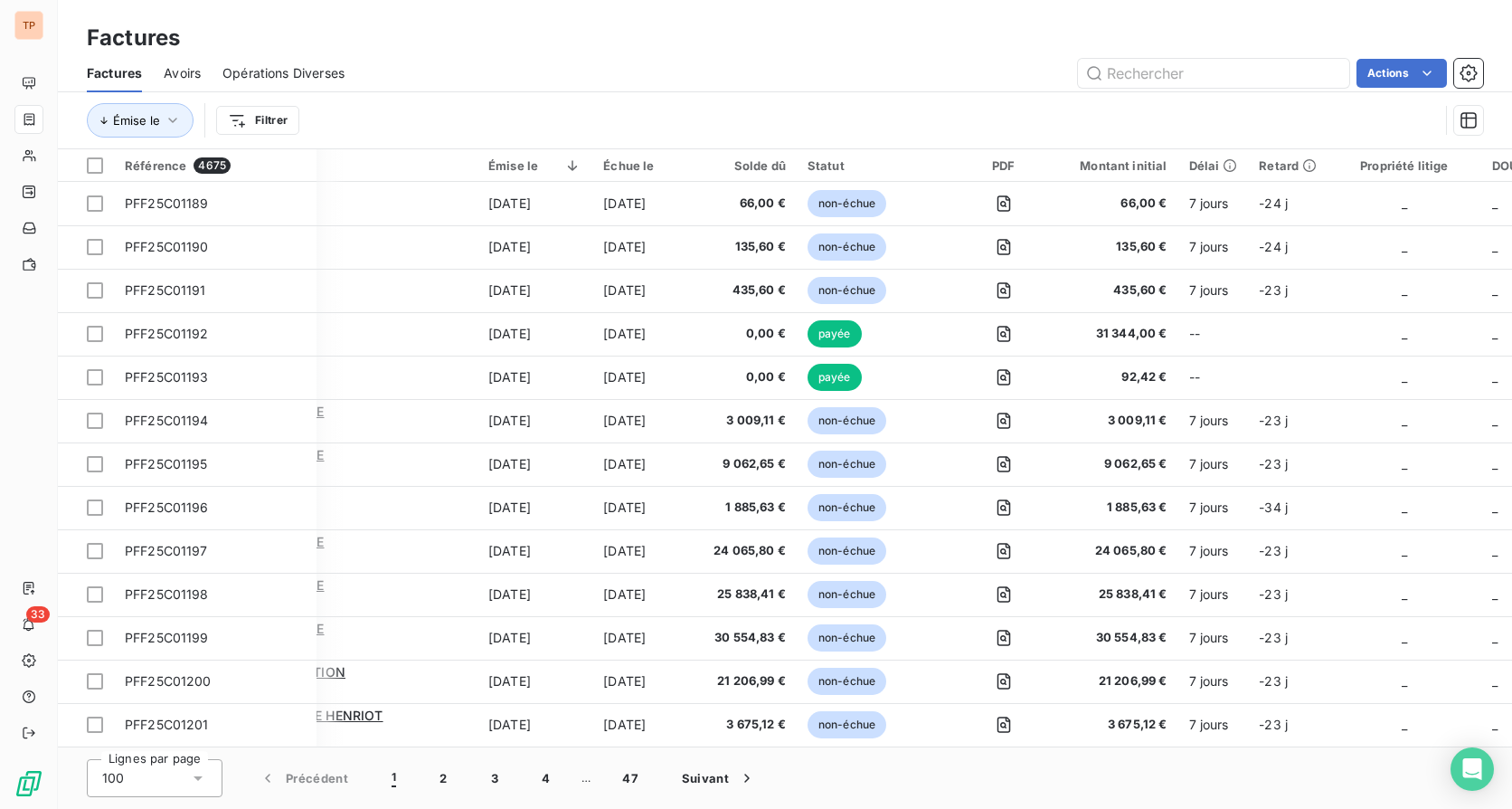
click at [892, 639] on div "Lignes par page 100 Précédent 1 2 3 4 … 47 Suivant" at bounding box center [784, 778] width 1454 height 61
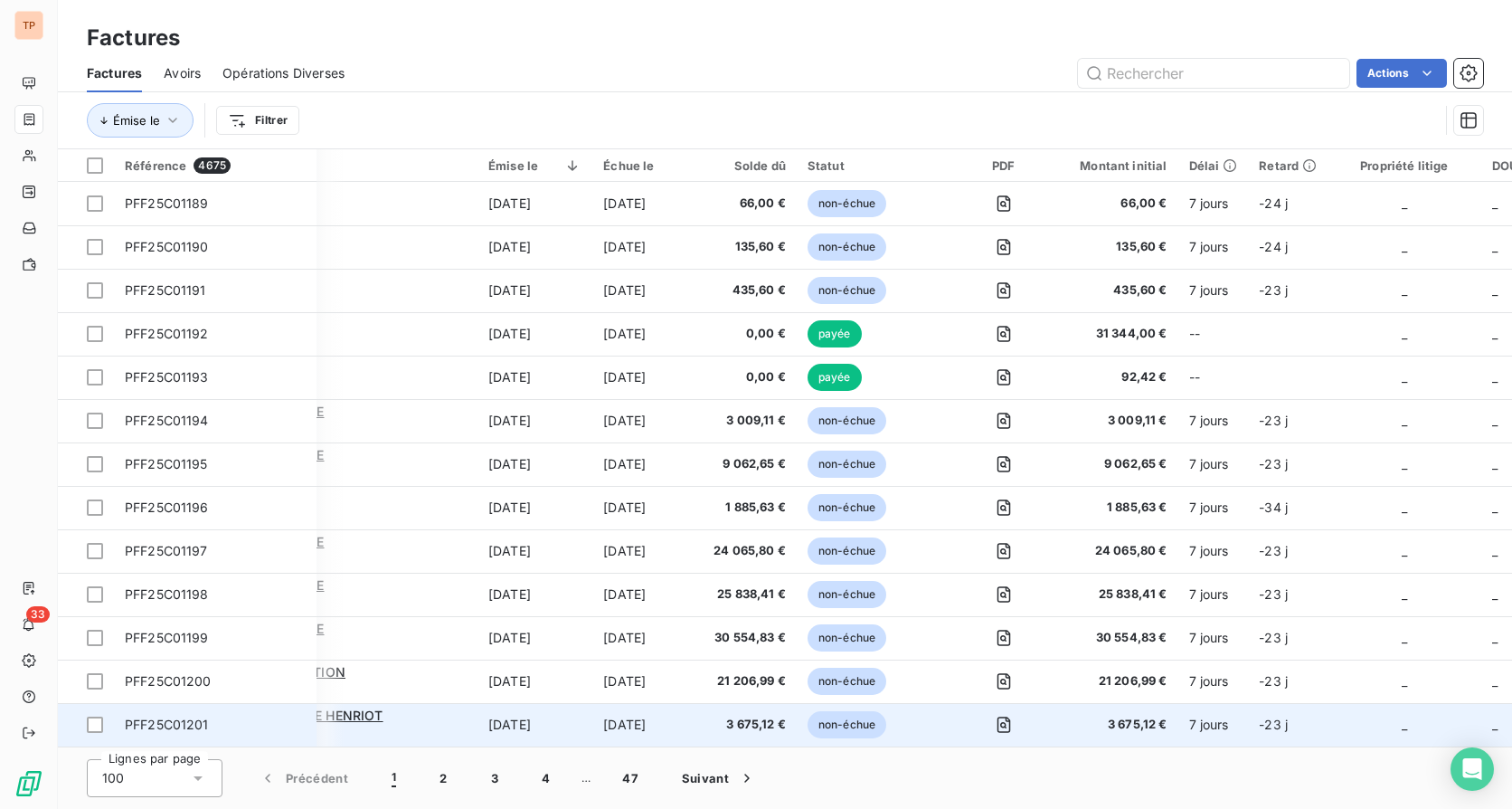
click at [1194, 639] on td "7 jours" at bounding box center [1214, 725] width 70 height 44
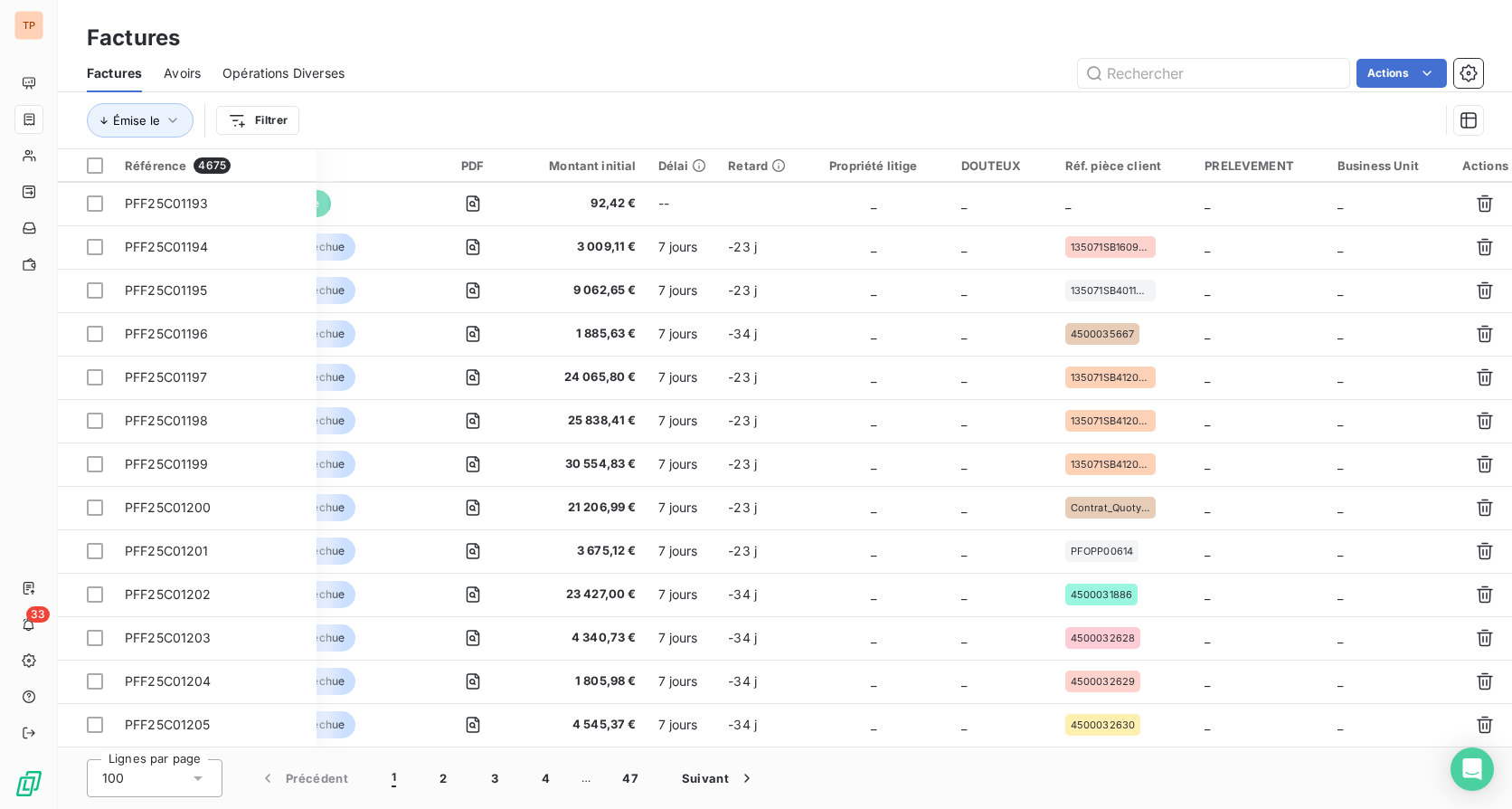
scroll to position [180, 618]
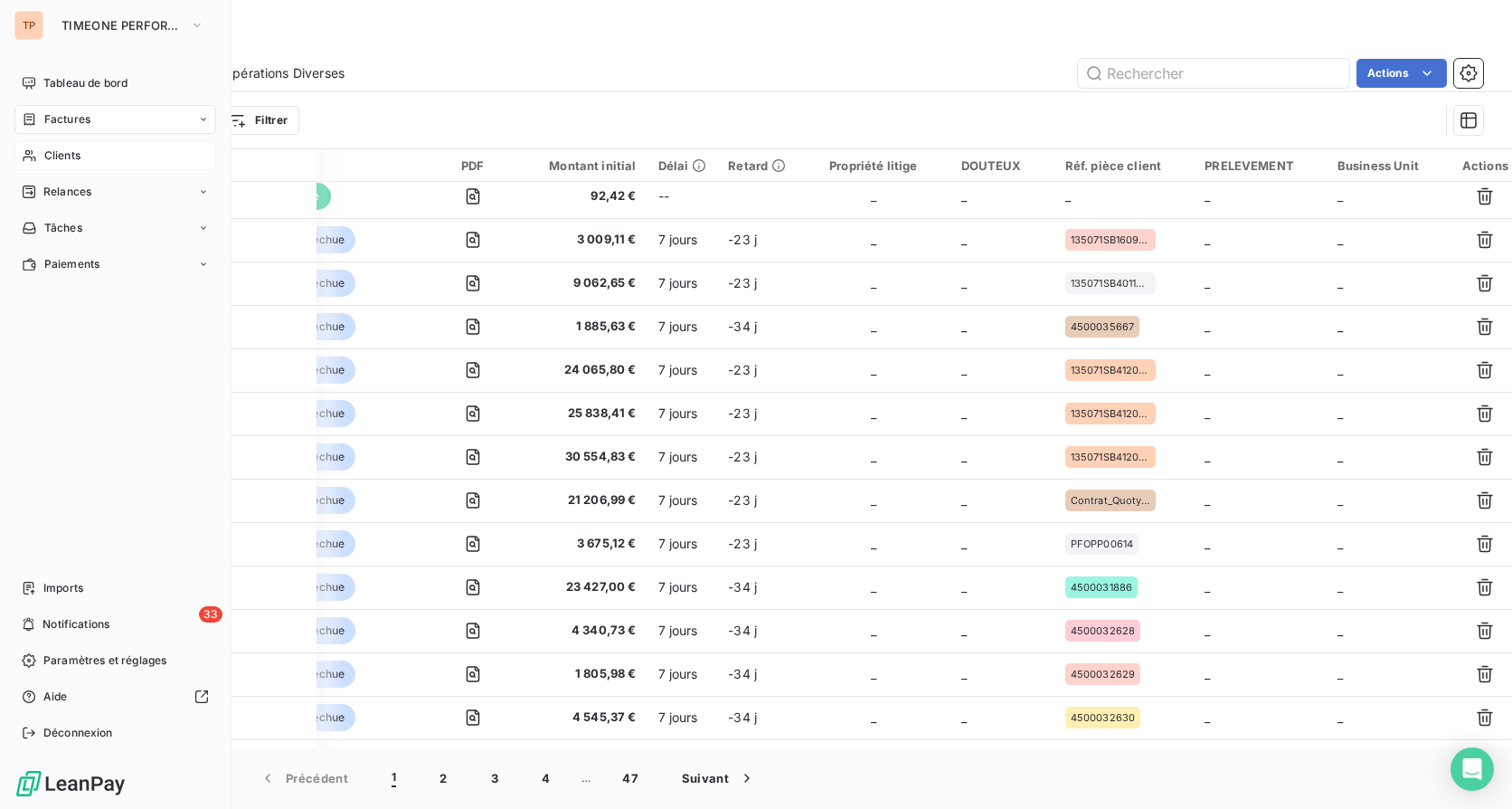
click at [81, 164] on div "Clients" at bounding box center [115, 155] width 201 height 29
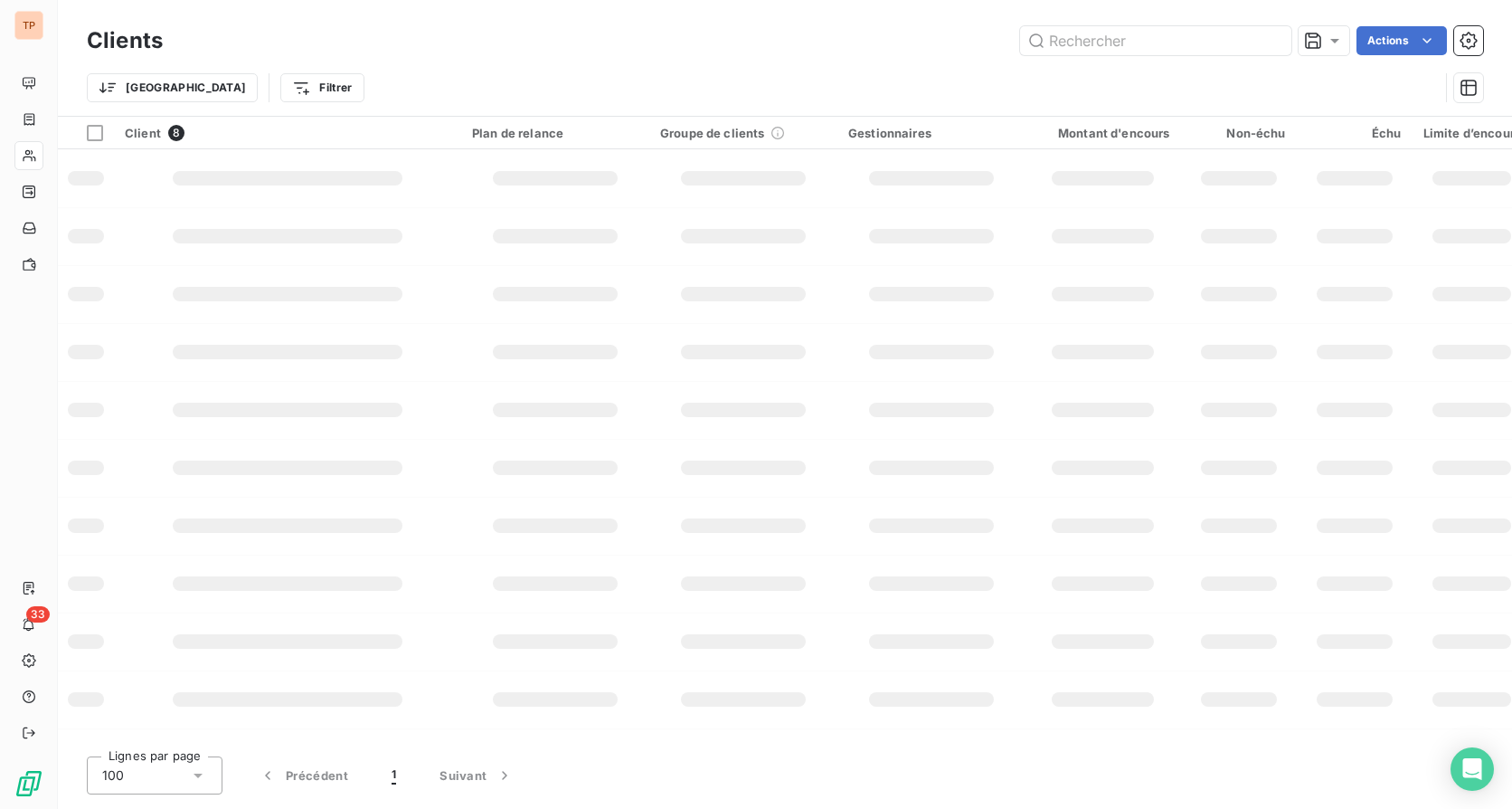
type input "timeone"
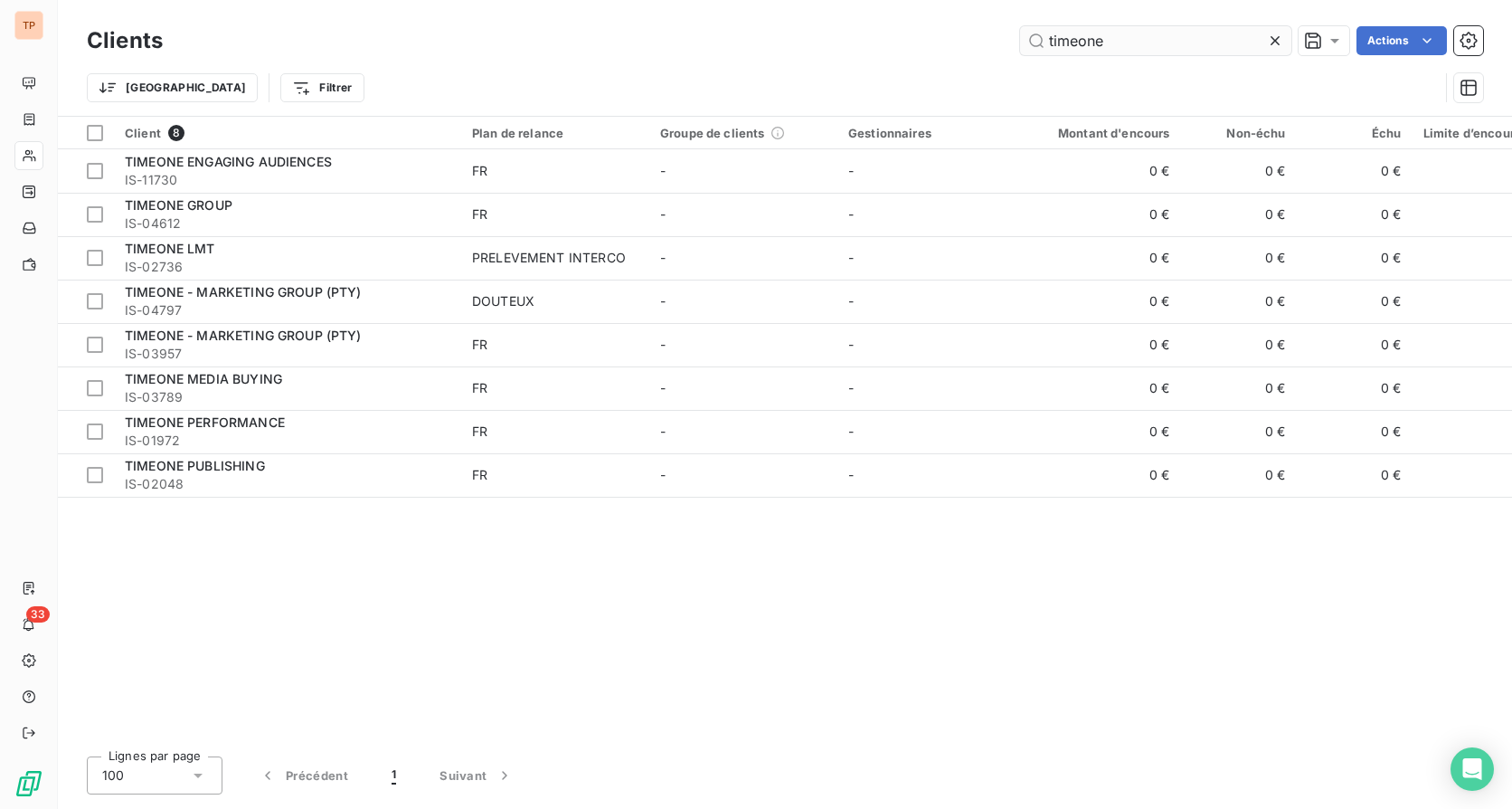
click at [1282, 33] on icon at bounding box center [1275, 41] width 18 height 18
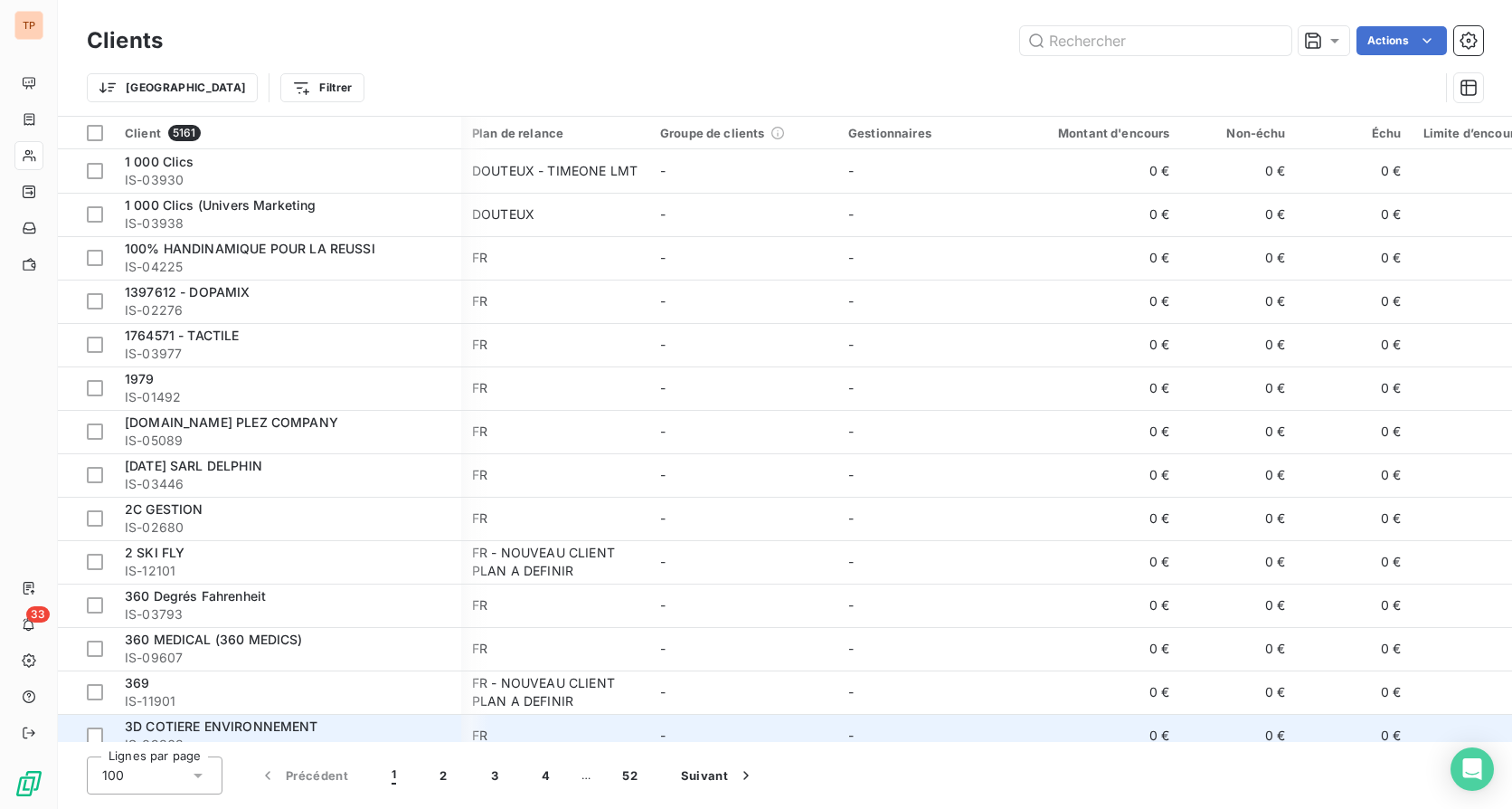
scroll to position [0, 62]
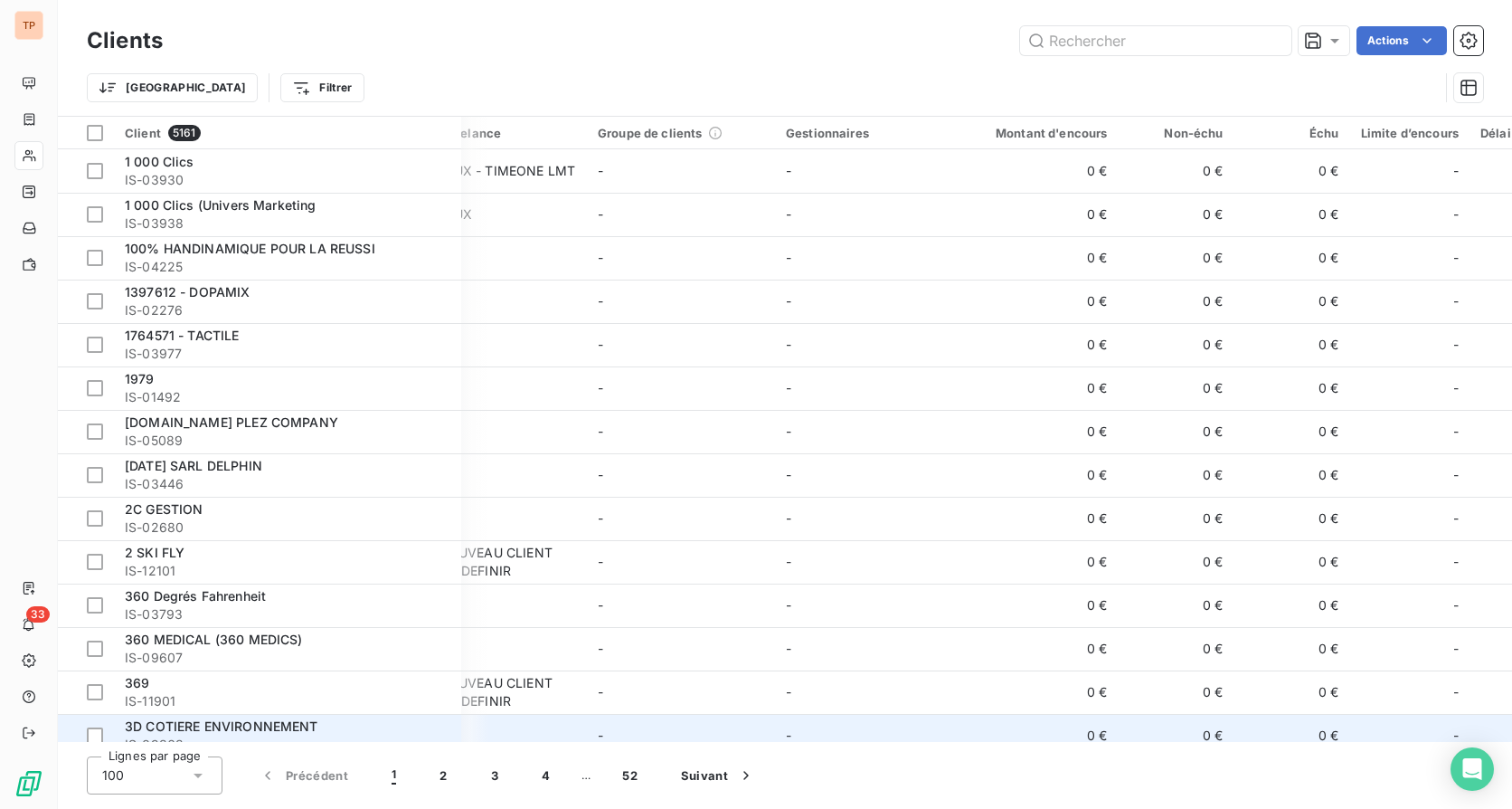
click at [1043, 639] on td "0 €" at bounding box center [1041, 736] width 156 height 44
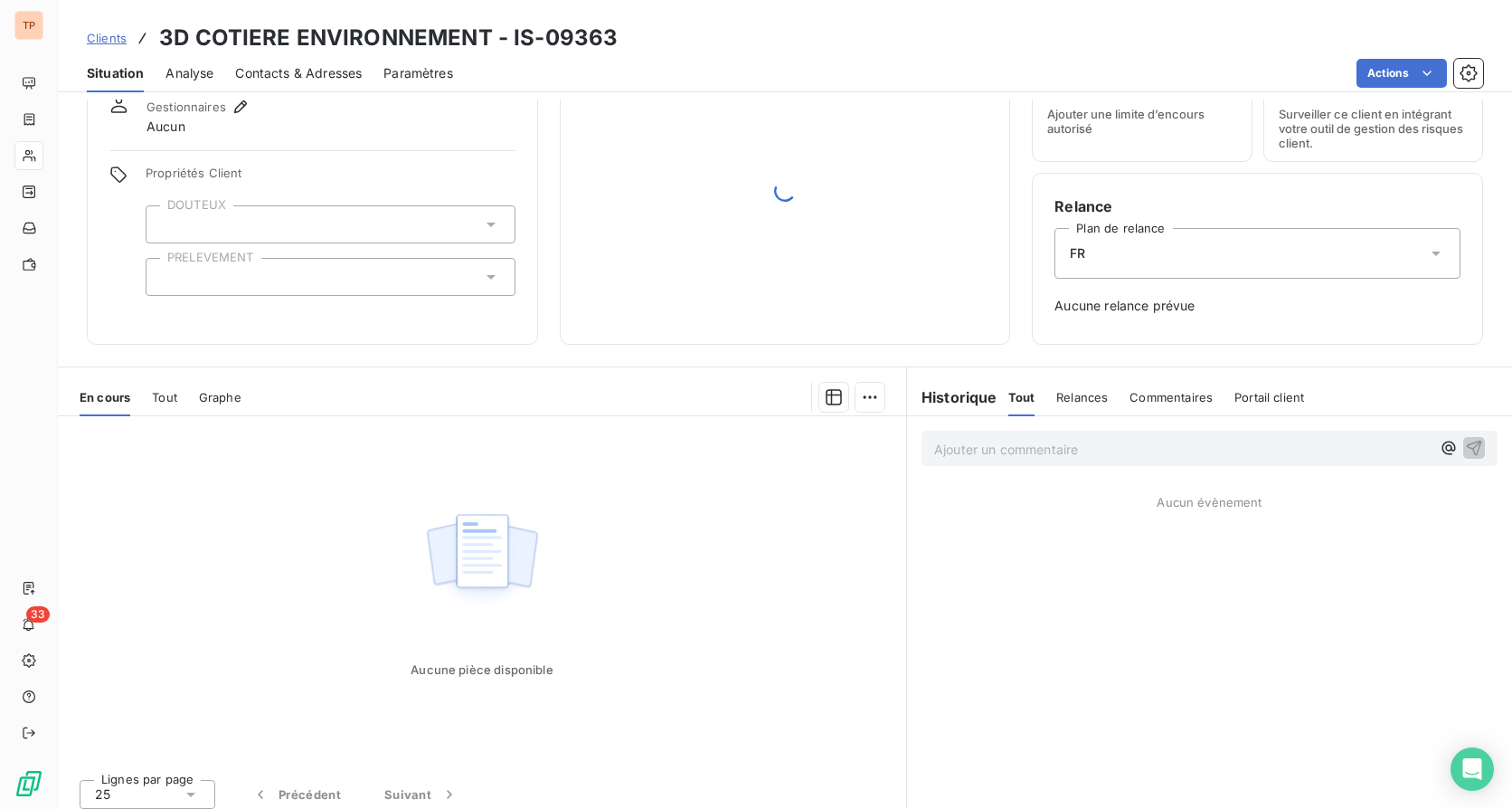
scroll to position [83, 0]
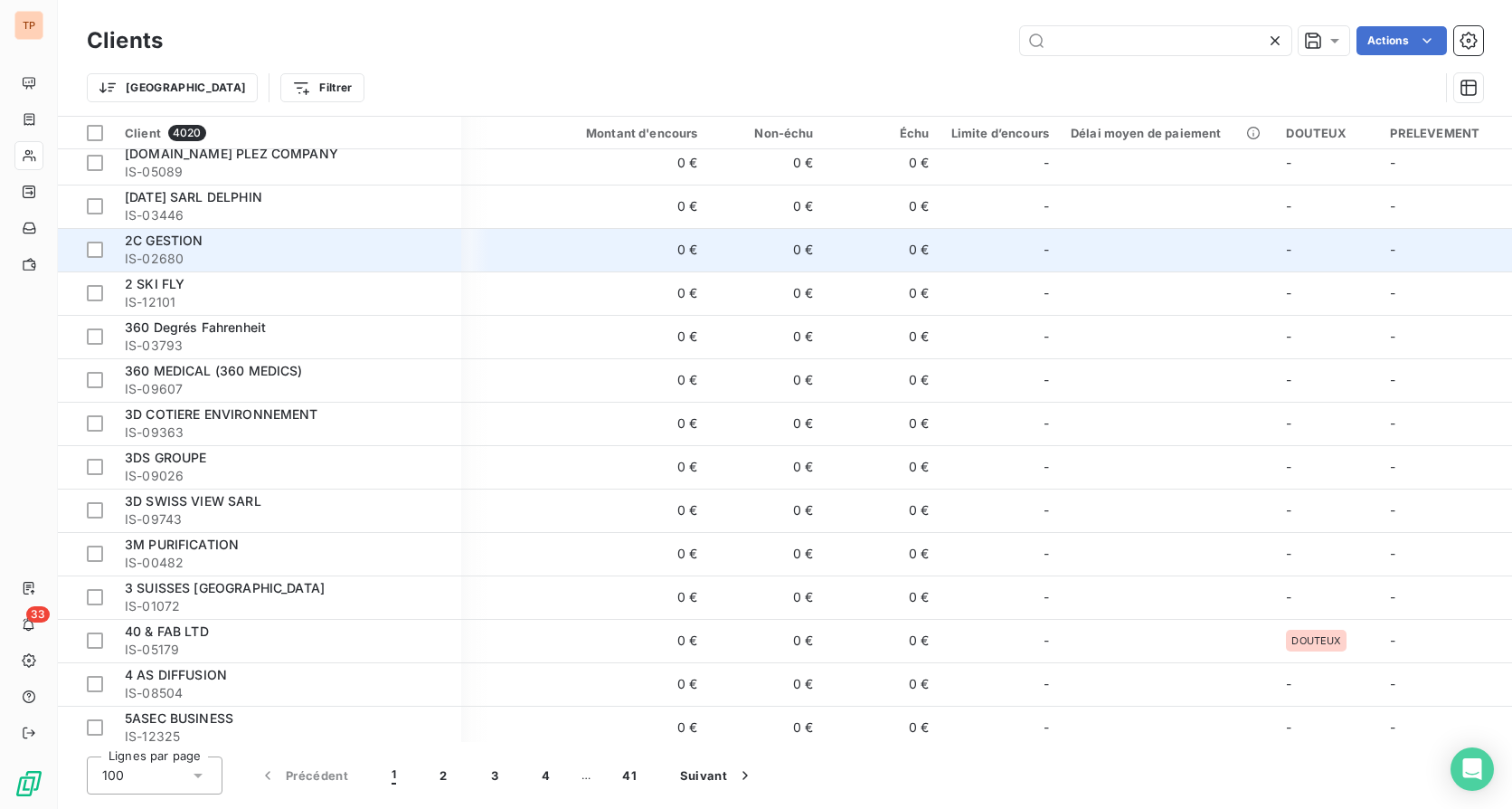
scroll to position [90, 474]
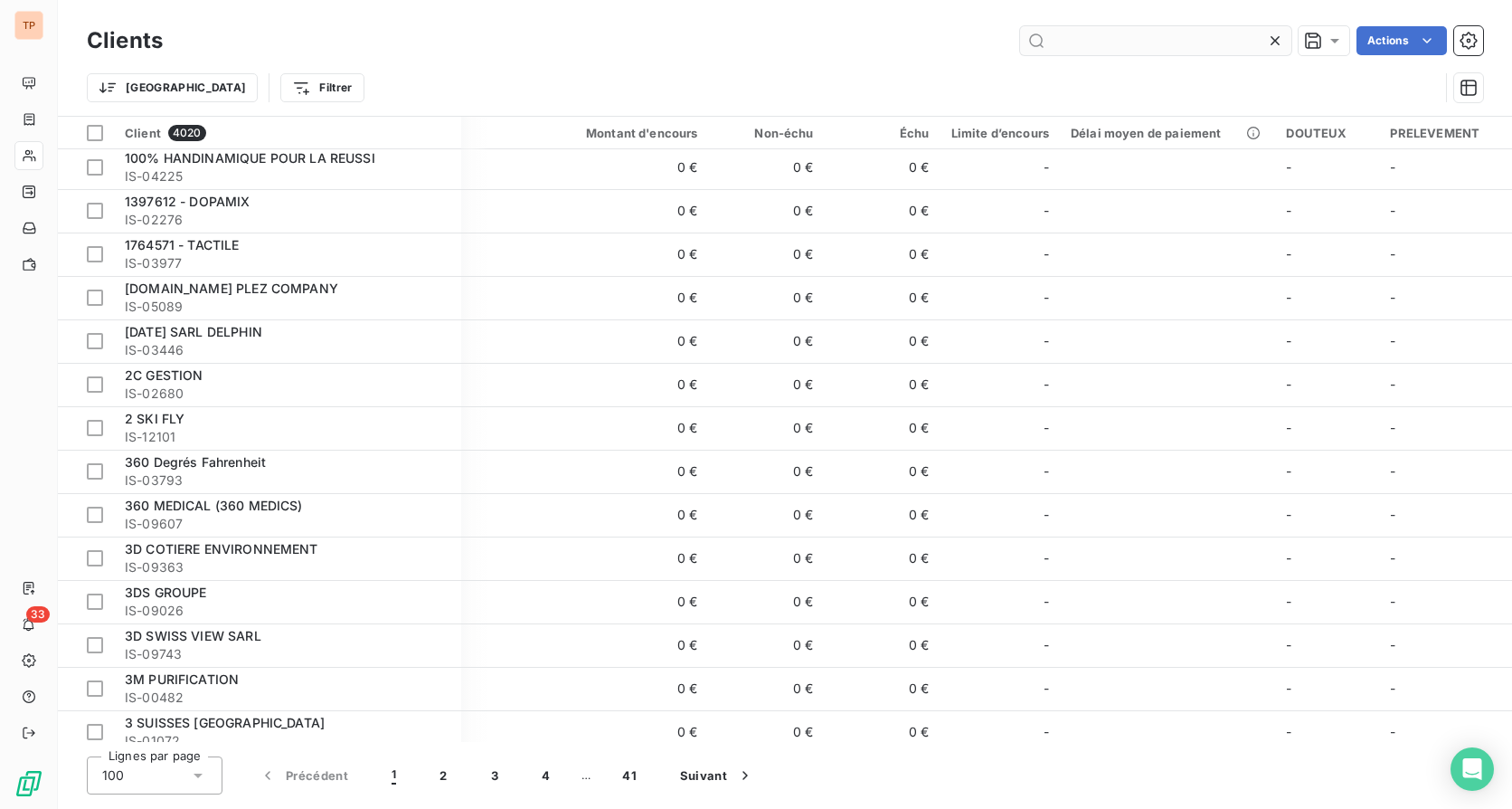
click at [1201, 35] on input "text" at bounding box center [1156, 40] width 272 height 29
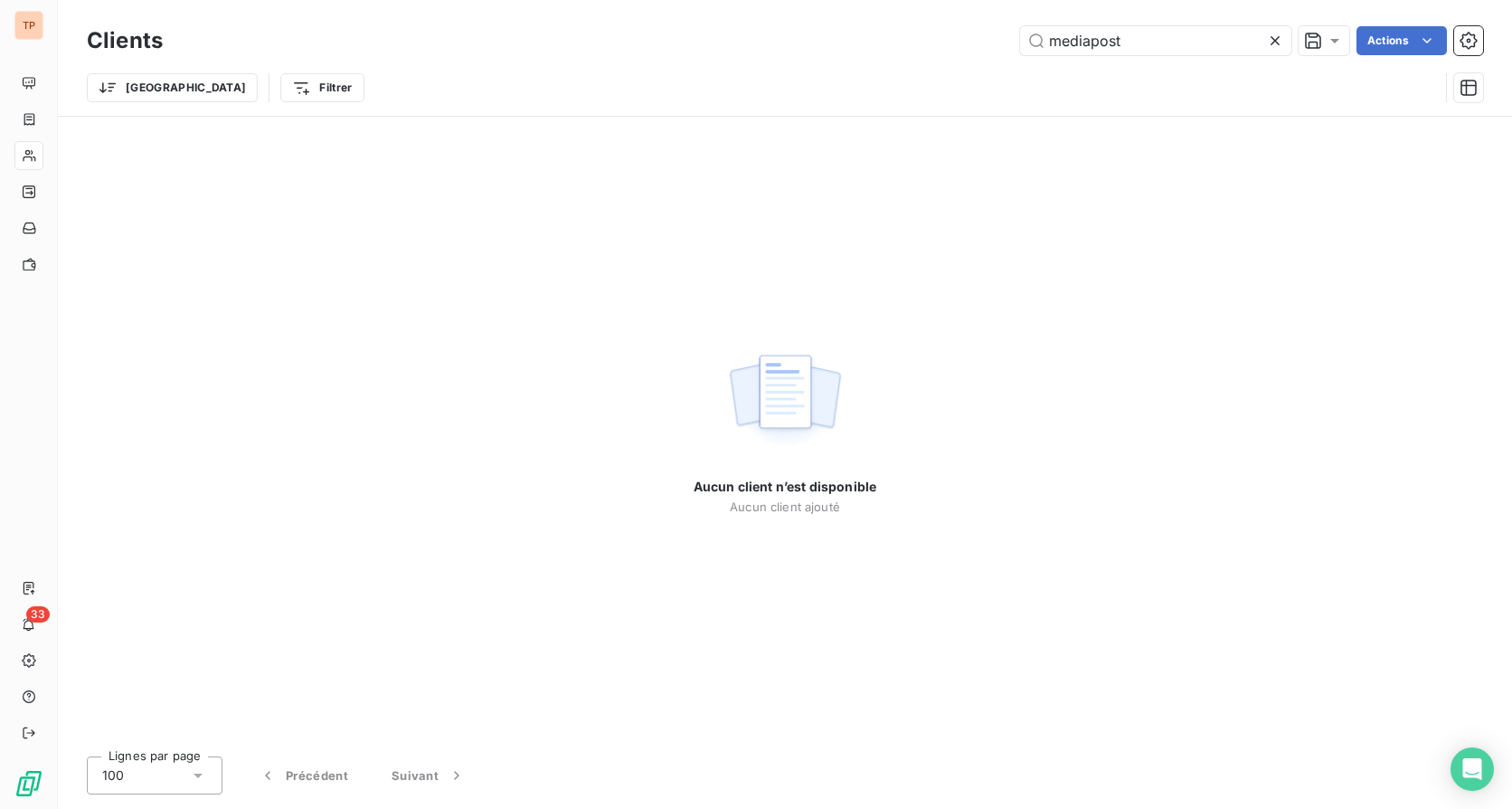
type input "mediapost"
click at [1271, 38] on icon at bounding box center [1275, 40] width 9 height 9
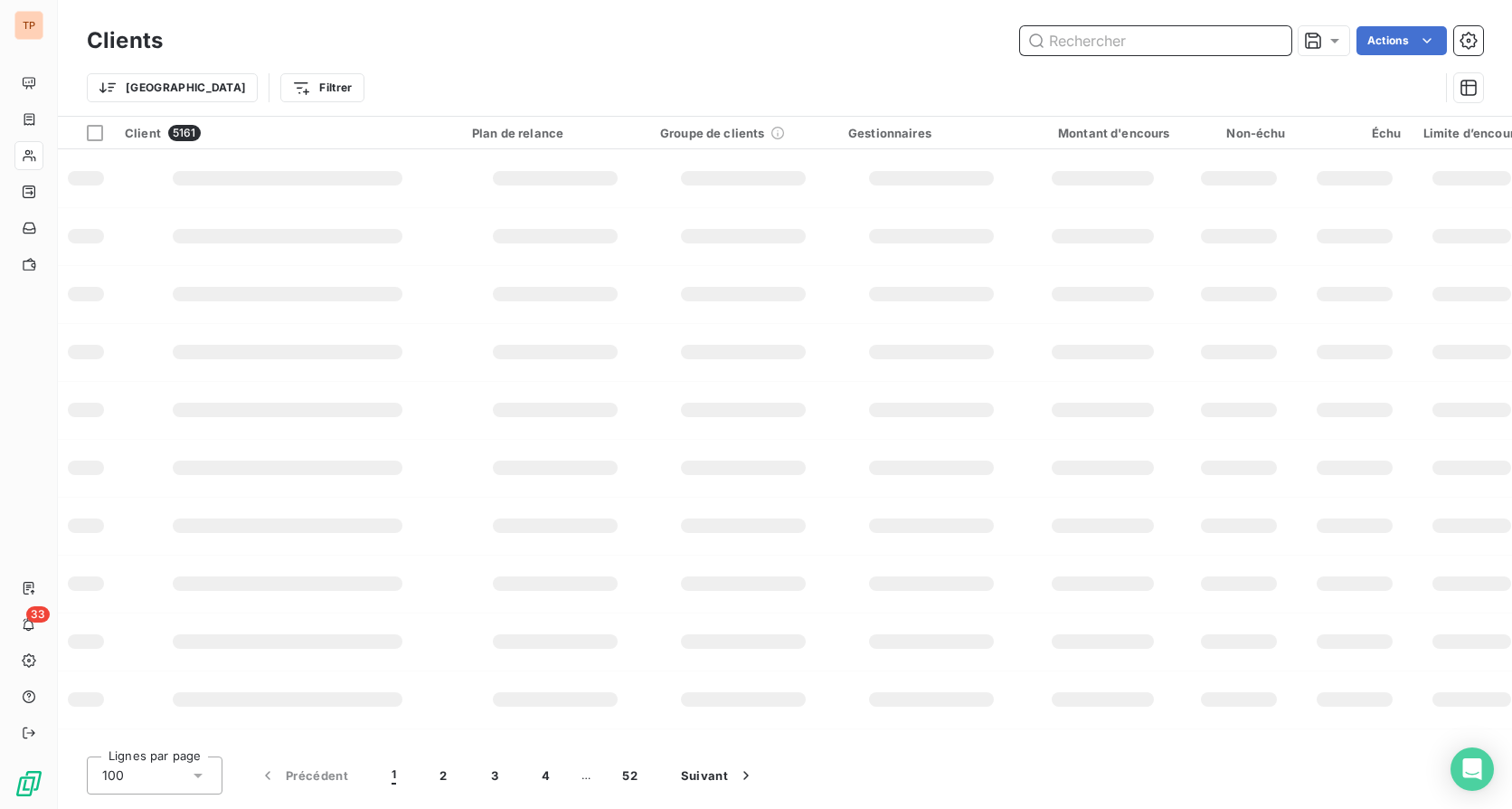
click at [1215, 43] on input "text" at bounding box center [1156, 40] width 272 height 29
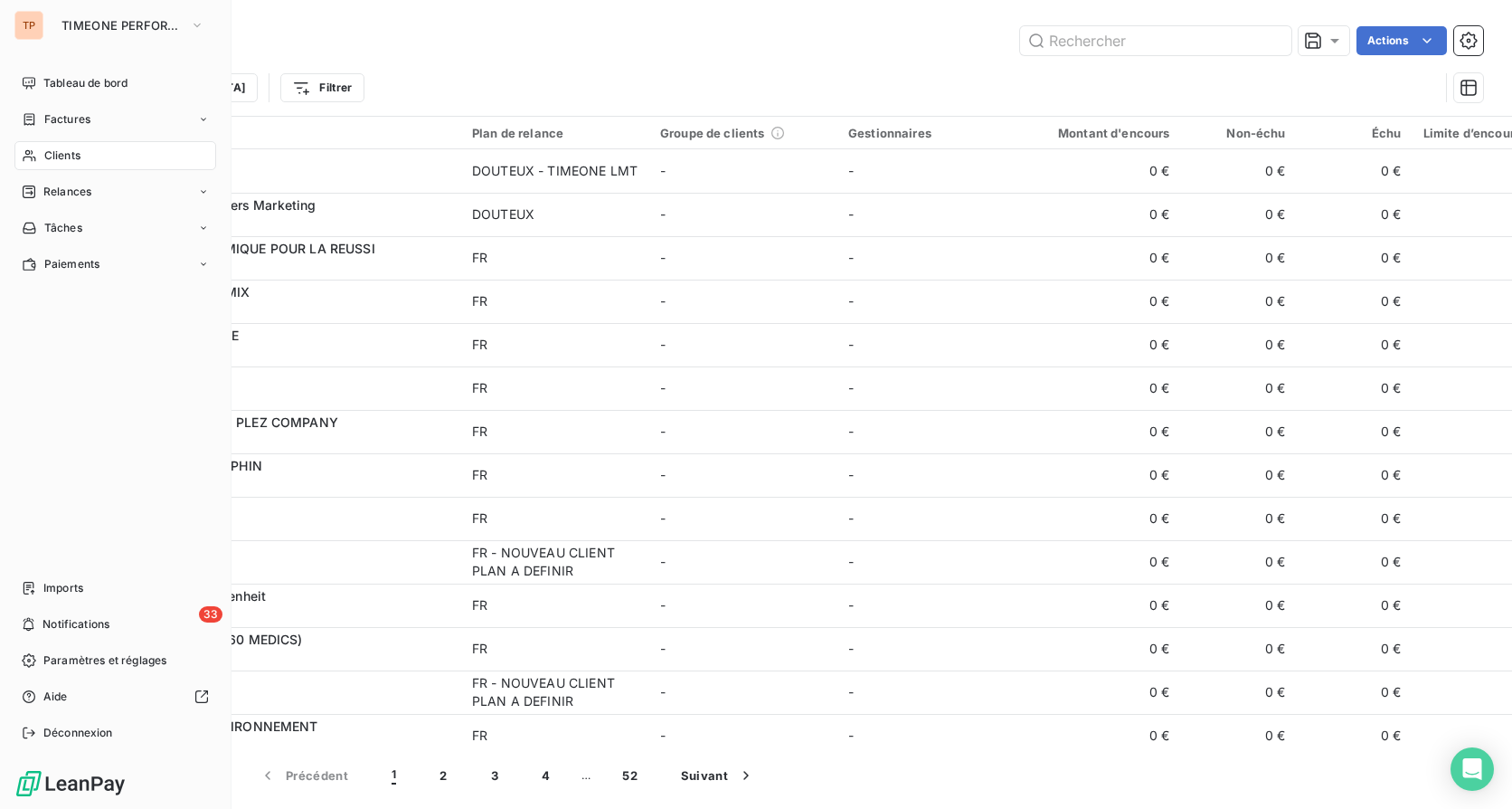
click at [129, 161] on div "Clients" at bounding box center [115, 155] width 201 height 29
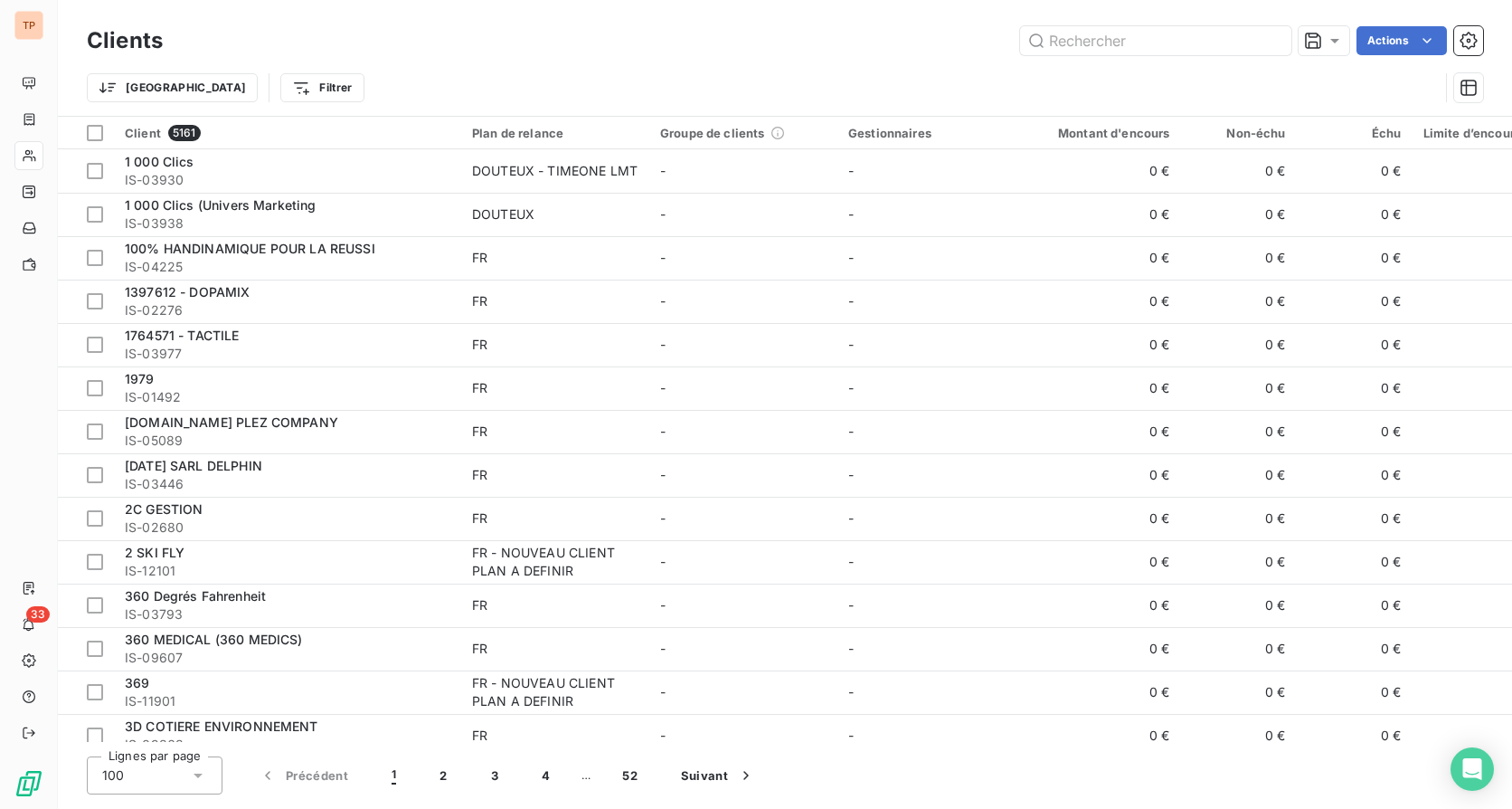
click at [1133, 62] on div "Trier Filtrer" at bounding box center [785, 87] width 1397 height 57
click at [1164, 42] on input "text" at bounding box center [1156, 40] width 272 height 29
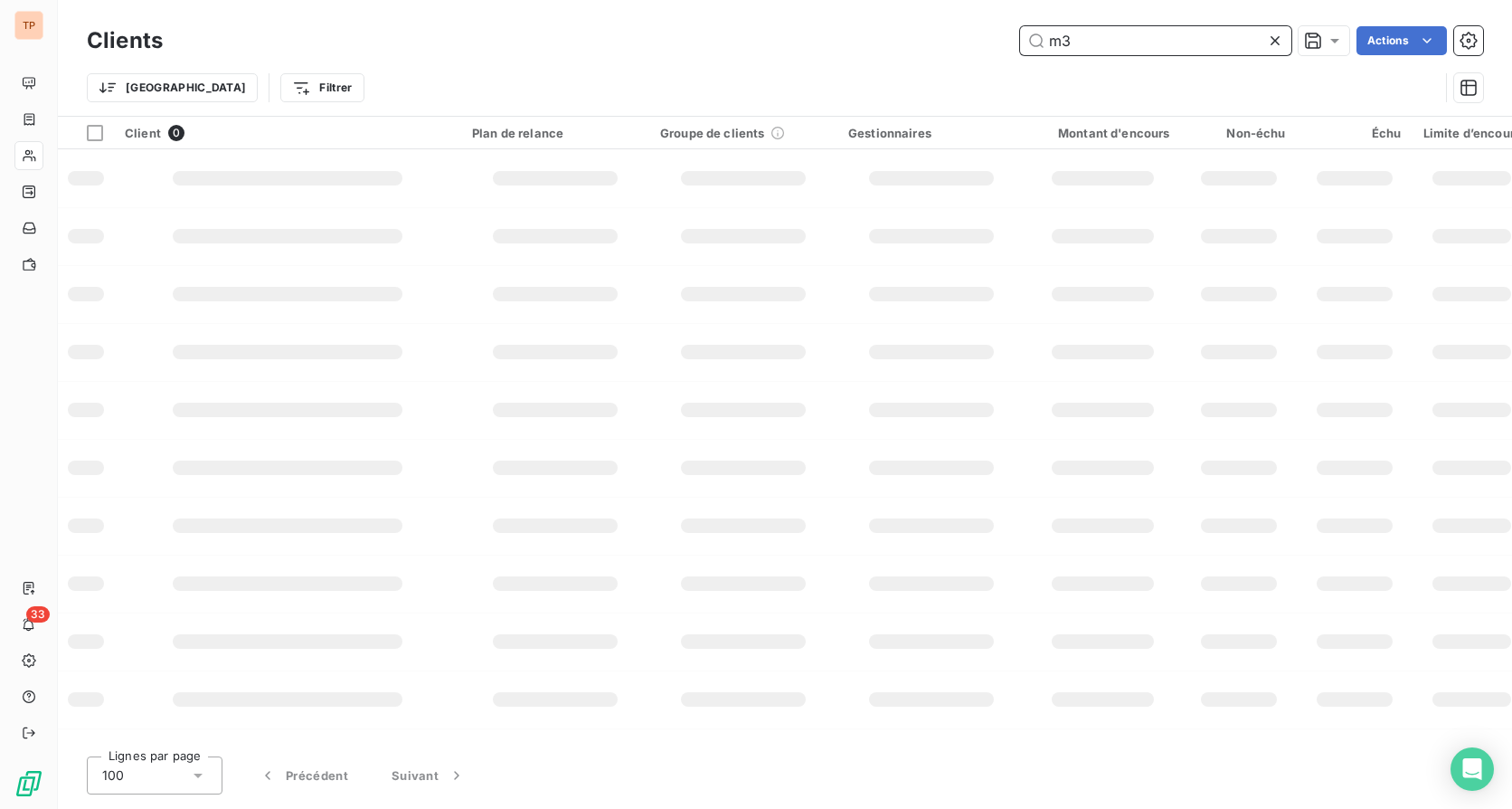
type input "m"
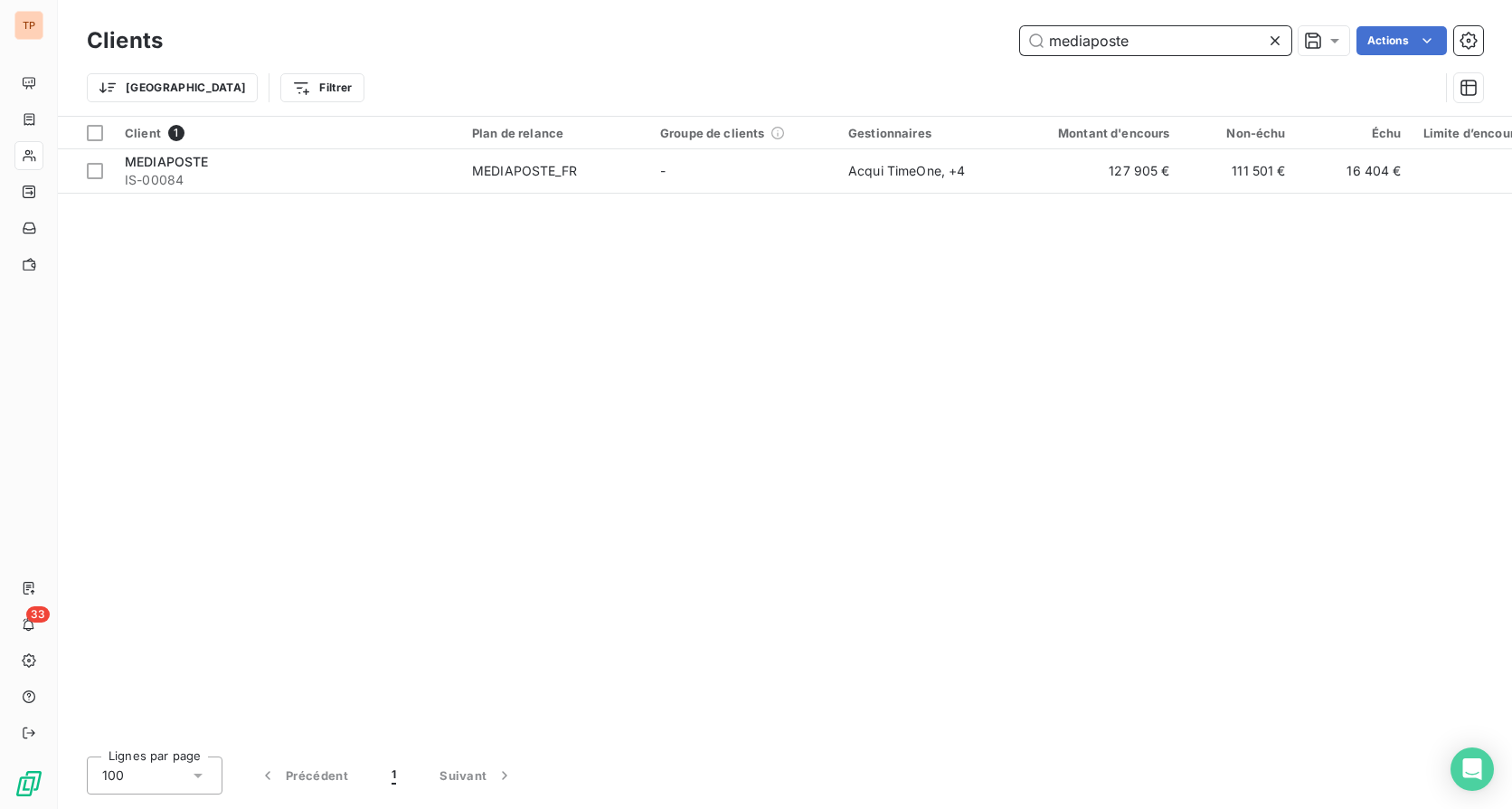
type input "mediaposte"
drag, startPoint x: 668, startPoint y: 734, endPoint x: 985, endPoint y: 741, distance: 317.1
click at [985, 639] on div "Client 1 Plan de relance Groupe de clients Gestionnaires Montant d'encours Non-…" at bounding box center [784, 429] width 1454 height 625
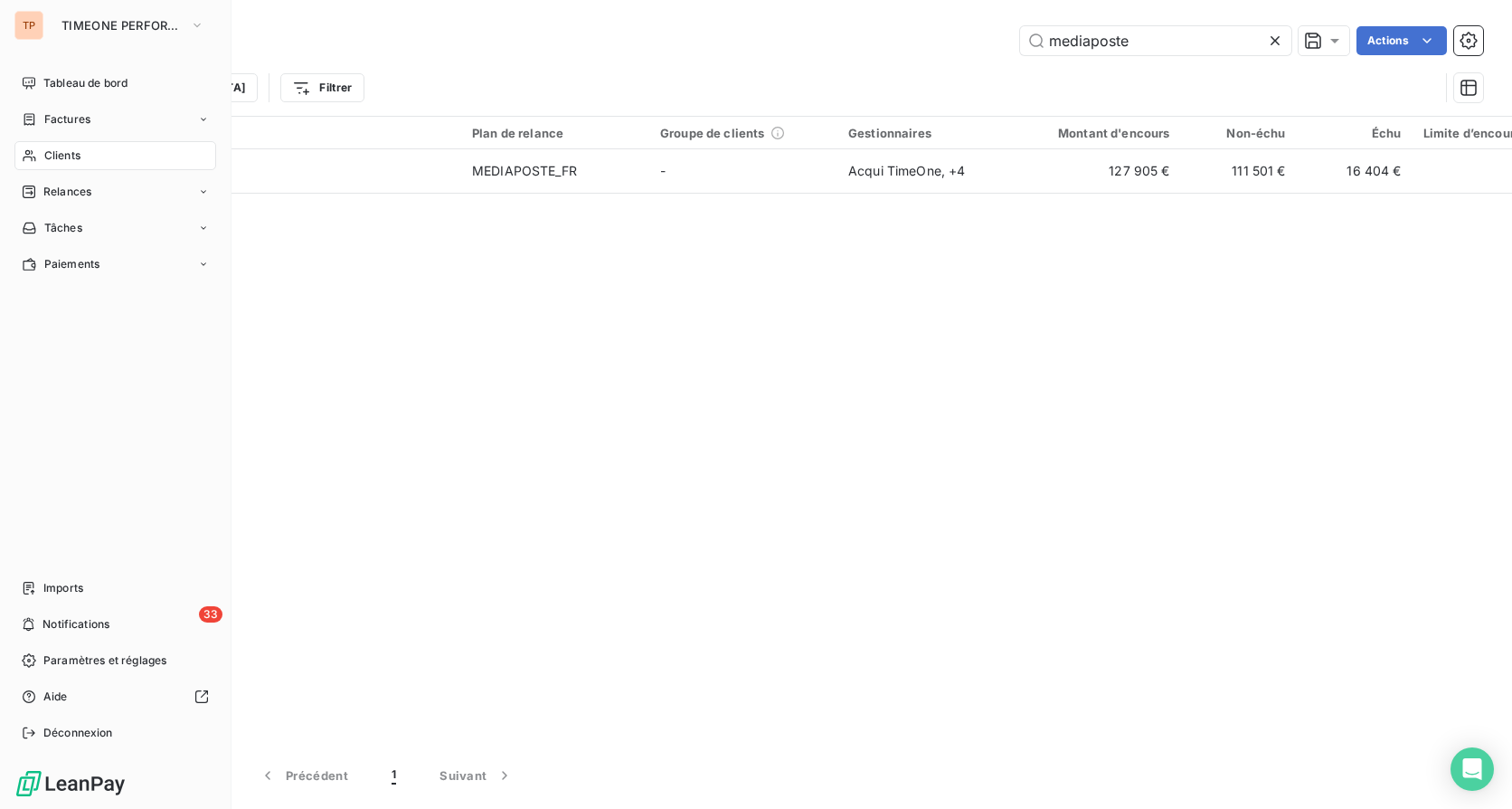
click at [69, 137] on nav "Tableau de bord Factures Clients Relances Tâches Paiements" at bounding box center [115, 173] width 201 height 210
click at [54, 133] on div "Factures" at bounding box center [115, 119] width 201 height 29
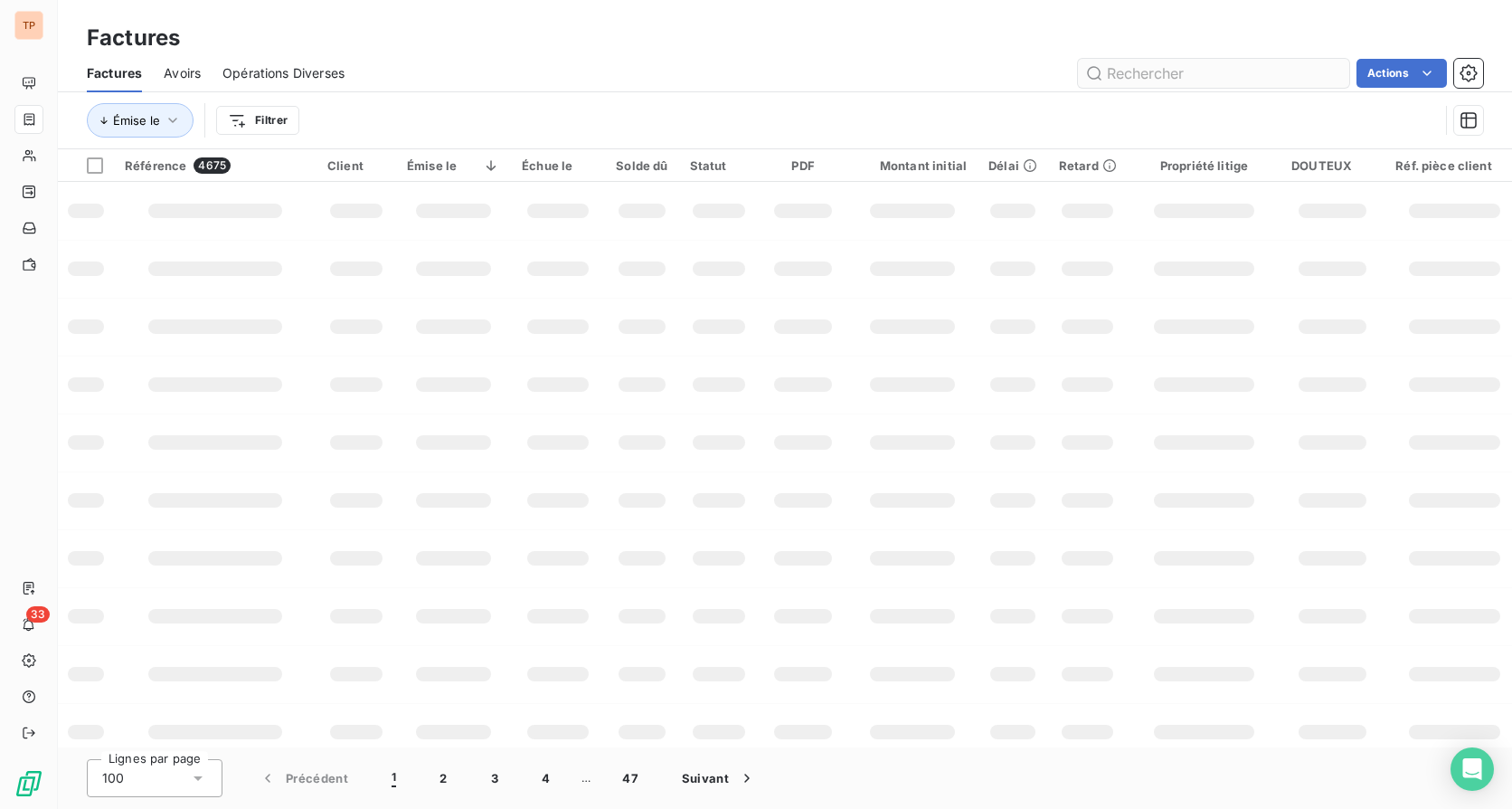
click at [1181, 67] on input "text" at bounding box center [1214, 72] width 272 height 29
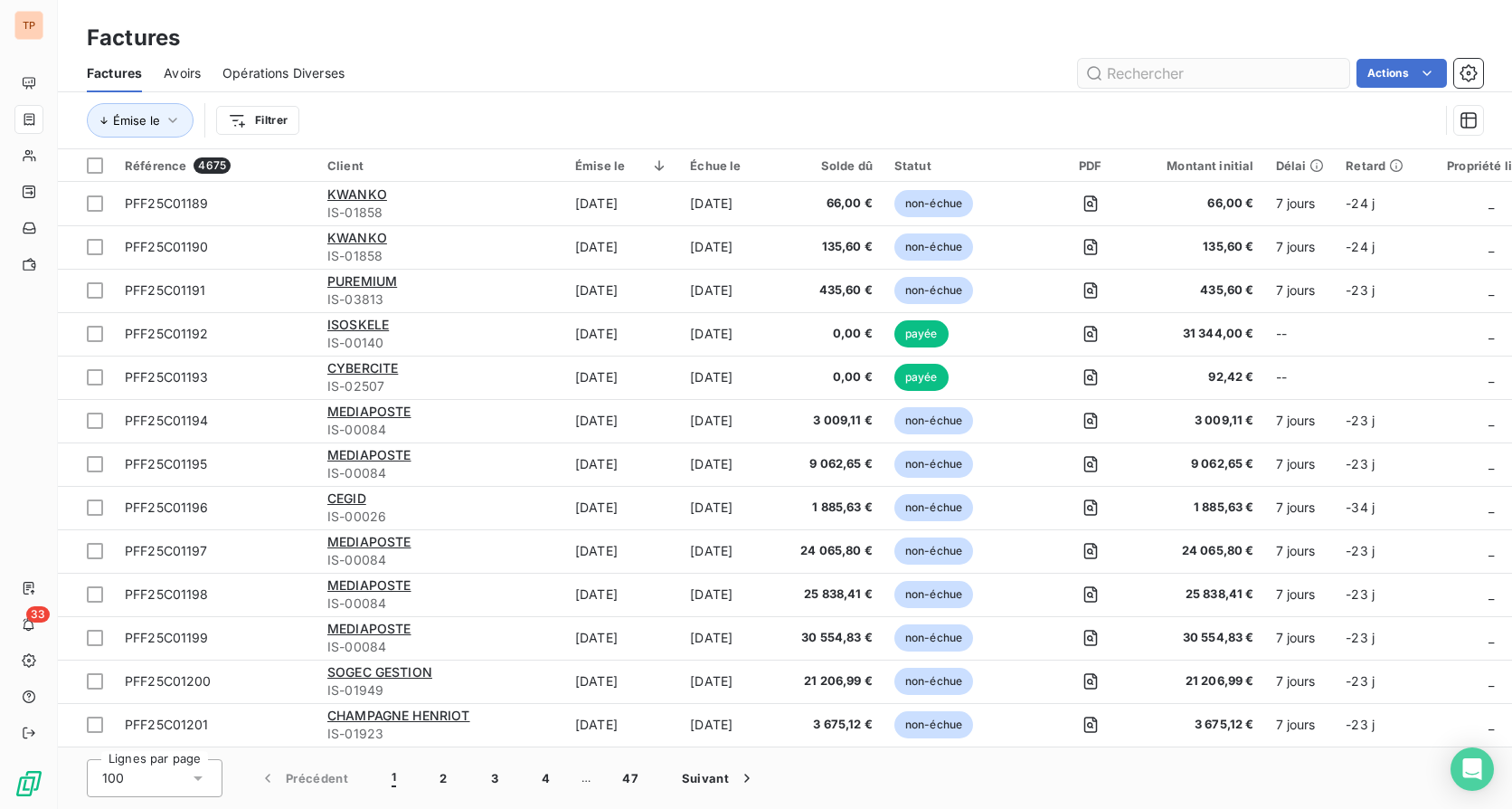
click at [1181, 67] on input "text" at bounding box center [1214, 72] width 272 height 29
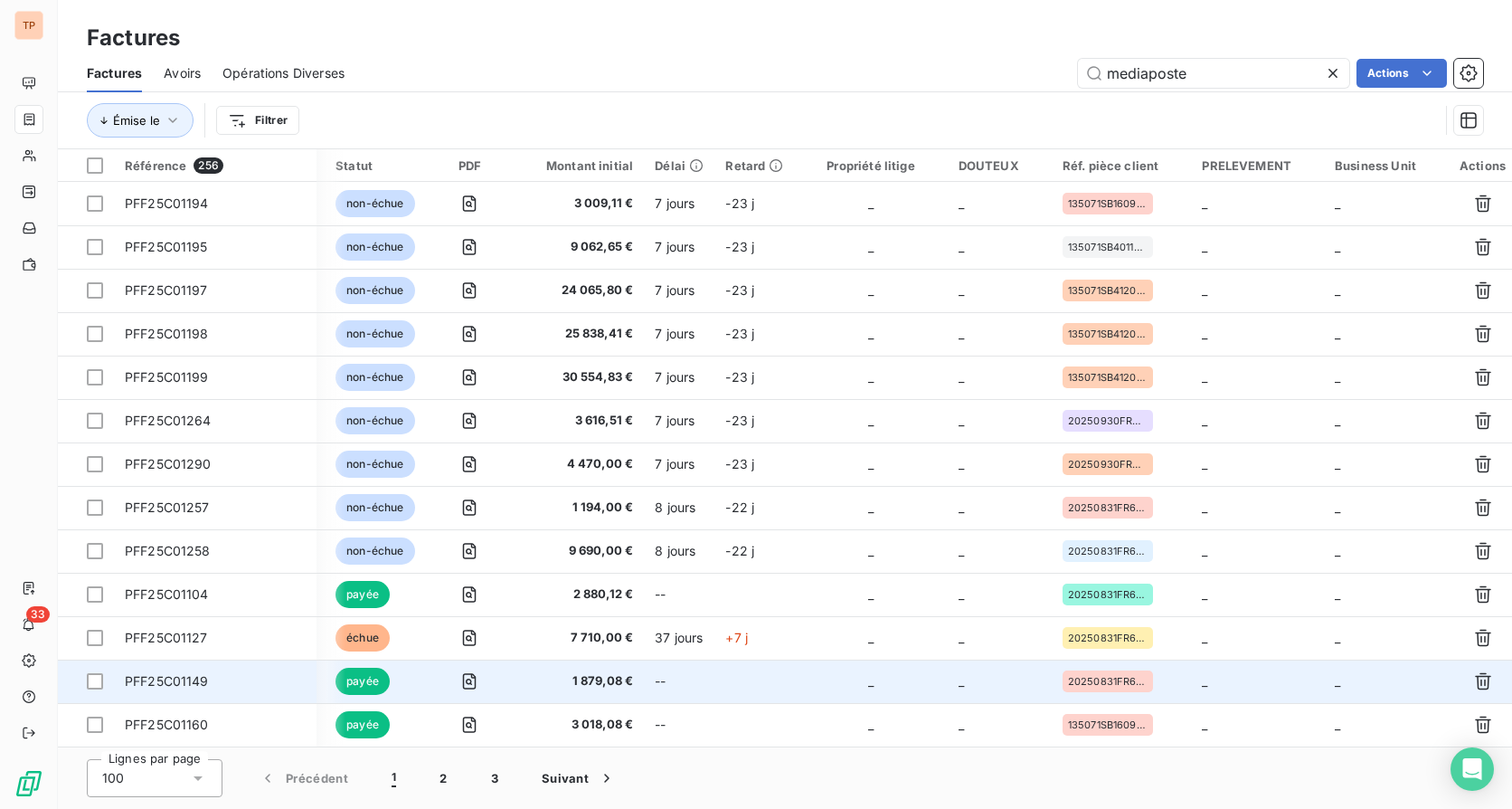
scroll to position [0, 370]
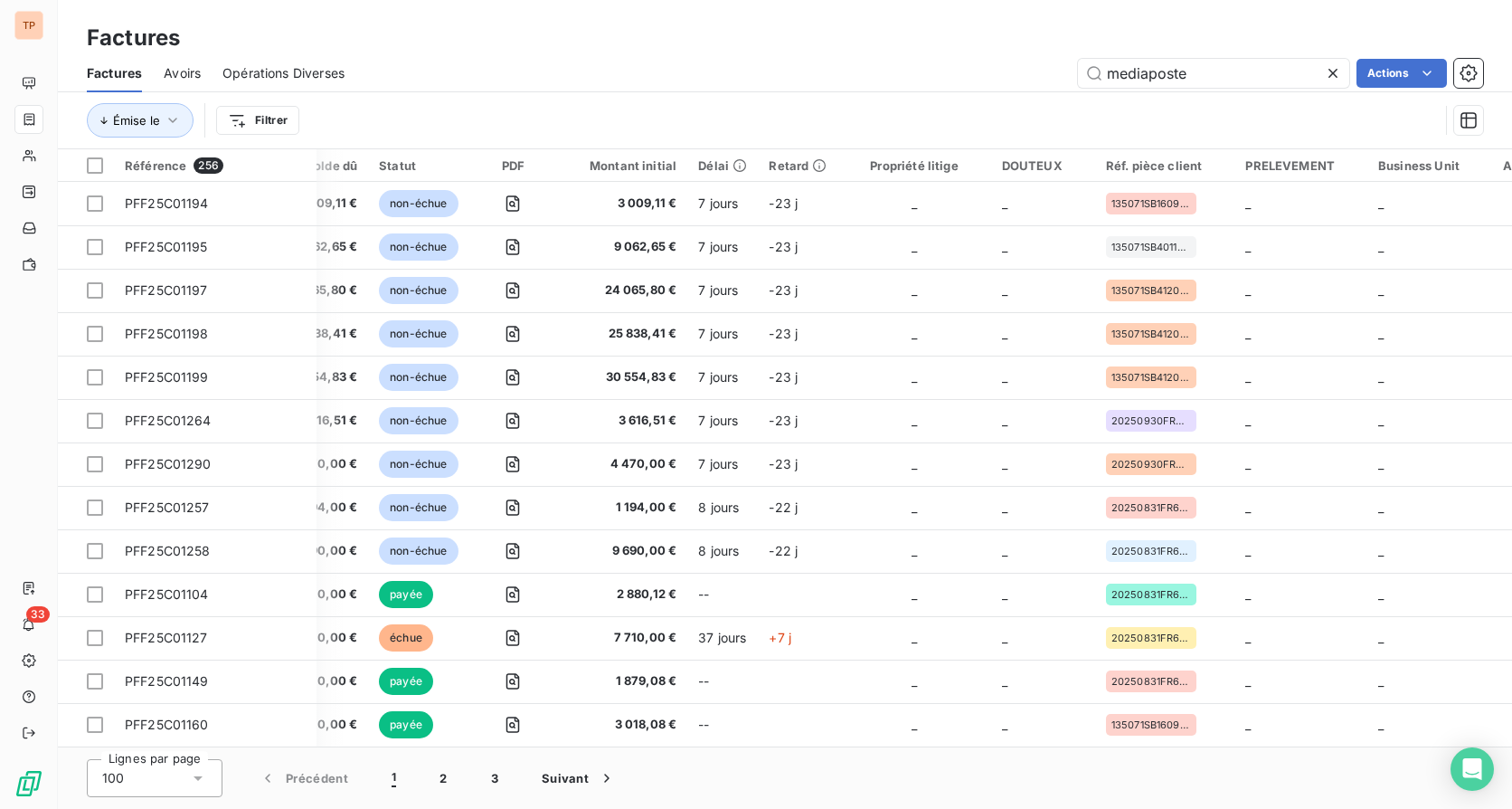
type input "mediaposte"
